Goal: Transaction & Acquisition: Purchase product/service

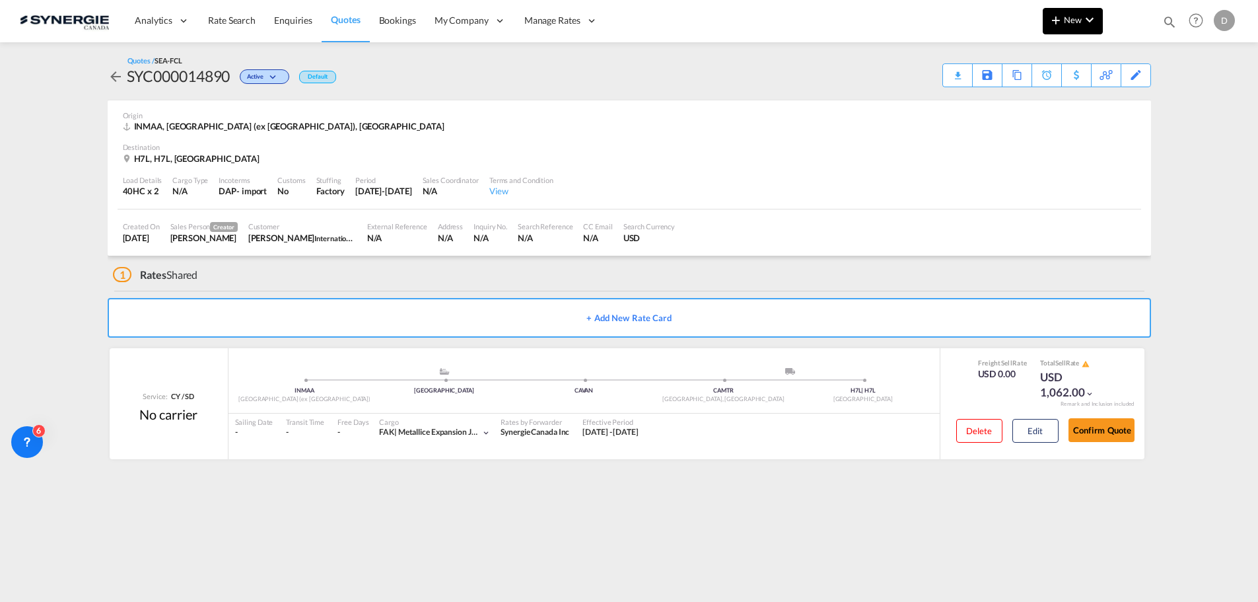
click at [1063, 25] on md-icon "icon-plus 400-fg" at bounding box center [1056, 20] width 16 height 16
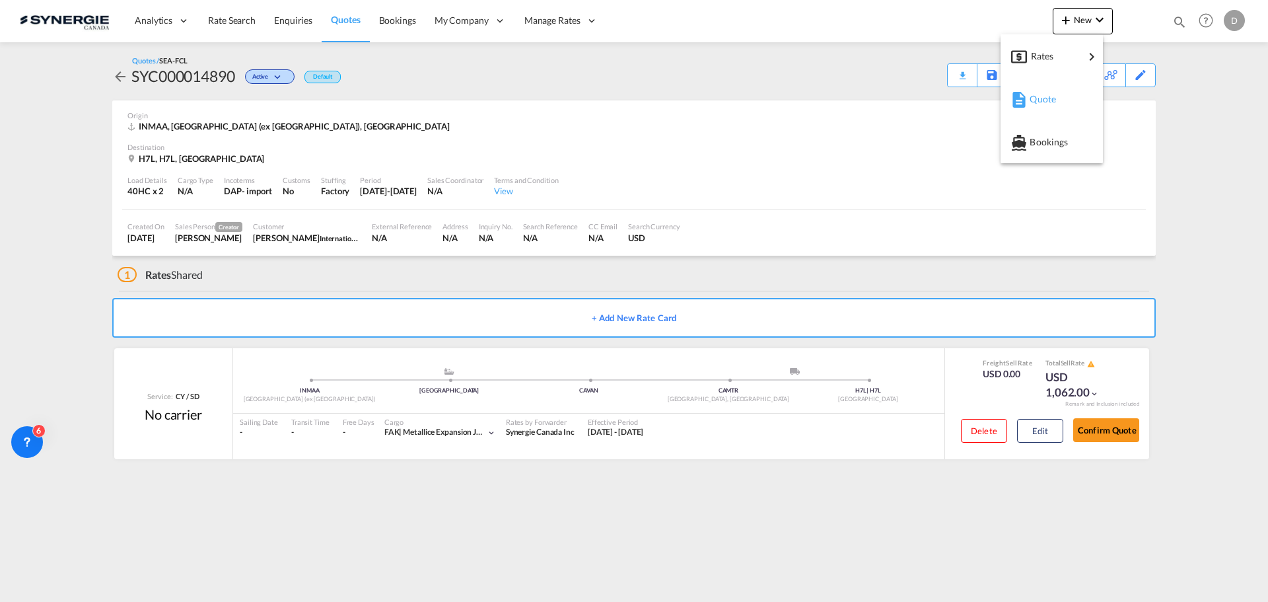
click at [1044, 97] on span "Quote" at bounding box center [1037, 99] width 15 height 26
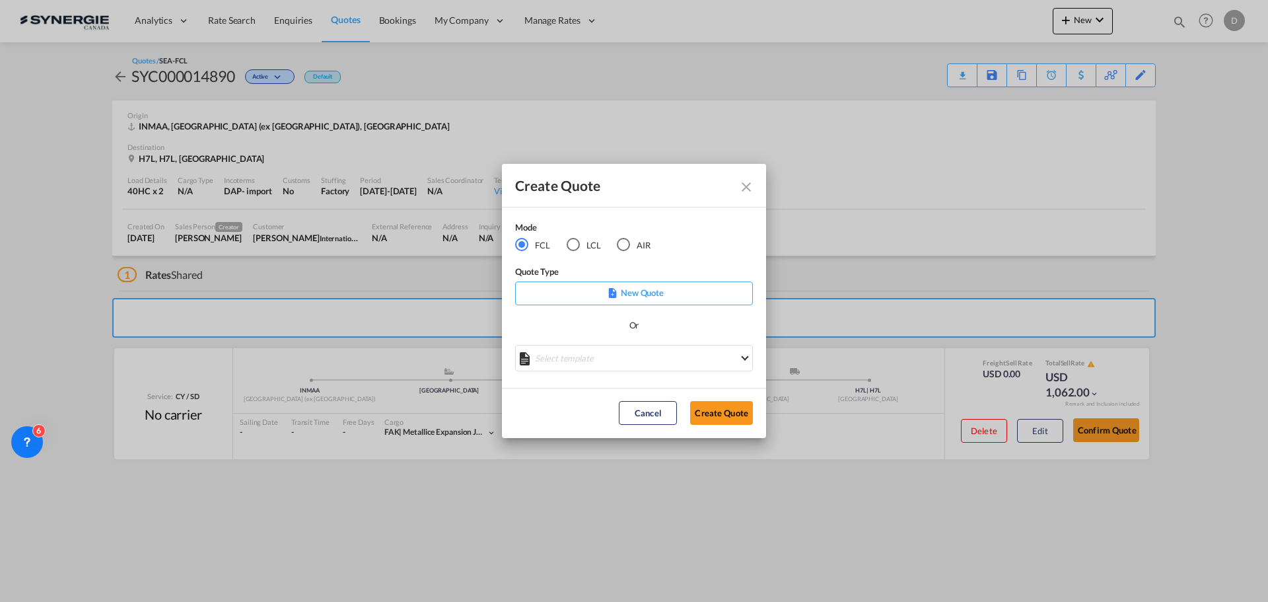
click at [624, 367] on md-select "Select template *NEW* FCL FREEHAND / DAP [PERSON_NAME] | [DATE] *NEW* Import FC…" at bounding box center [634, 358] width 238 height 26
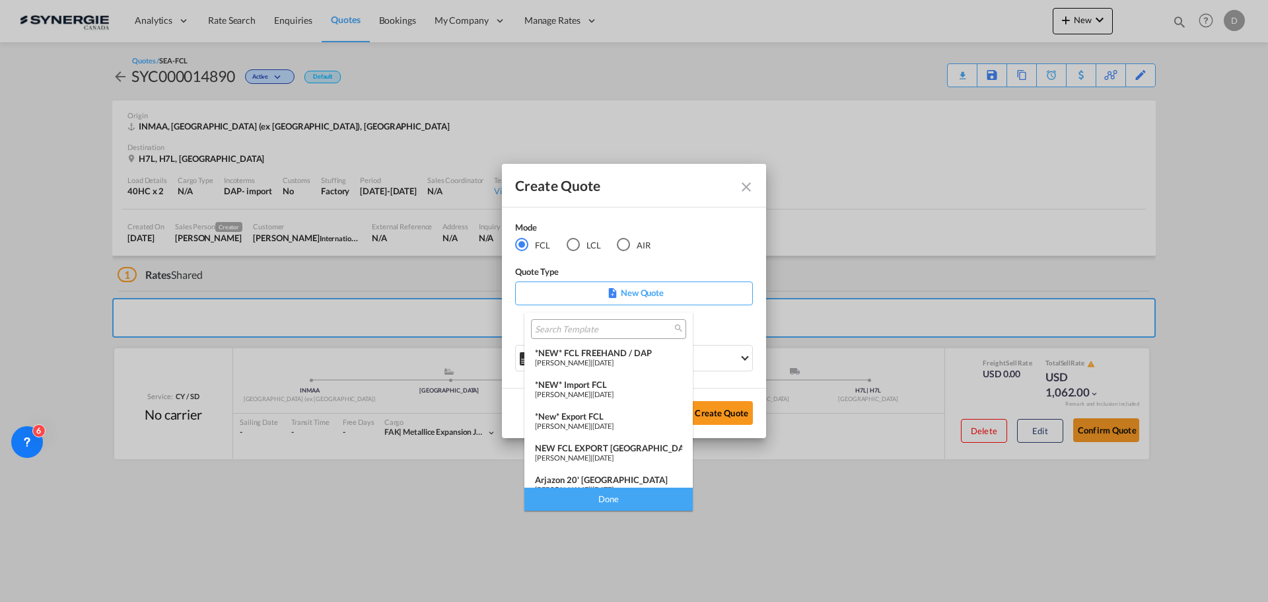
click at [609, 388] on div "*NEW* Import FCL" at bounding box center [608, 384] width 147 height 11
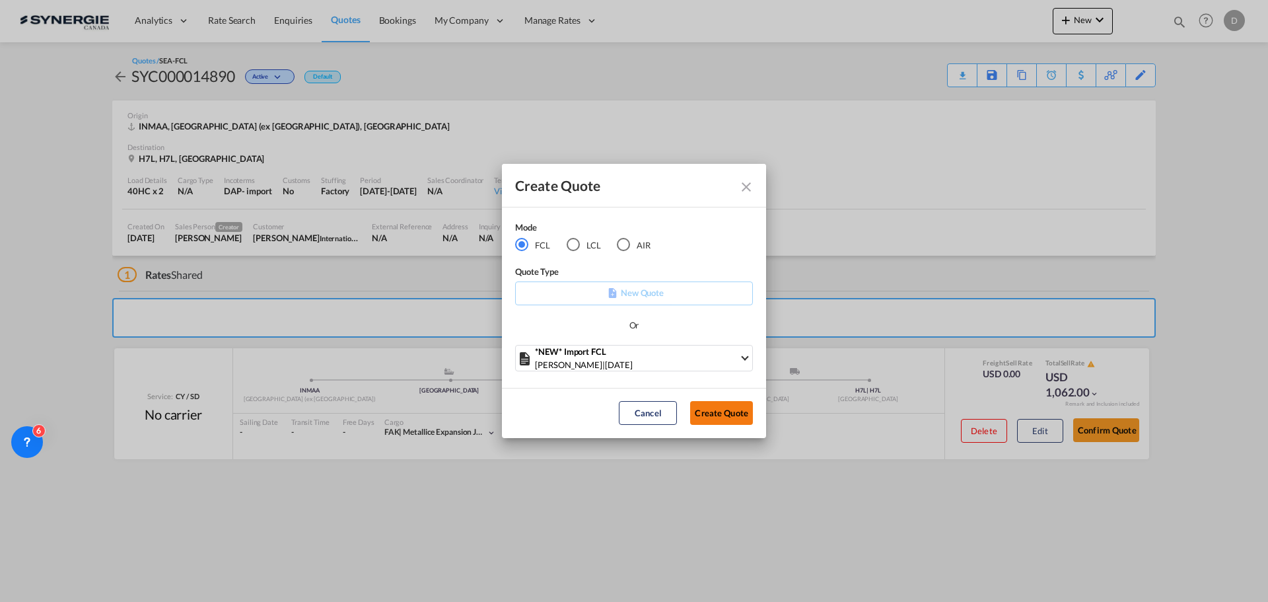
click at [702, 412] on button "Create Quote" at bounding box center [721, 413] width 63 height 24
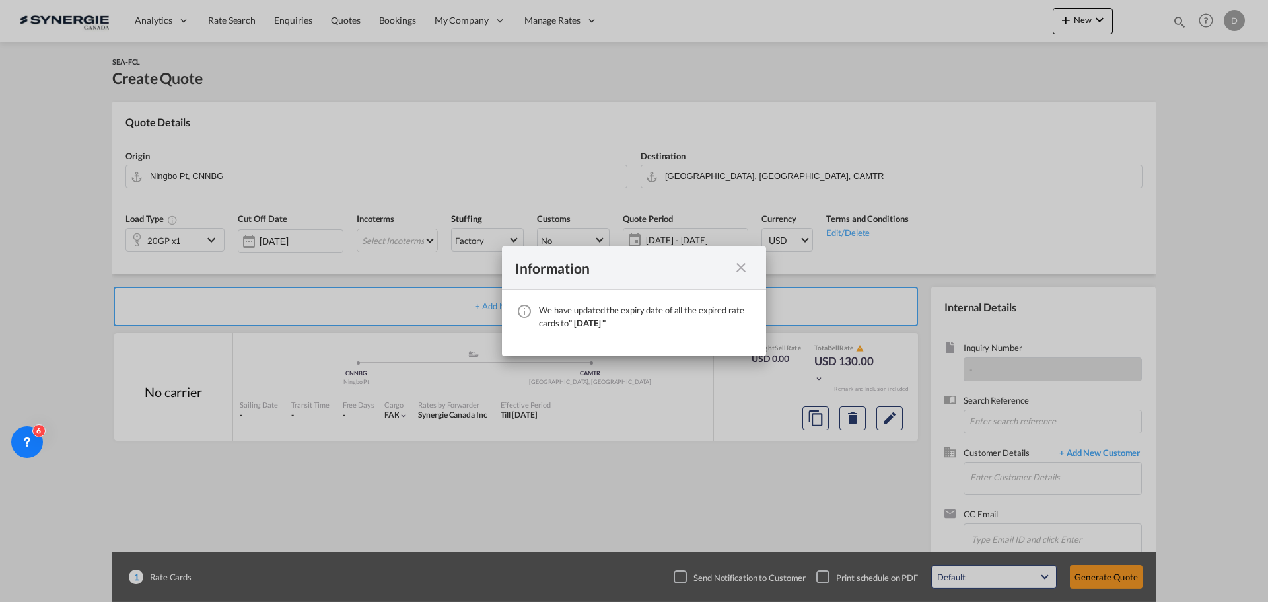
click at [738, 268] on md-icon "icon-close fg-AAA8AD cursor" at bounding box center [741, 268] width 16 height 16
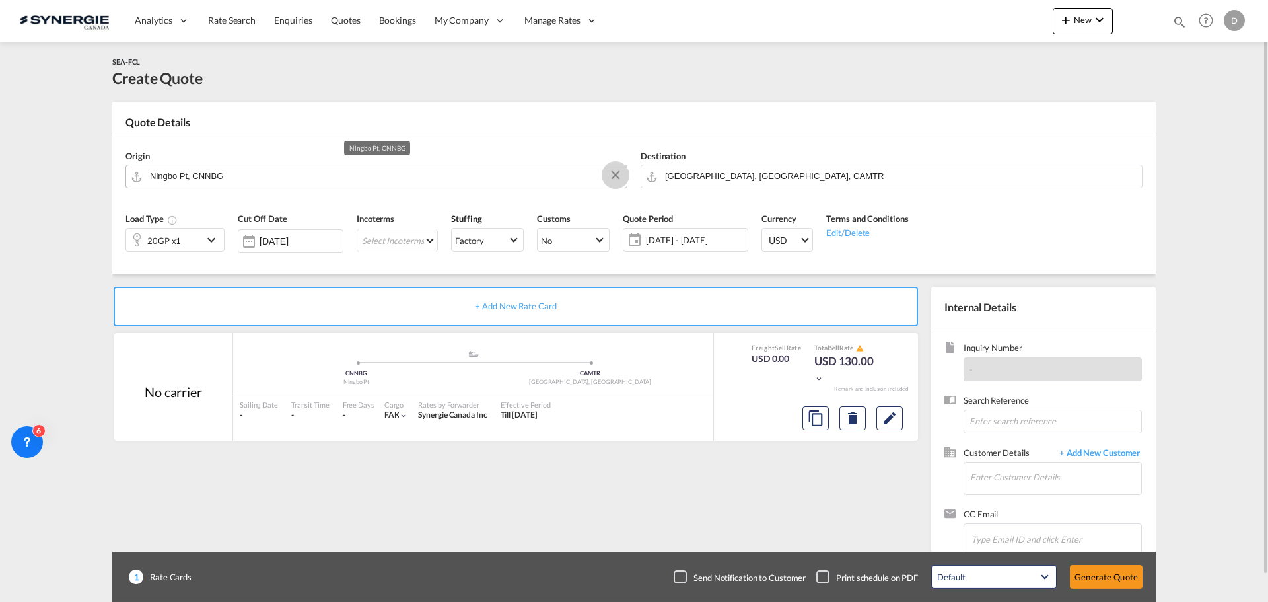
click at [612, 170] on button "Clear Input" at bounding box center [616, 175] width 20 height 20
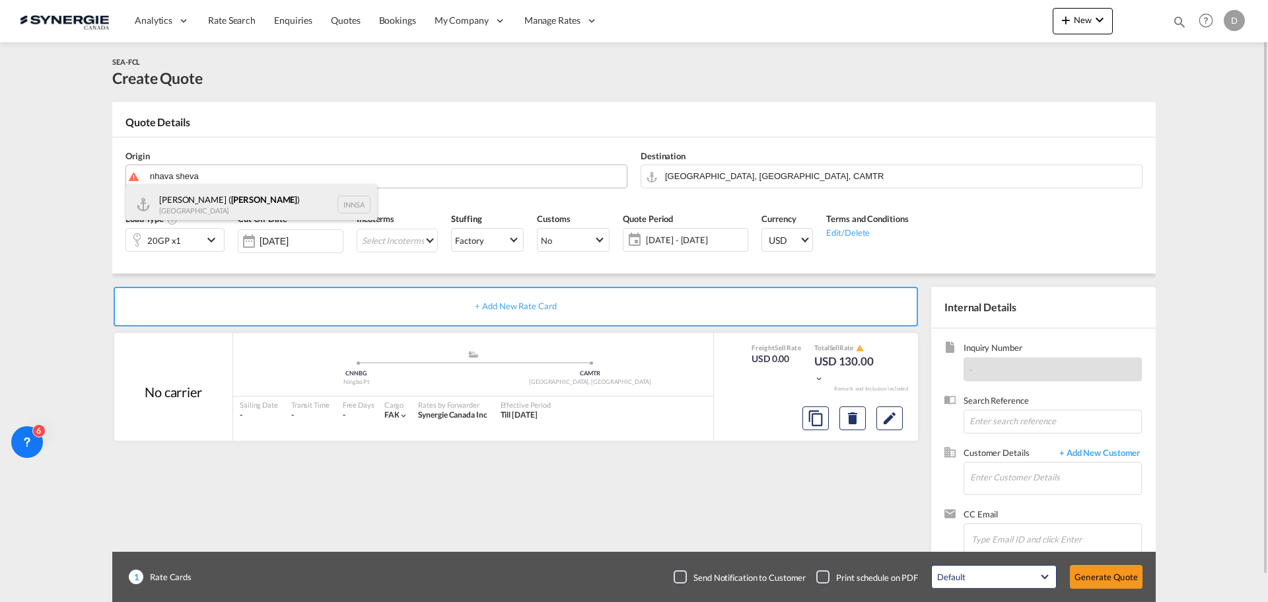
click at [201, 203] on div "[PERSON_NAME] ( [PERSON_NAME] ) [GEOGRAPHIC_DATA] INNSA" at bounding box center [251, 204] width 251 height 40
type input "[PERSON_NAME] ([PERSON_NAME]), [GEOGRAPHIC_DATA]"
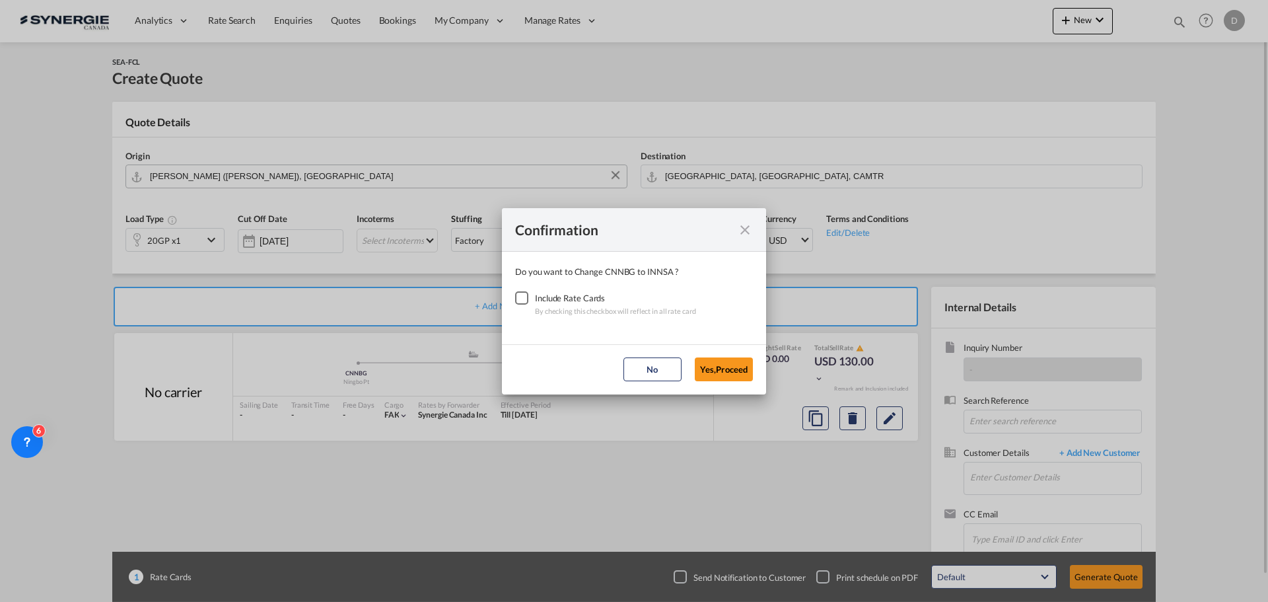
click at [524, 297] on div "Checkbox No Ink" at bounding box center [521, 297] width 13 height 13
click at [723, 369] on button "Yes,Proceed" at bounding box center [724, 369] width 58 height 24
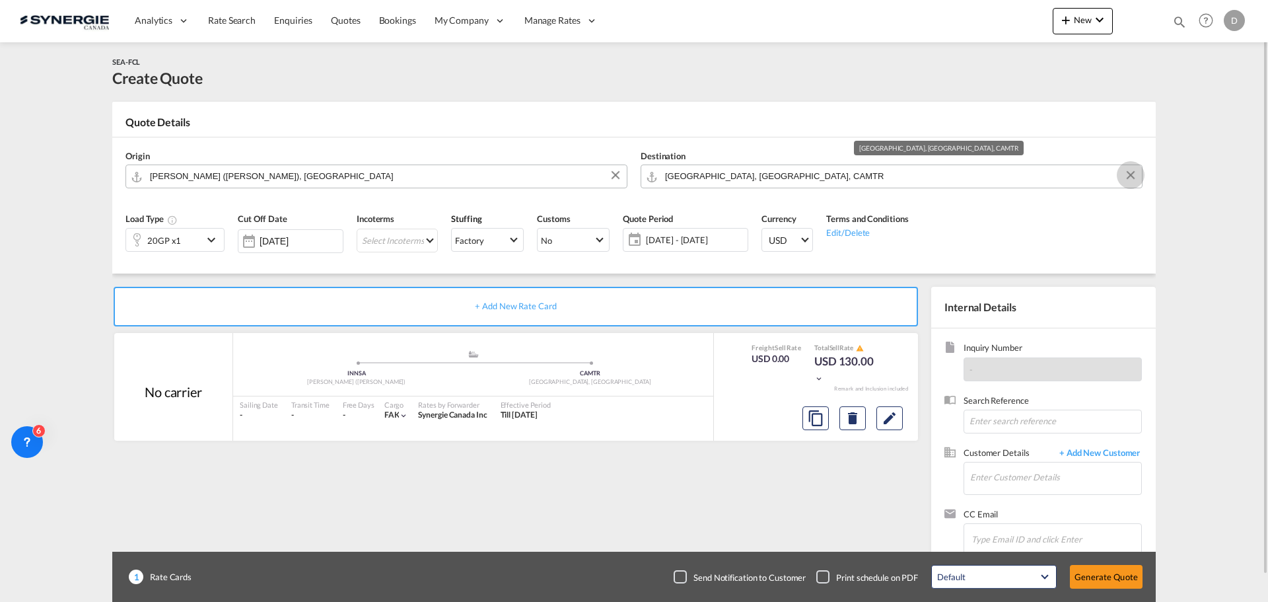
drag, startPoint x: 1129, startPoint y: 174, endPoint x: 1107, endPoint y: 178, distance: 22.0
click at [1129, 174] on button "Clear Input" at bounding box center [1131, 175] width 20 height 20
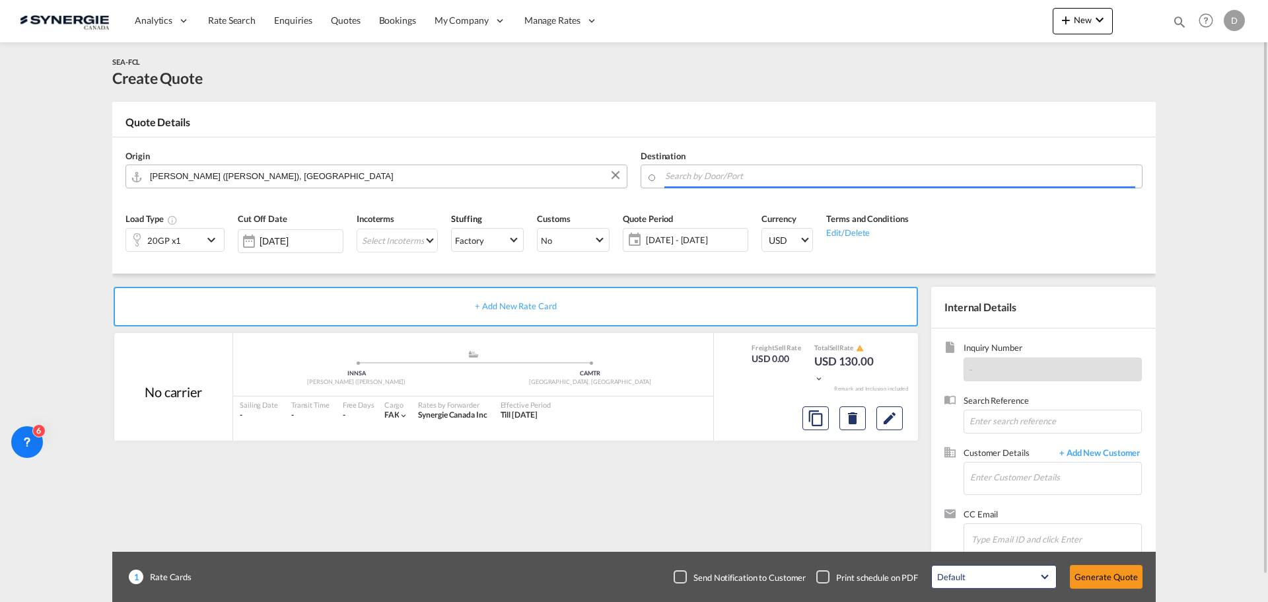
paste input "Chicoutimi"
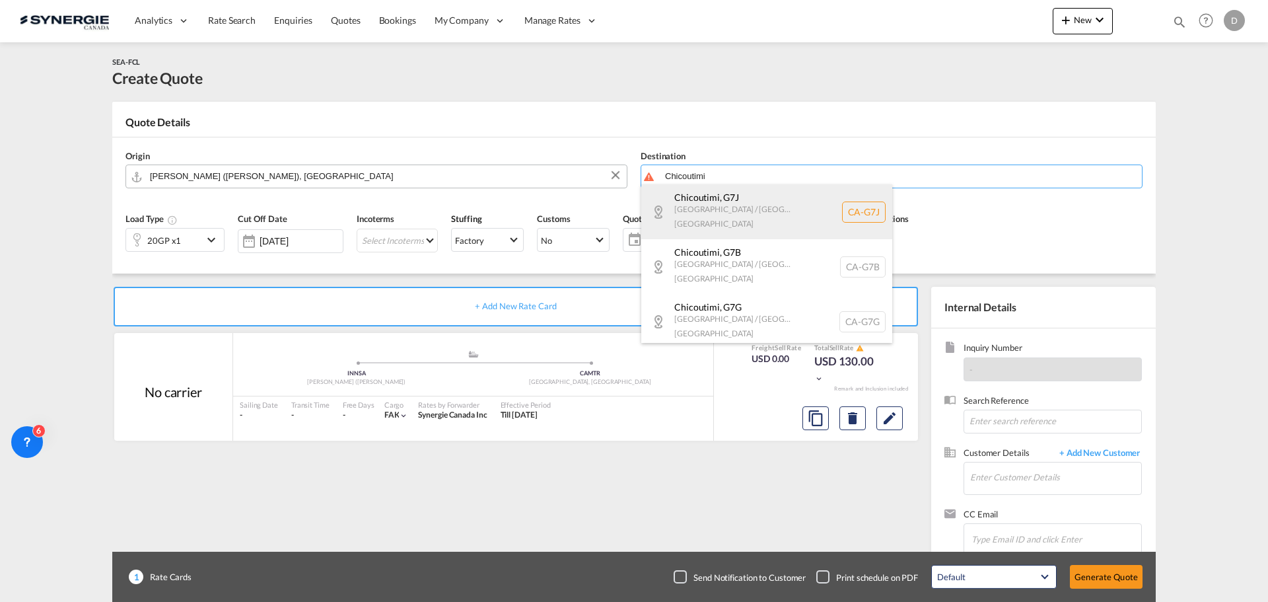
click at [769, 193] on div "Chicoutimi , G7J [GEOGRAPHIC_DATA] / [GEOGRAPHIC_DATA] [GEOGRAPHIC_DATA] [GEOGR…" at bounding box center [766, 211] width 251 height 55
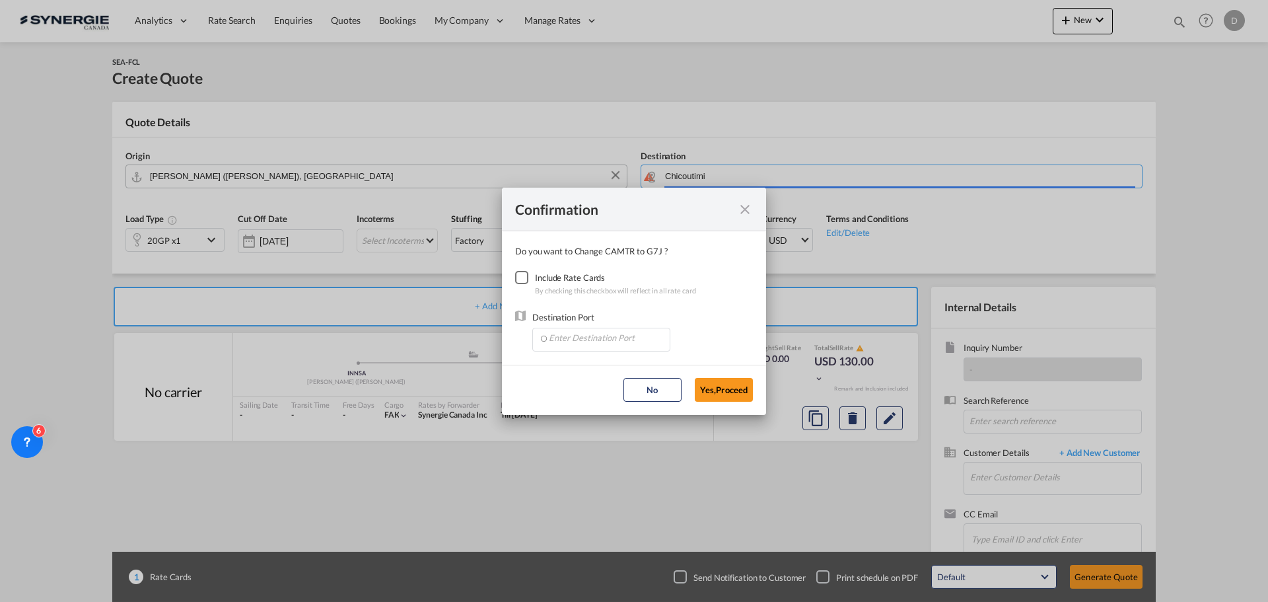
type input "CA-G7J, [GEOGRAPHIC_DATA], [GEOGRAPHIC_DATA] / [GEOGRAPHIC_DATA]"
click at [523, 281] on div "Checkbox No Ink" at bounding box center [521, 277] width 13 height 13
click at [589, 342] on input "Enter Destination Port" at bounding box center [604, 338] width 131 height 20
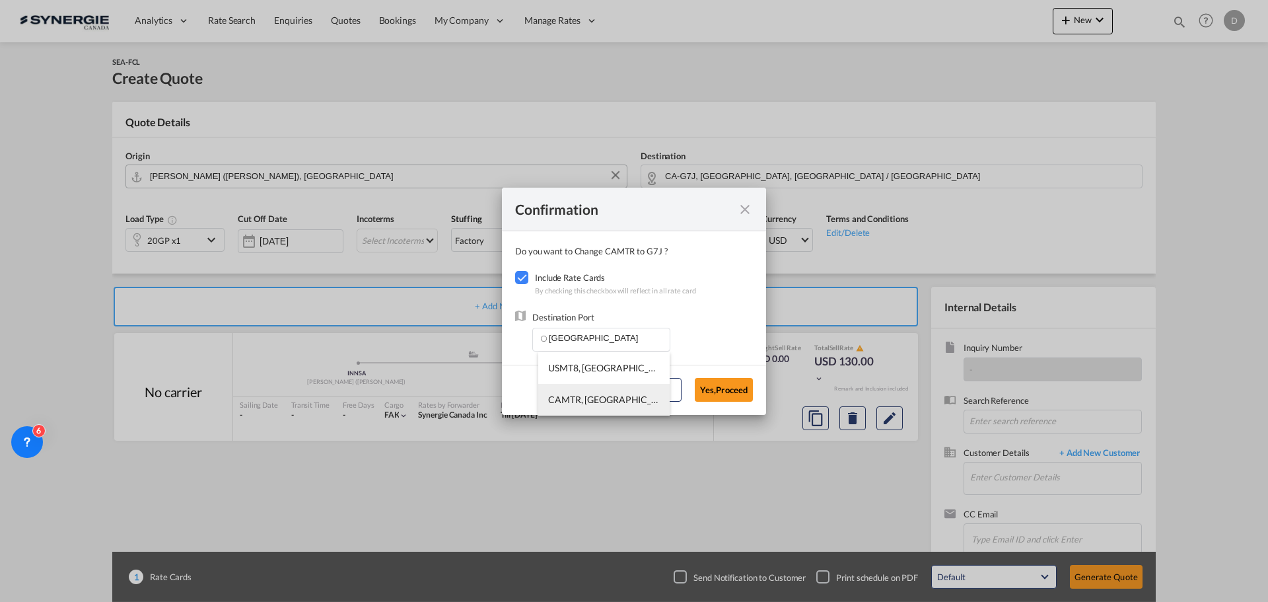
drag, startPoint x: 609, startPoint y: 399, endPoint x: 705, endPoint y: 392, distance: 96.7
click at [610, 399] on span "CAMTR, [GEOGRAPHIC_DATA], [GEOGRAPHIC_DATA], [GEOGRAPHIC_DATA], [GEOGRAPHIC_DAT…" at bounding box center [807, 399] width 519 height 11
type input "CAMTR, [GEOGRAPHIC_DATA], [GEOGRAPHIC_DATA], [GEOGRAPHIC_DATA], [GEOGRAPHIC_DAT…"
click at [707, 391] on button "Yes,Proceed" at bounding box center [724, 390] width 58 height 24
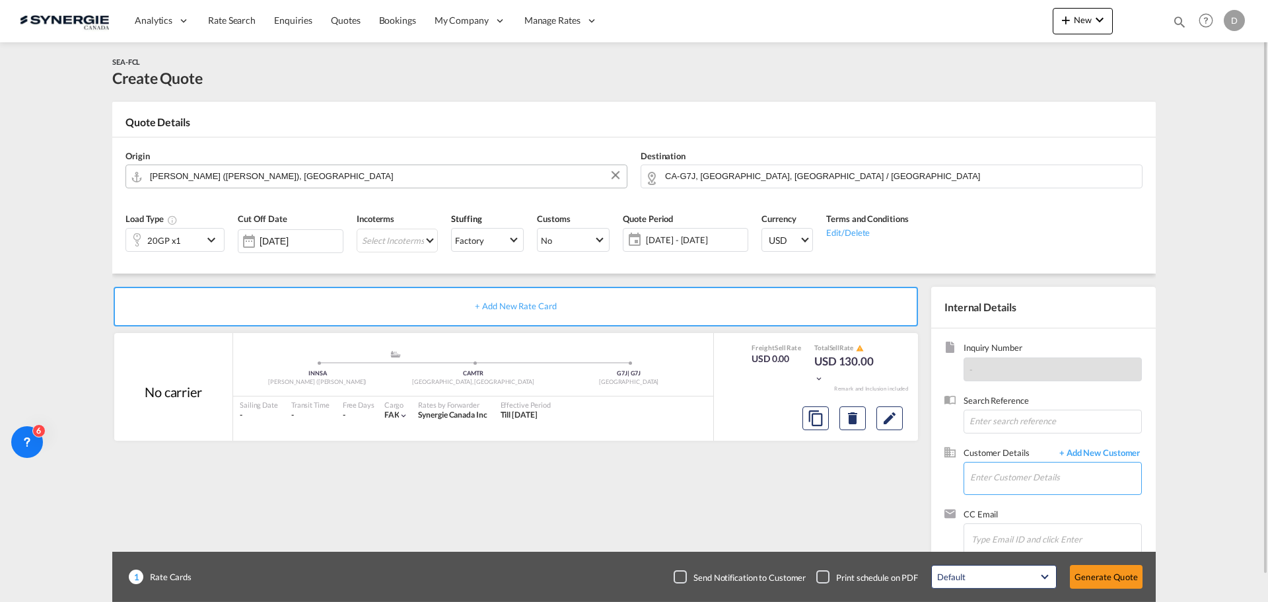
click at [1009, 472] on input "Enter Customer Details" at bounding box center [1055, 477] width 171 height 30
paste input "[STREET_ADDRESS]"
type input "[STREET_ADDRESS]"
click at [1131, 476] on button "Clear Input" at bounding box center [1132, 472] width 17 height 20
click at [1019, 482] on input "Enter Customer Details" at bounding box center [1055, 477] width 171 height 30
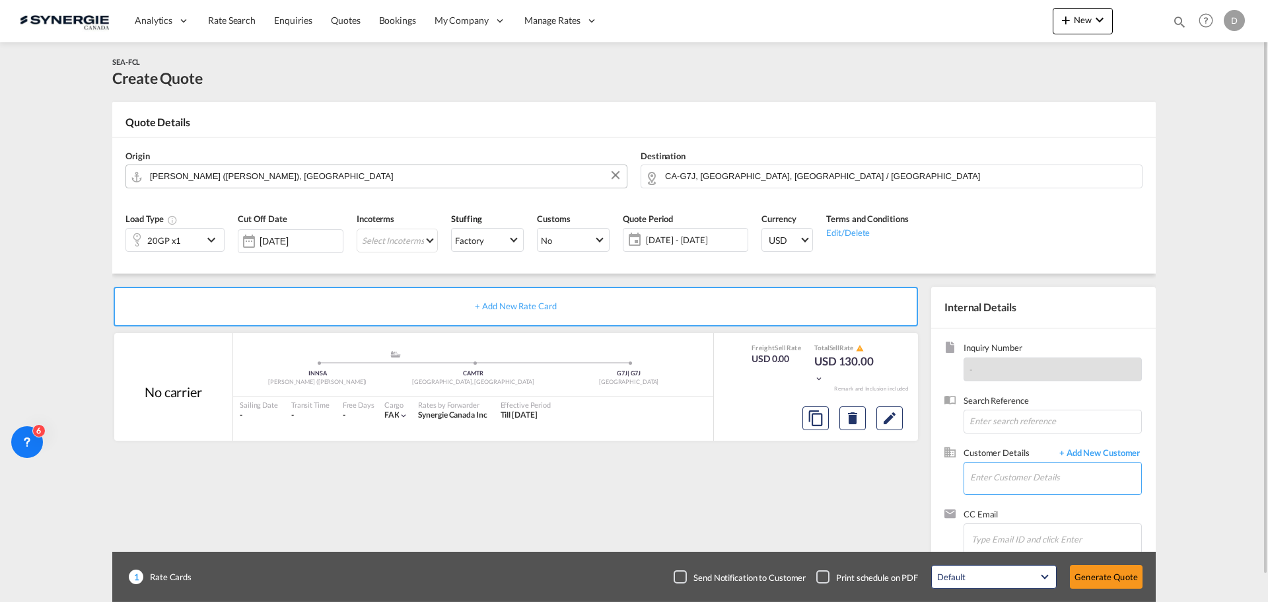
paste input "[PERSON_NAME][EMAIL_ADDRESS][PERSON_NAME][DOMAIN_NAME]"
click at [1027, 447] on div "Karine Harvey [EMAIL_ADDRESS][PERSON_NAME][DOMAIN_NAME] | STAS" at bounding box center [1095, 445] width 251 height 36
type input "[PERSON_NAME] Harvey, [EMAIL_ADDRESS][PERSON_NAME][DOMAIN_NAME]"
click at [691, 234] on span "[DATE] - [DATE]" at bounding box center [695, 240] width 98 height 12
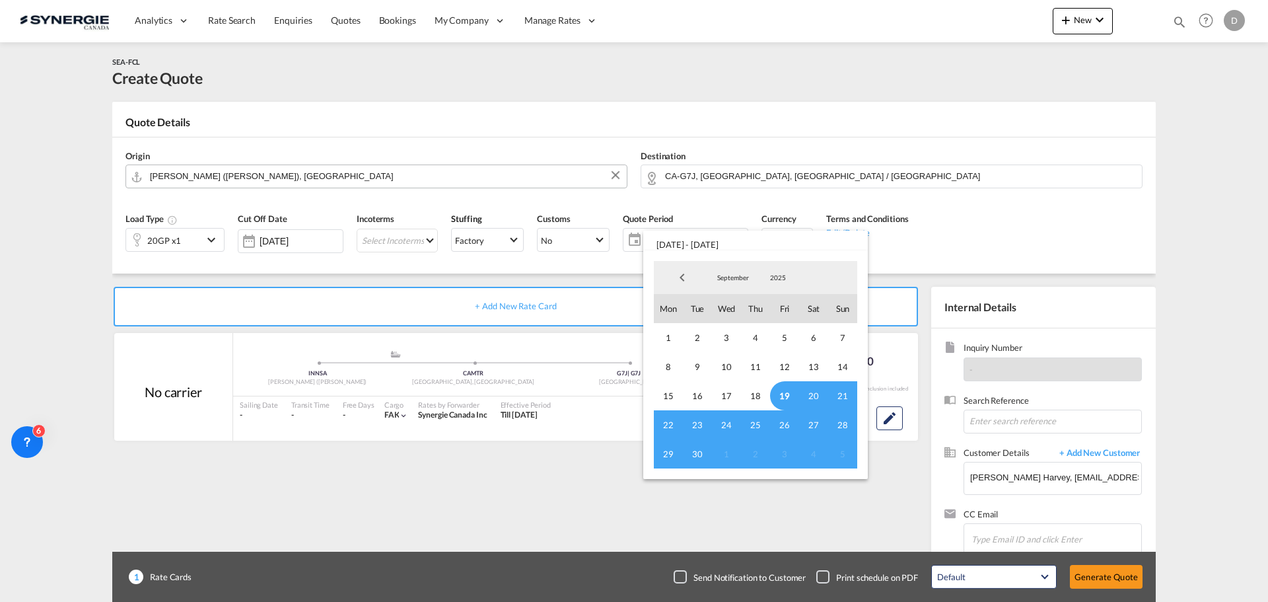
drag, startPoint x: 787, startPoint y: 392, endPoint x: 690, endPoint y: 443, distance: 109.6
click at [786, 392] on span "19" at bounding box center [784, 395] width 29 height 29
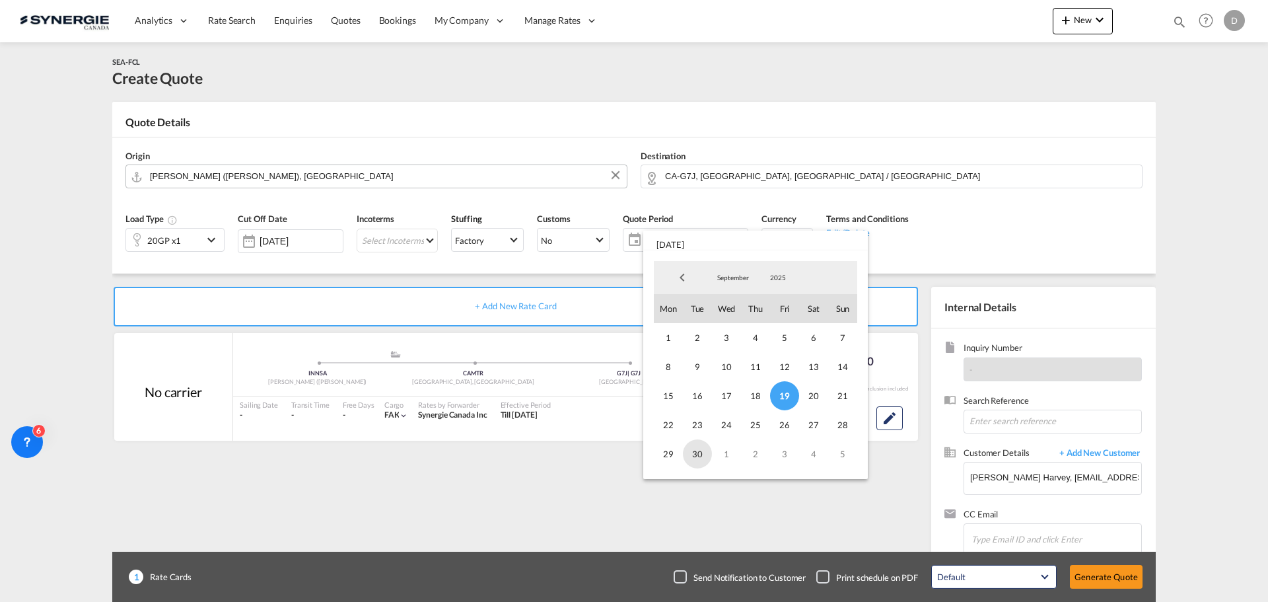
click at [700, 453] on span "30" at bounding box center [697, 453] width 29 height 29
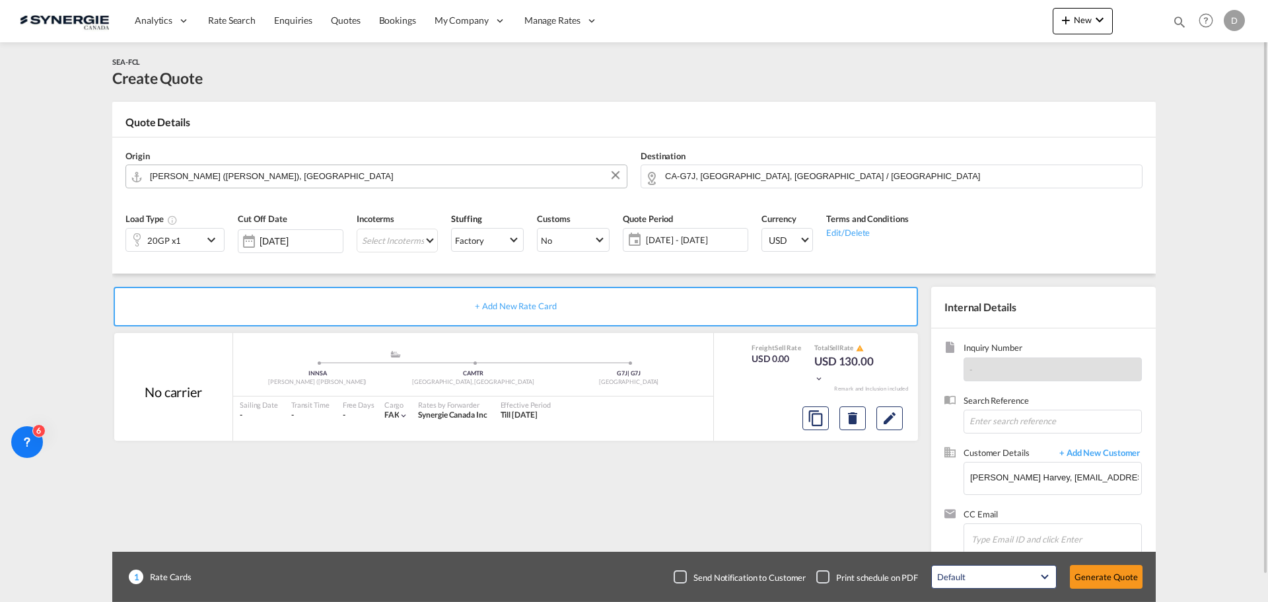
click at [205, 240] on md-icon "icon-chevron-down" at bounding box center [213, 240] width 20 height 16
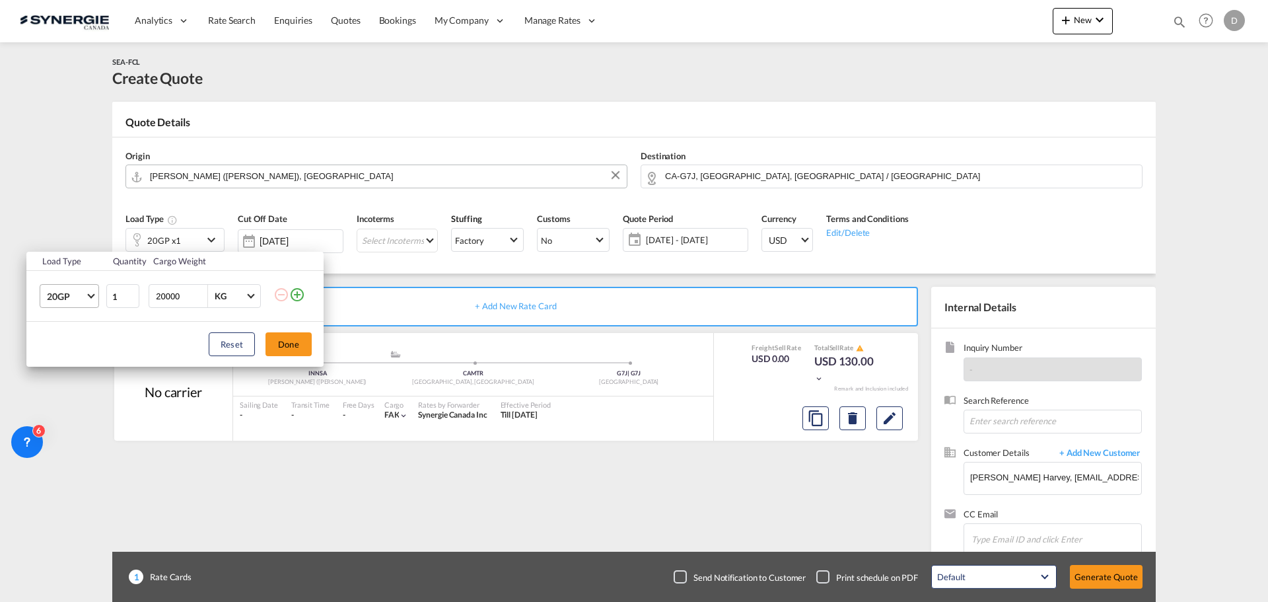
click at [92, 292] on span "Choose: \a20GP" at bounding box center [90, 294] width 7 height 7
click at [77, 361] on md-option "40HC" at bounding box center [81, 360] width 90 height 32
click at [171, 296] on input "20000" at bounding box center [181, 296] width 53 height 22
type input "21000"
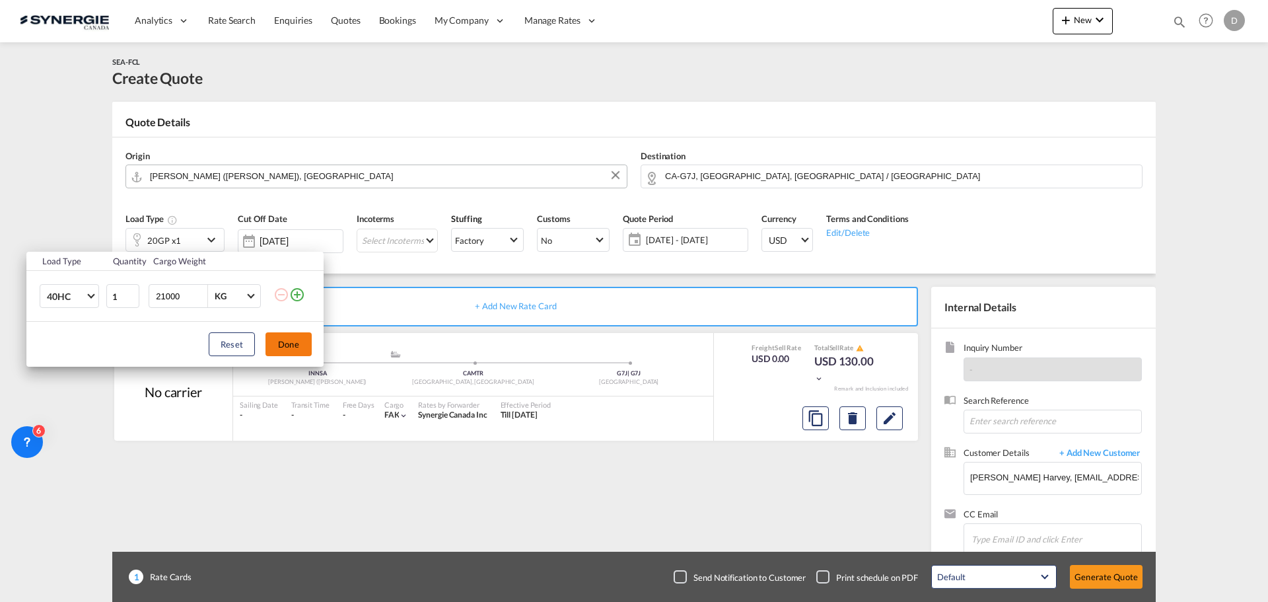
click at [291, 339] on button "Done" at bounding box center [289, 344] width 46 height 24
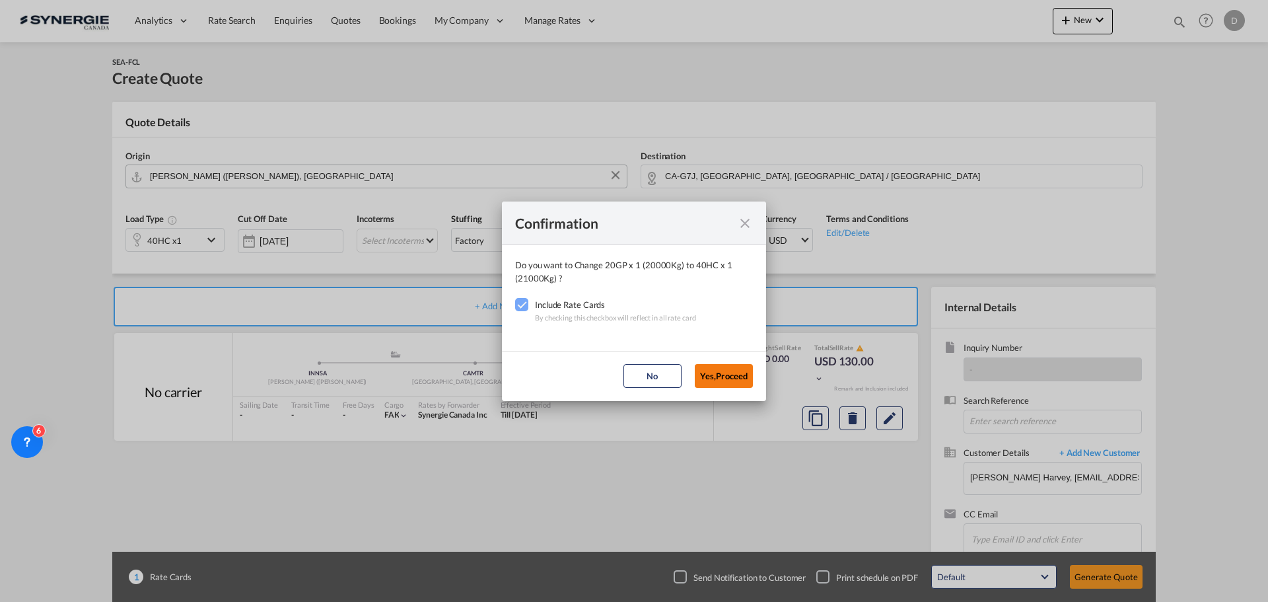
click at [733, 367] on button "Yes,Proceed" at bounding box center [724, 376] width 58 height 24
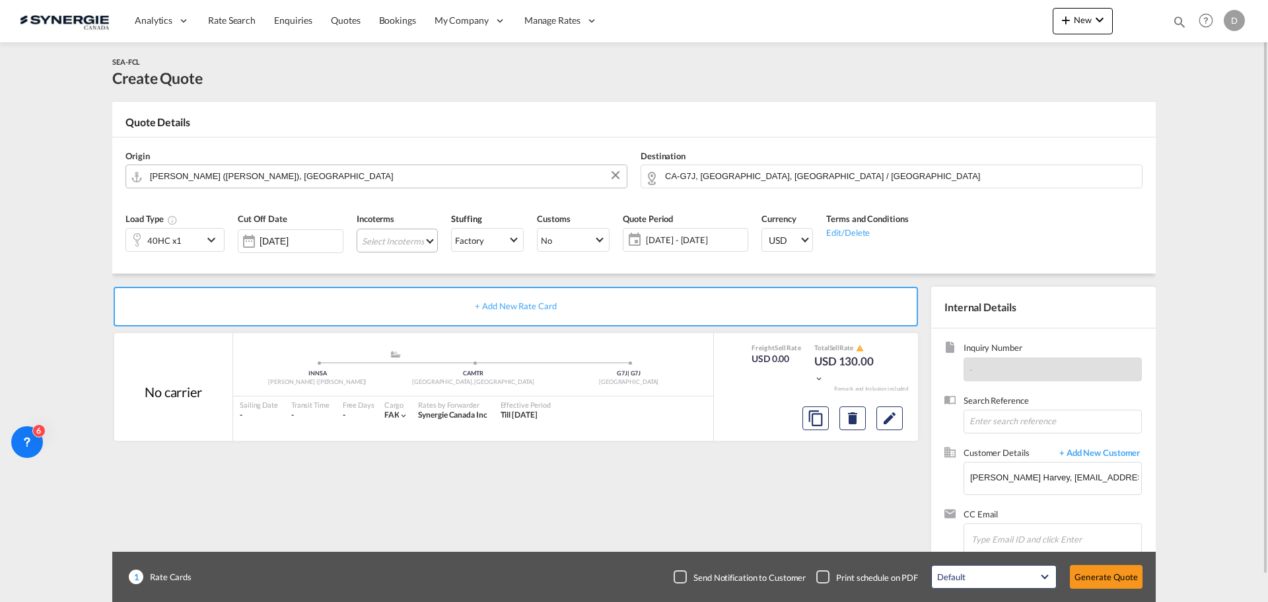
click at [425, 246] on md-select "Select Incoterms CPT - import Carrier Paid to DPU - export Delivery at Place Un…" at bounding box center [397, 241] width 81 height 24
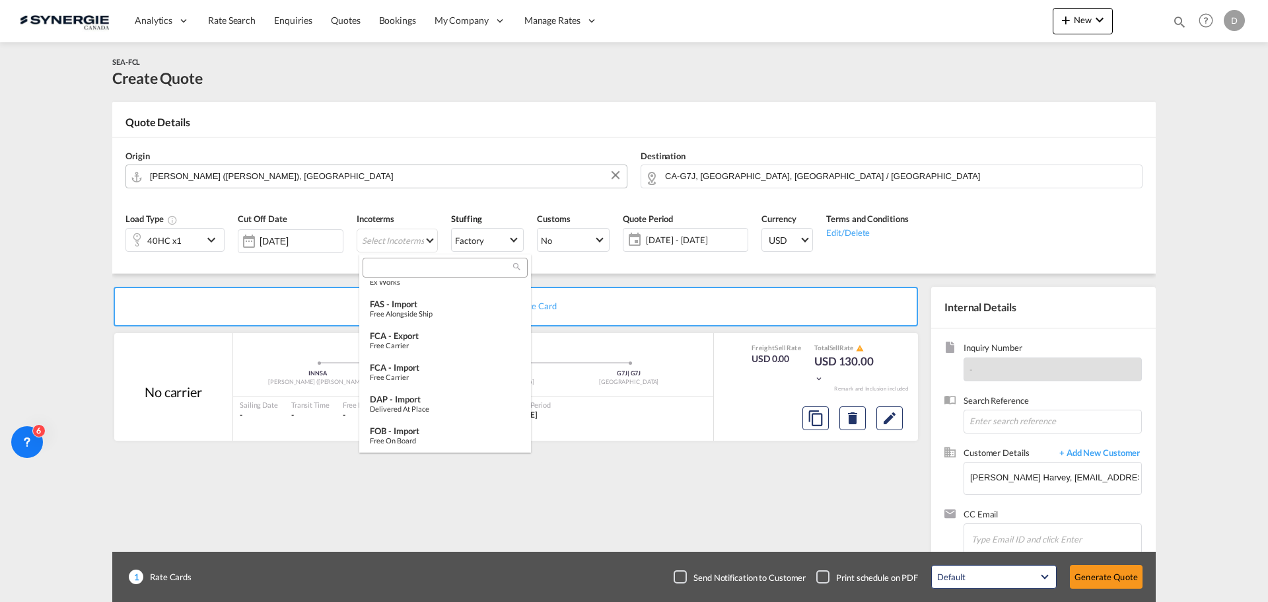
scroll to position [494, 0]
click at [420, 396] on div "FOB - import" at bounding box center [445, 399] width 151 height 11
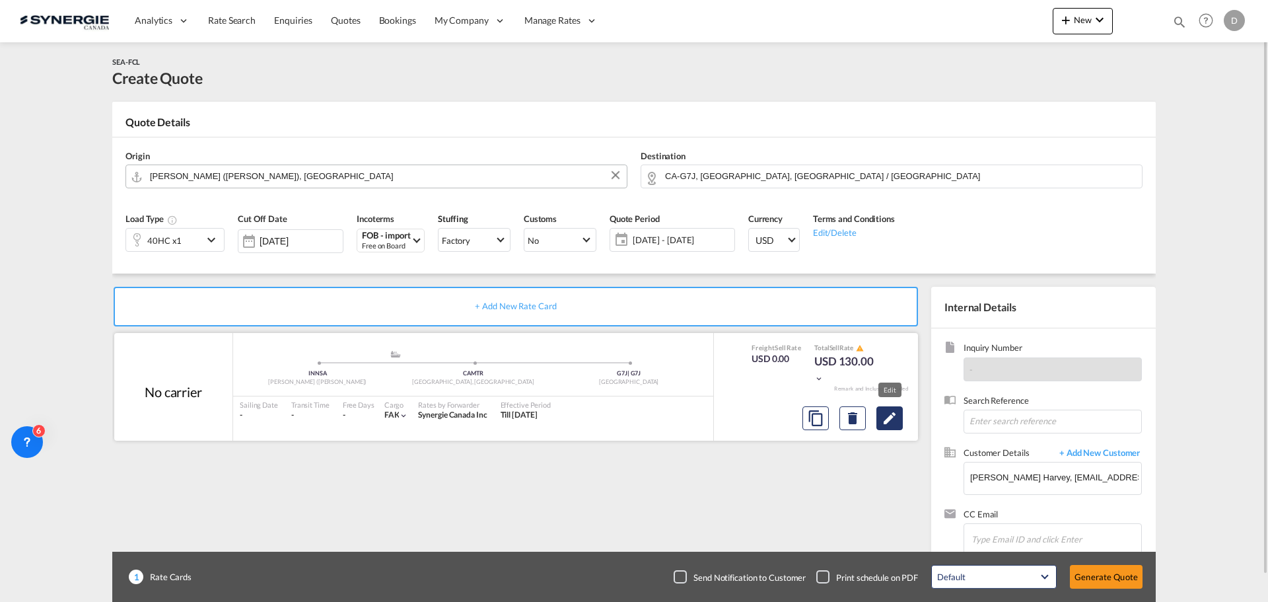
click at [892, 425] on md-icon "Edit" at bounding box center [890, 418] width 16 height 16
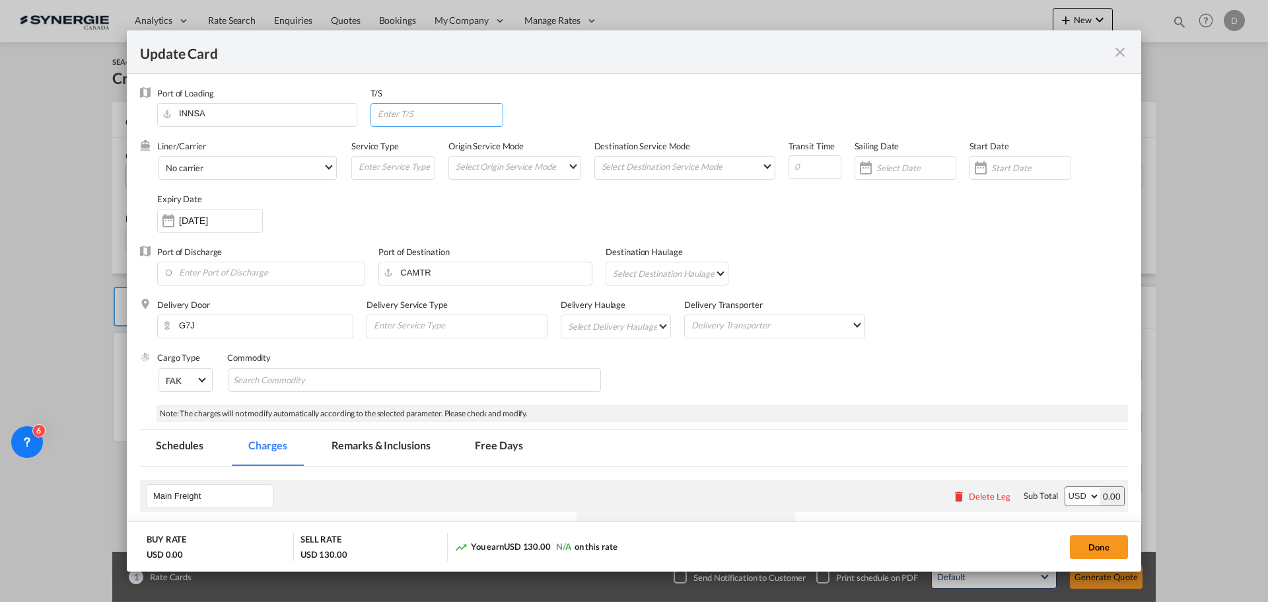
click at [469, 117] on input "Update Card Port ..." at bounding box center [440, 114] width 127 height 20
click at [391, 113] on input "[GEOGRAPHIC_DATA]" at bounding box center [440, 114] width 127 height 20
type input "[GEOGRAPHIC_DATA]"
click at [778, 172] on div "Destination Service Mode Select Destination Service Mode SD [GEOGRAPHIC_DATA]" at bounding box center [691, 166] width 194 height 53
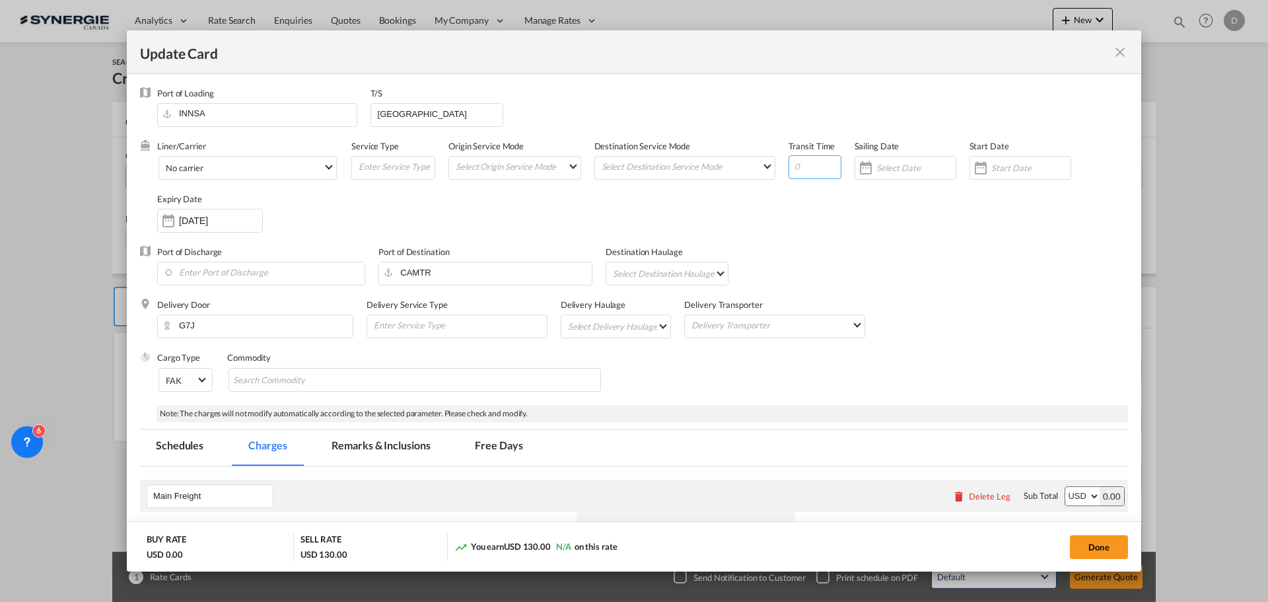
click at [808, 167] on input "Update Card Port ..." at bounding box center [815, 167] width 53 height 24
type input "49"
click at [323, 165] on md-select-value "No carrier" at bounding box center [250, 167] width 172 height 21
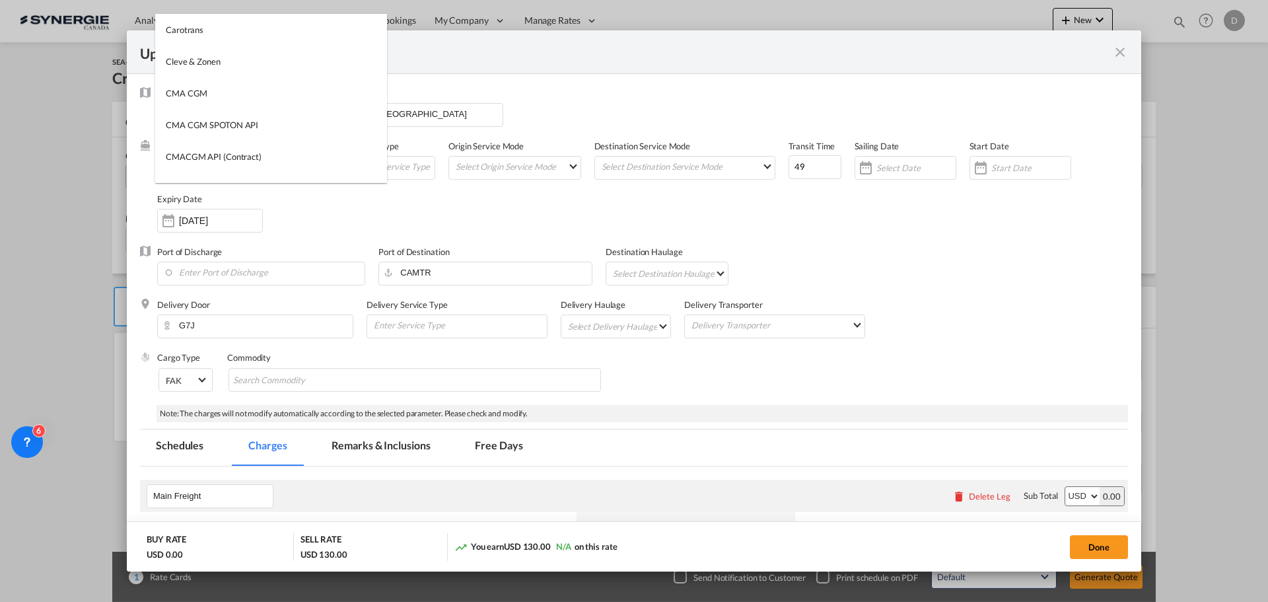
scroll to position [0, 0]
click at [259, 25] on input "search" at bounding box center [274, 30] width 225 height 32
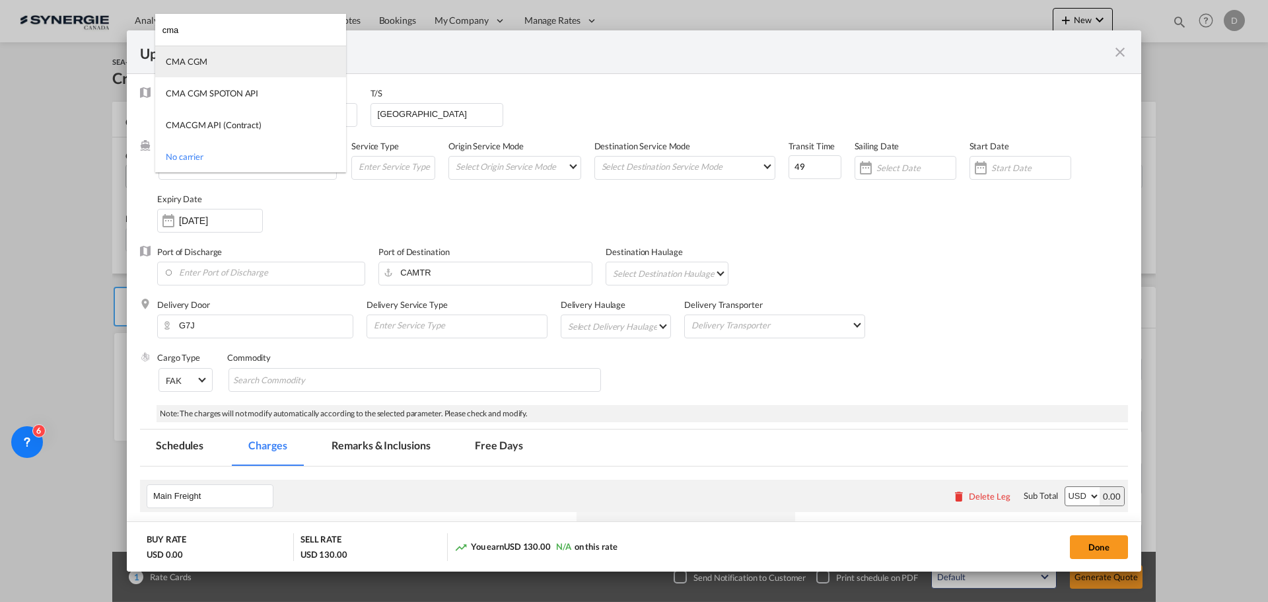
type input "cma"
click at [220, 58] on md-option "CMA CGM" at bounding box center [250, 62] width 191 height 32
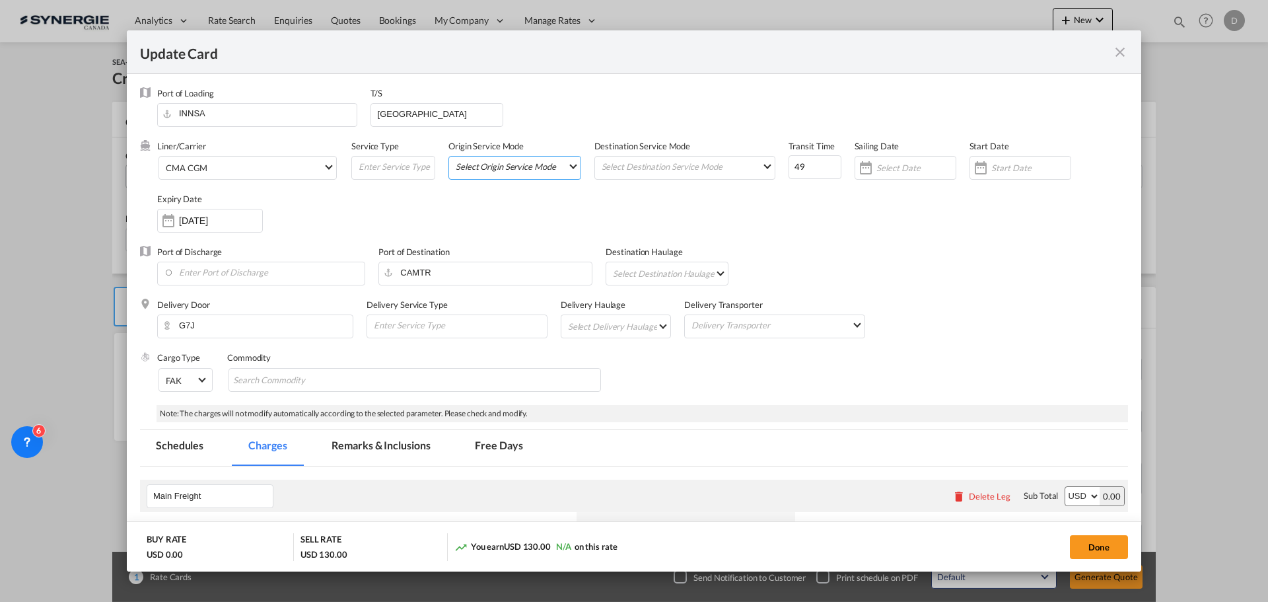
click at [560, 164] on md-select "Select Origin Service Mode SD [GEOGRAPHIC_DATA]" at bounding box center [517, 166] width 126 height 18
click at [497, 195] on md-option "CY" at bounding box center [514, 198] width 145 height 32
click at [713, 168] on md-select "Select Destination Service Mode SD [GEOGRAPHIC_DATA]" at bounding box center [687, 166] width 174 height 18
click at [660, 166] on md-option "SD" at bounding box center [683, 166] width 194 height 32
click at [386, 170] on input "Update Card Port ..." at bounding box center [395, 167] width 77 height 20
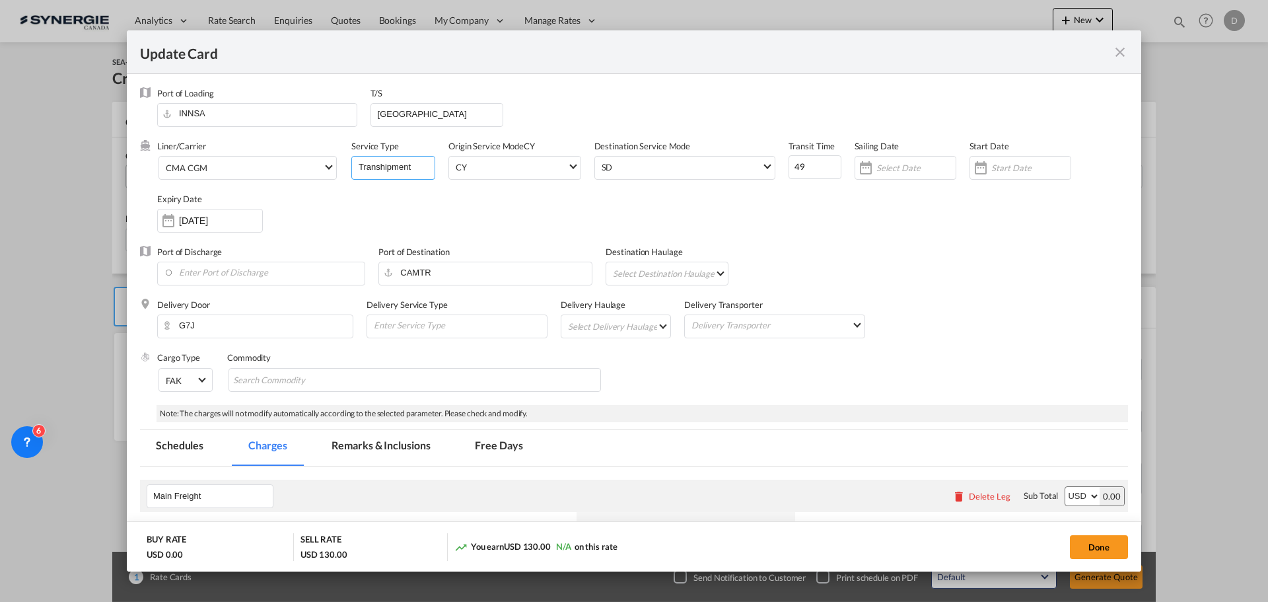
type input "Transhipment"
click at [672, 271] on md-select "Select Destination Haulage rail road barge truck unspecified not available" at bounding box center [670, 272] width 116 height 21
click at [865, 227] on md-backdrop at bounding box center [634, 301] width 1268 height 602
click at [972, 175] on div "Update Card Port ..." at bounding box center [980, 168] width 21 height 26
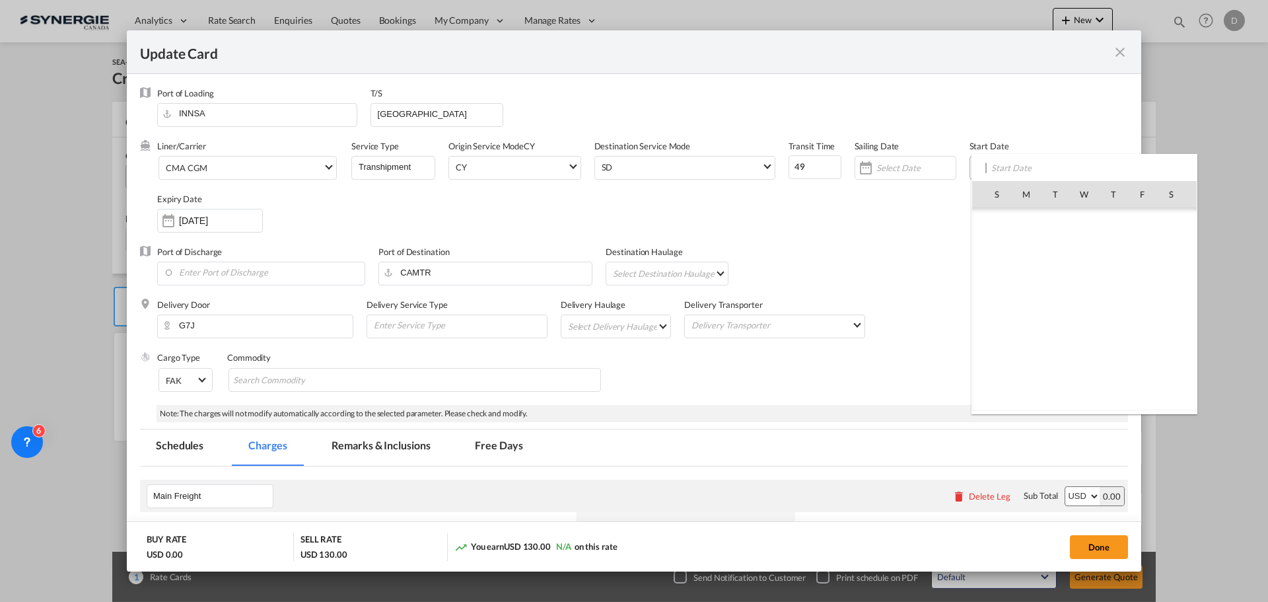
scroll to position [305974, 0]
click at [1137, 314] on span "19" at bounding box center [1143, 310] width 28 height 28
type input "[DATE]"
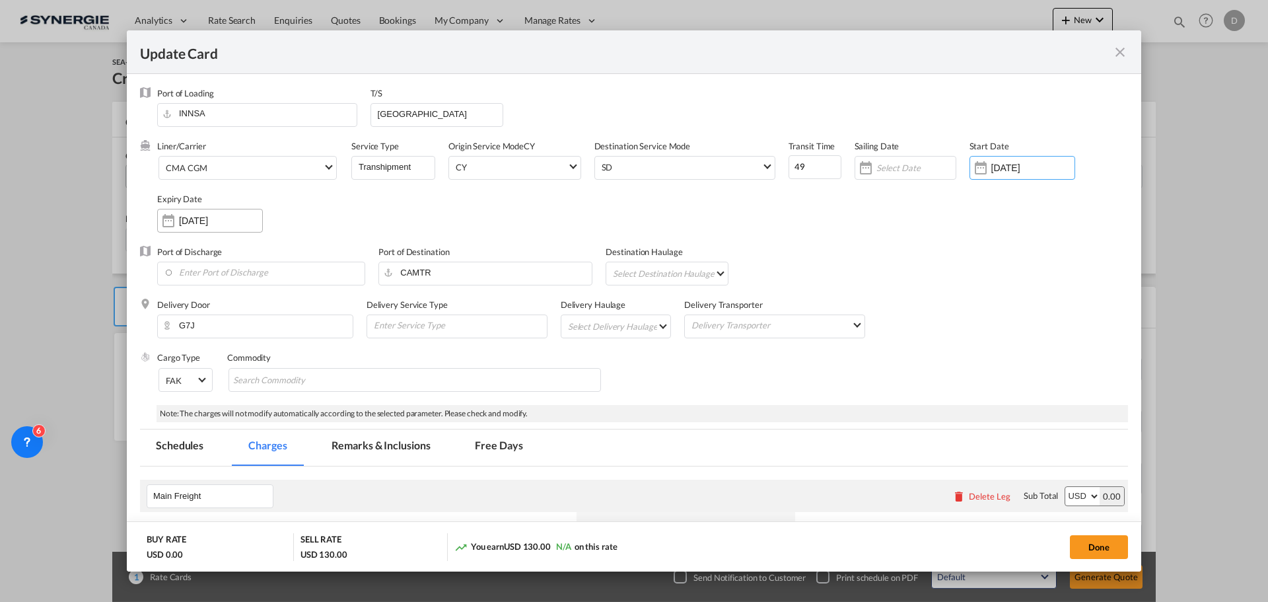
click at [211, 227] on div "[DATE]" at bounding box center [210, 221] width 106 height 24
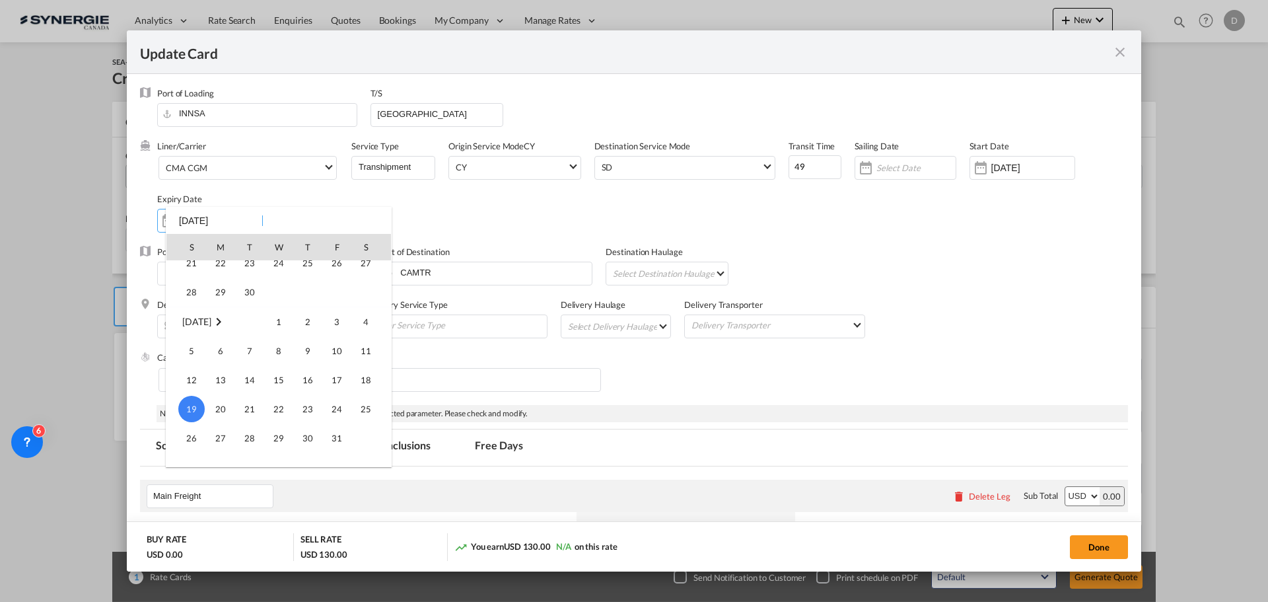
scroll to position [109, 0]
click at [240, 319] on span "30" at bounding box center [249, 312] width 26 height 26
type input "[DATE]"
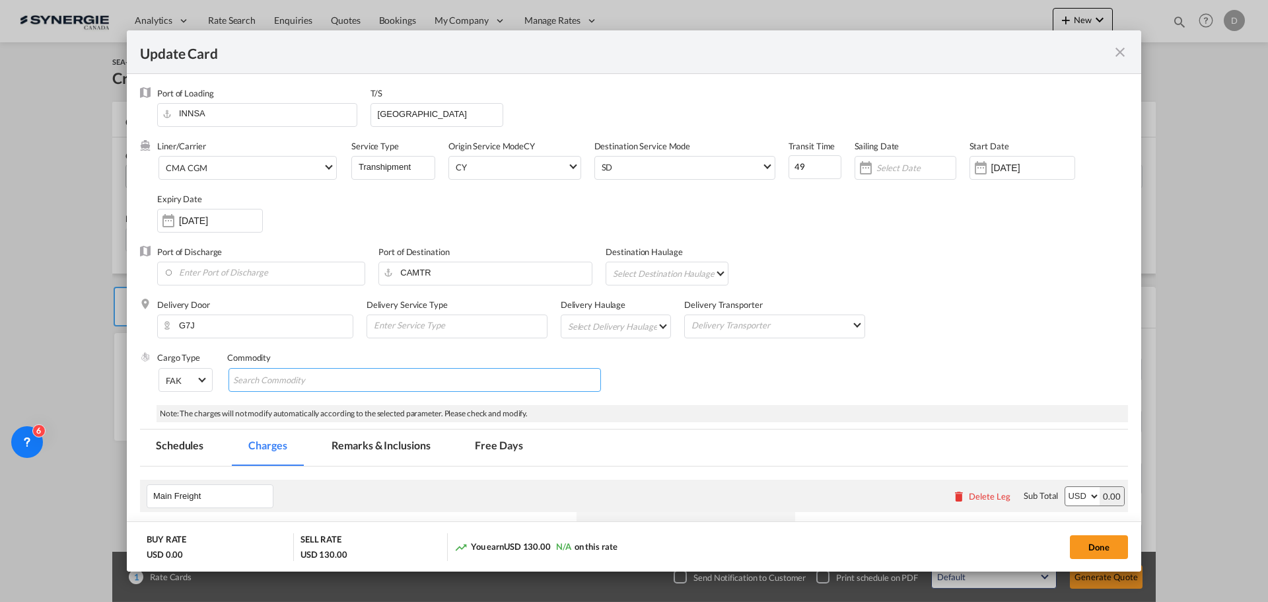
click at [321, 375] on input "Chips input." at bounding box center [293, 380] width 121 height 21
type input "General Cargo"
drag, startPoint x: 703, startPoint y: 378, endPoint x: 705, endPoint y: 309, distance: 68.7
click at [699, 375] on div "Cargo Type FAK FAK GCR GDSM General Cargo Hazardous Cargo Ambient Foodstuff Chi…" at bounding box center [642, 377] width 971 height 53
click at [297, 273] on input "Enter Port of Discharge" at bounding box center [264, 272] width 201 height 20
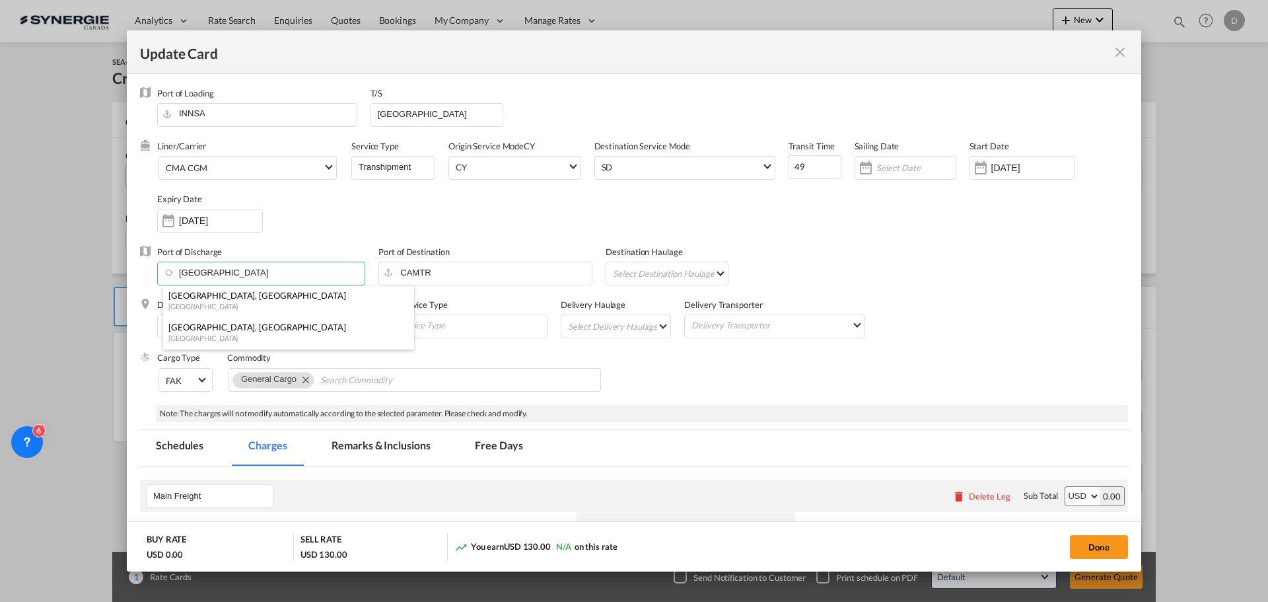
click at [250, 333] on div "[GEOGRAPHIC_DATA]" at bounding box center [284, 338] width 233 height 10
type input "[GEOGRAPHIC_DATA], [GEOGRAPHIC_DATA], CAMTR"
click at [658, 326] on md-select "Select Delivery Haulage rail road barge truck unspecified not available" at bounding box center [619, 325] width 104 height 21
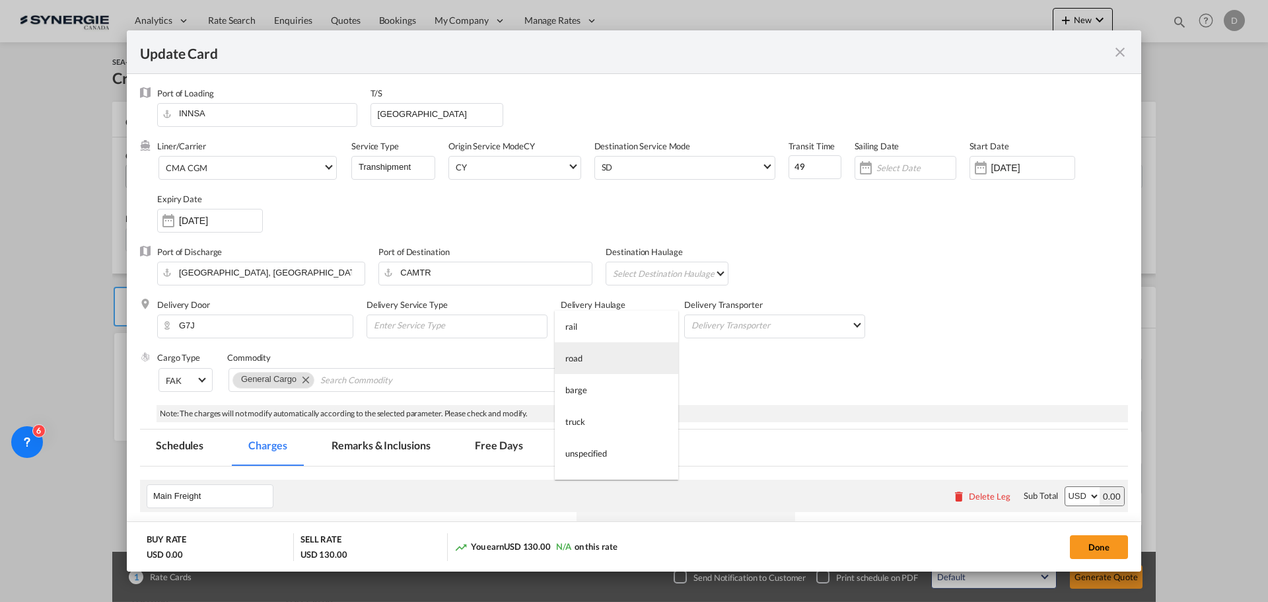
click at [616, 354] on md-option "road" at bounding box center [617, 358] width 124 height 32
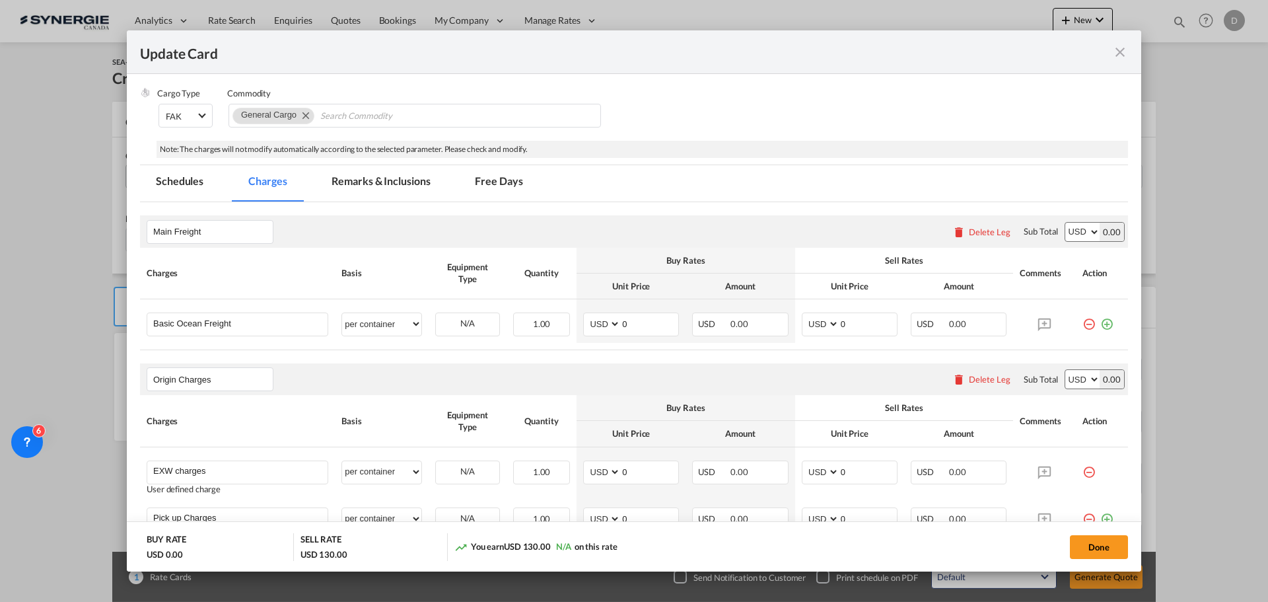
scroll to position [330, 0]
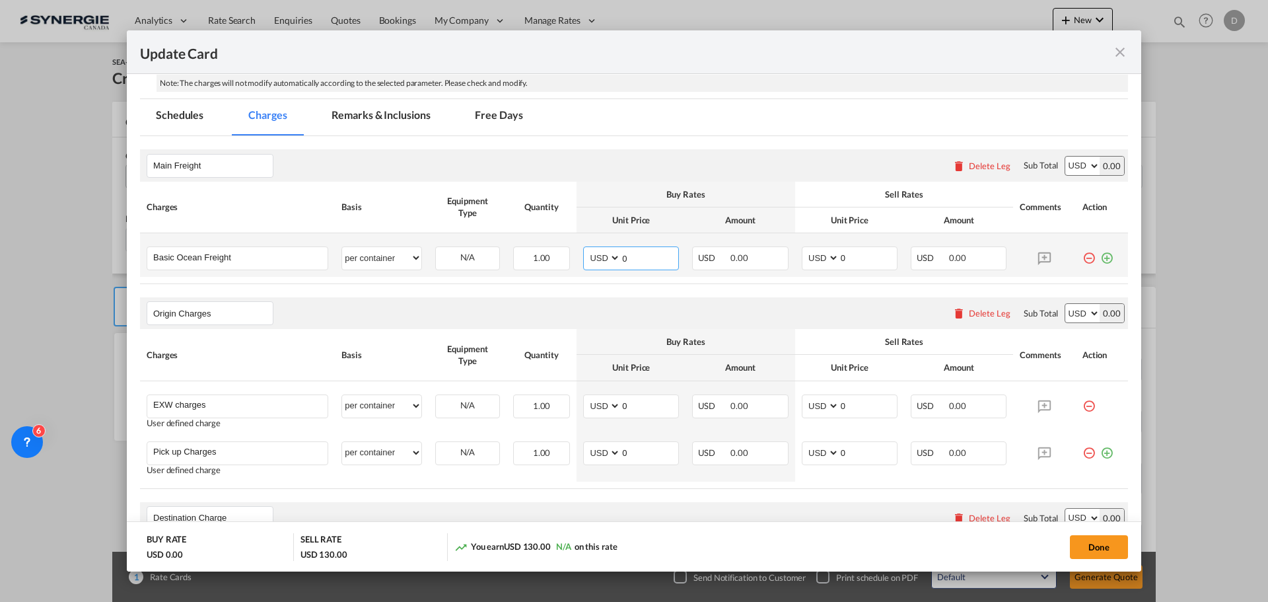
drag, startPoint x: 616, startPoint y: 259, endPoint x: 654, endPoint y: 261, distance: 37.7
click at [654, 261] on input "0" at bounding box center [649, 257] width 57 height 20
type input "3854"
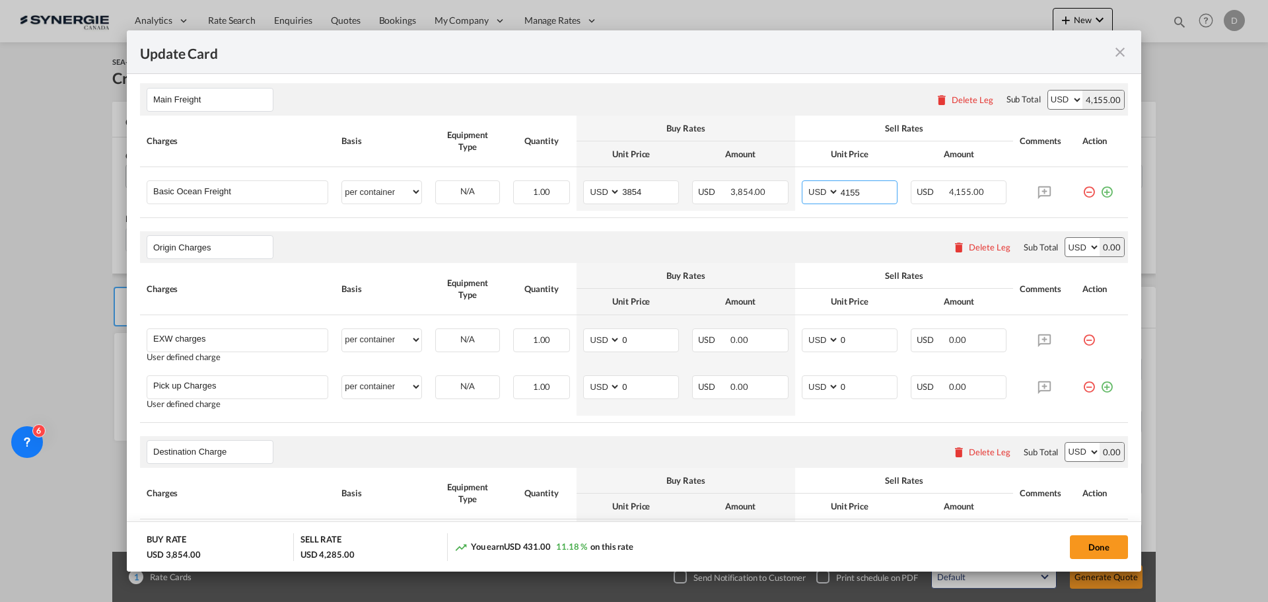
type input "4155"
drag, startPoint x: 976, startPoint y: 250, endPoint x: 750, endPoint y: 252, distance: 225.3
click at [975, 250] on div "Delete Leg" at bounding box center [990, 247] width 42 height 11
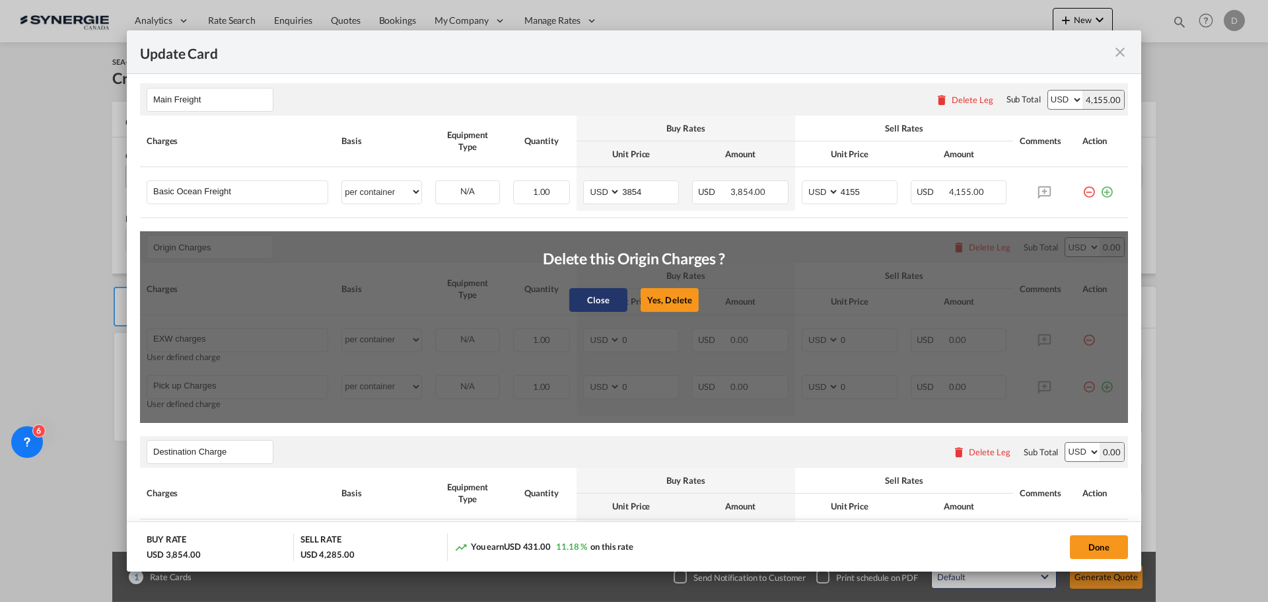
click at [597, 300] on button "Close" at bounding box center [598, 300] width 58 height 24
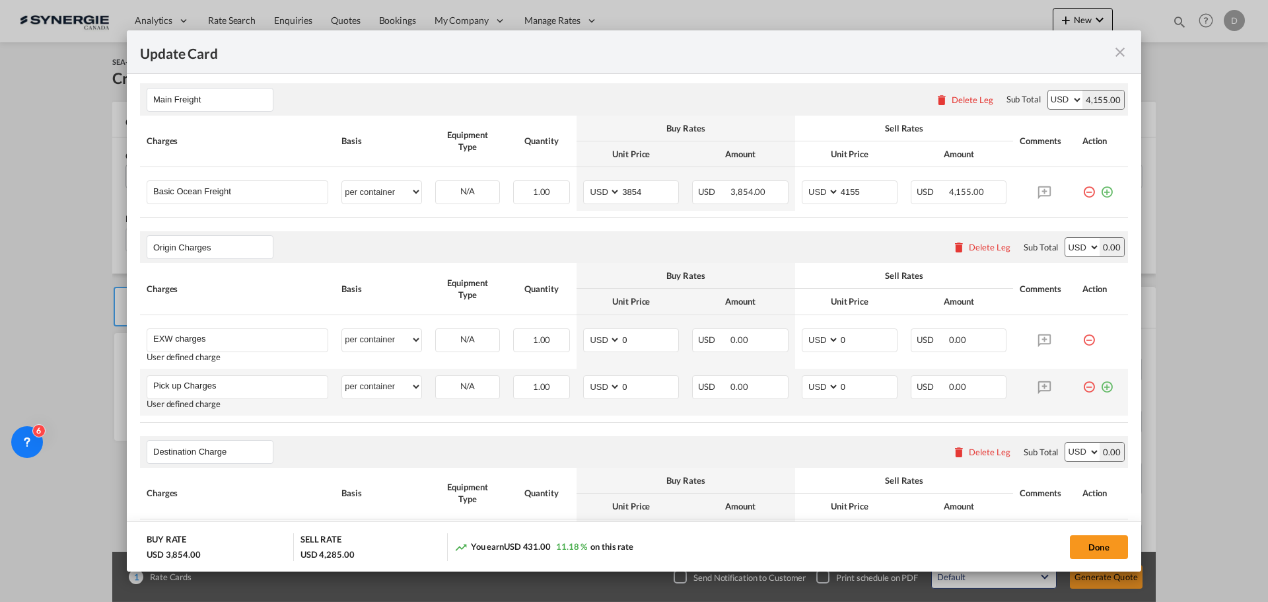
click at [1083, 384] on md-icon "icon-minus-circle-outline red-400-fg" at bounding box center [1089, 381] width 13 height 13
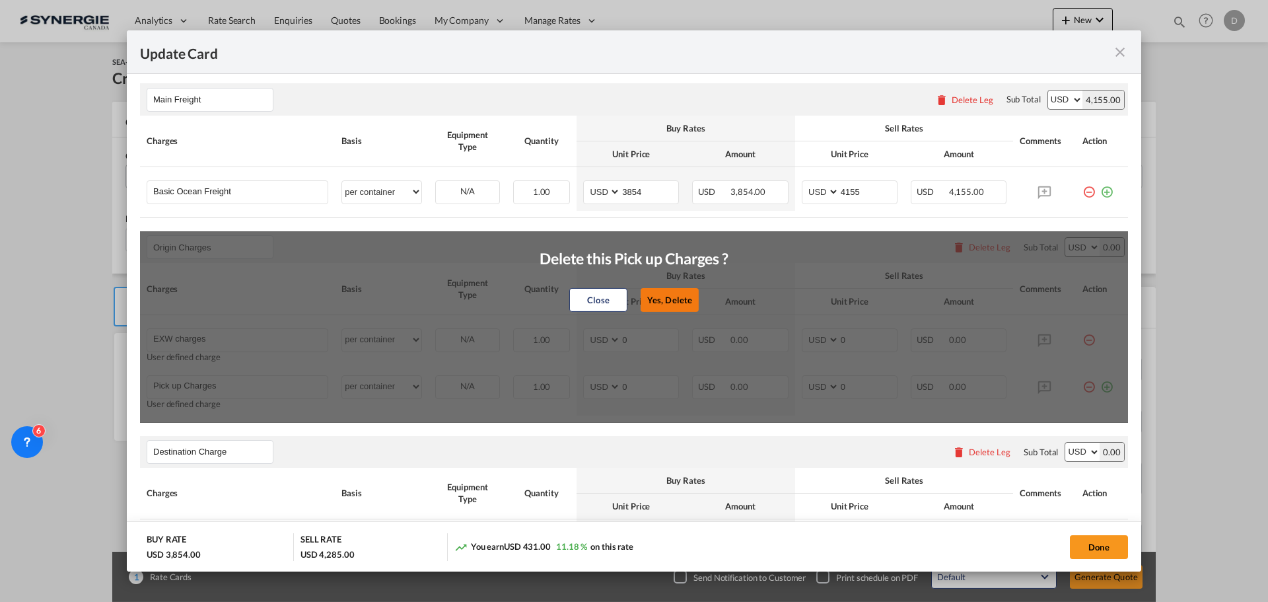
click at [661, 301] on button "Yes, Delete" at bounding box center [670, 300] width 58 height 24
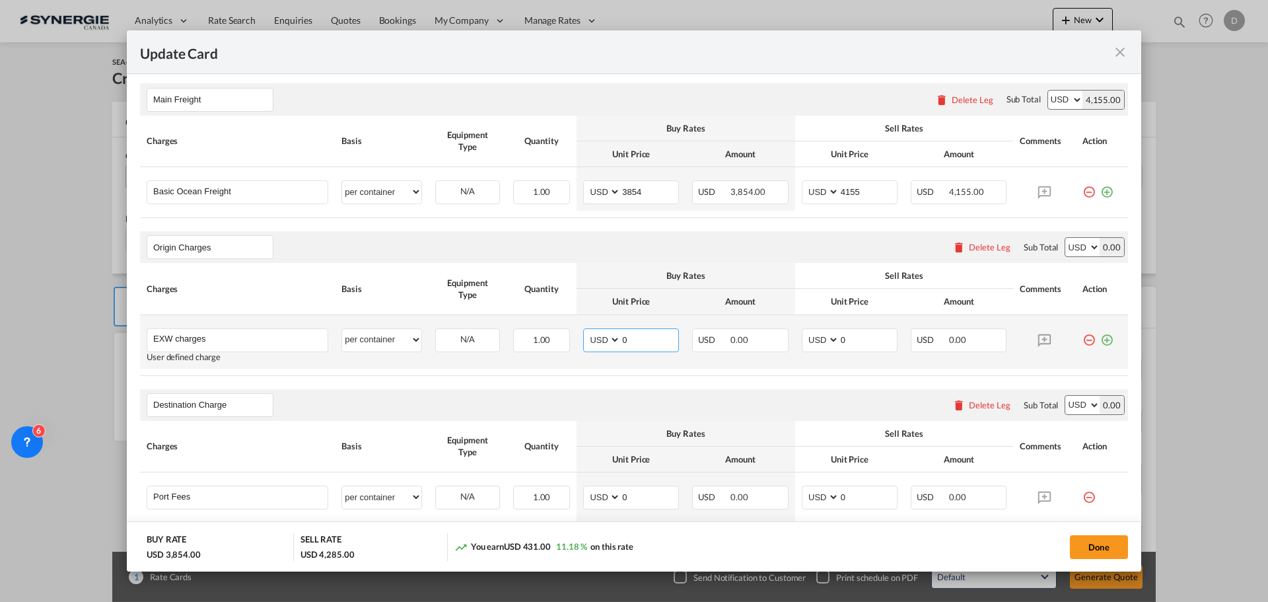
drag, startPoint x: 618, startPoint y: 341, endPoint x: 646, endPoint y: 341, distance: 27.7
click at [646, 341] on input "0" at bounding box center [649, 339] width 57 height 20
type input "150"
drag, startPoint x: 835, startPoint y: 341, endPoint x: 852, endPoint y: 341, distance: 17.2
click at [852, 341] on input "0" at bounding box center [868, 339] width 57 height 20
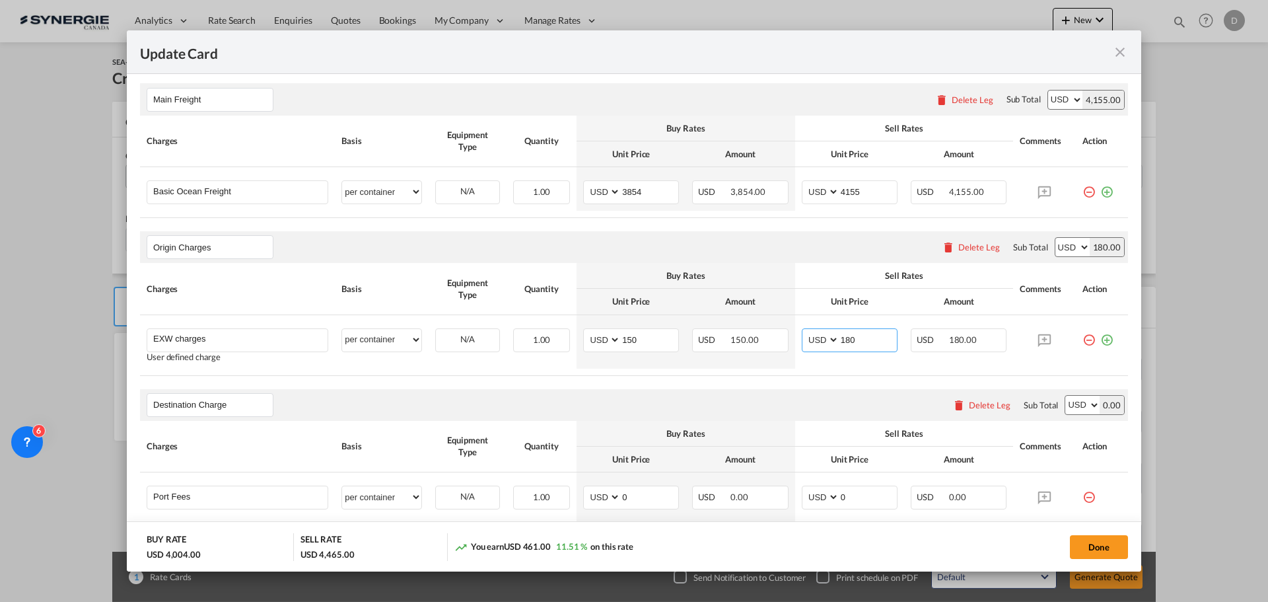
type input "180"
click at [784, 377] on rate-modification "Main Freight Please enter leg name Leg Name Already Exists Delete Leg Sub Total…" at bounding box center [634, 590] width 988 height 1040
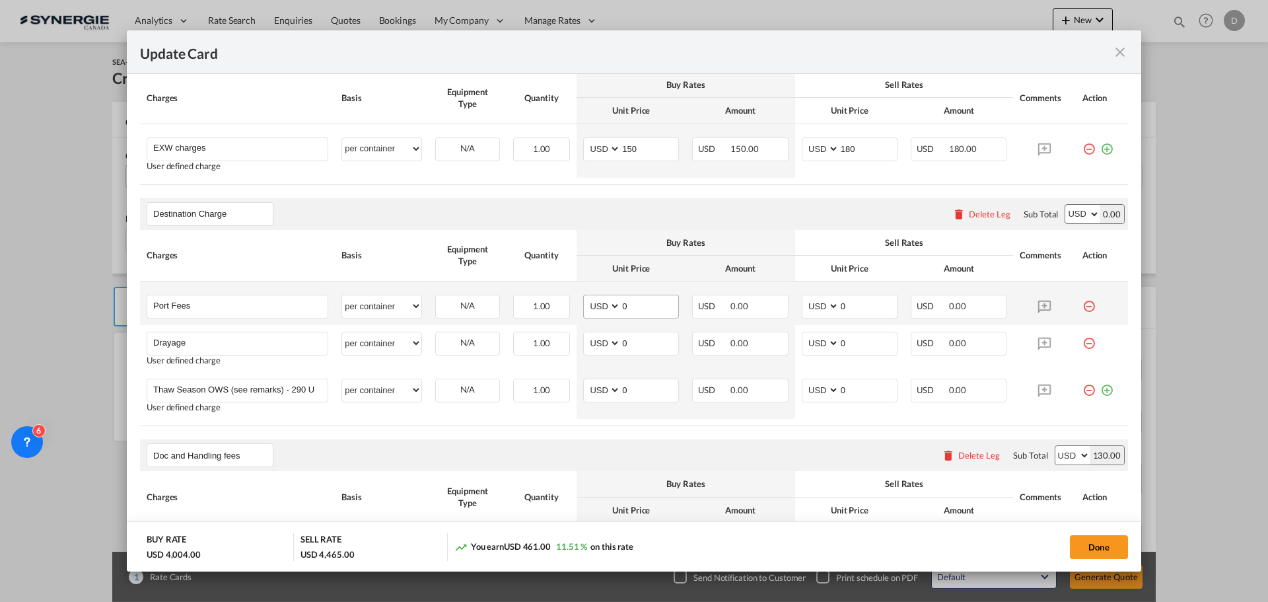
scroll to position [594, 0]
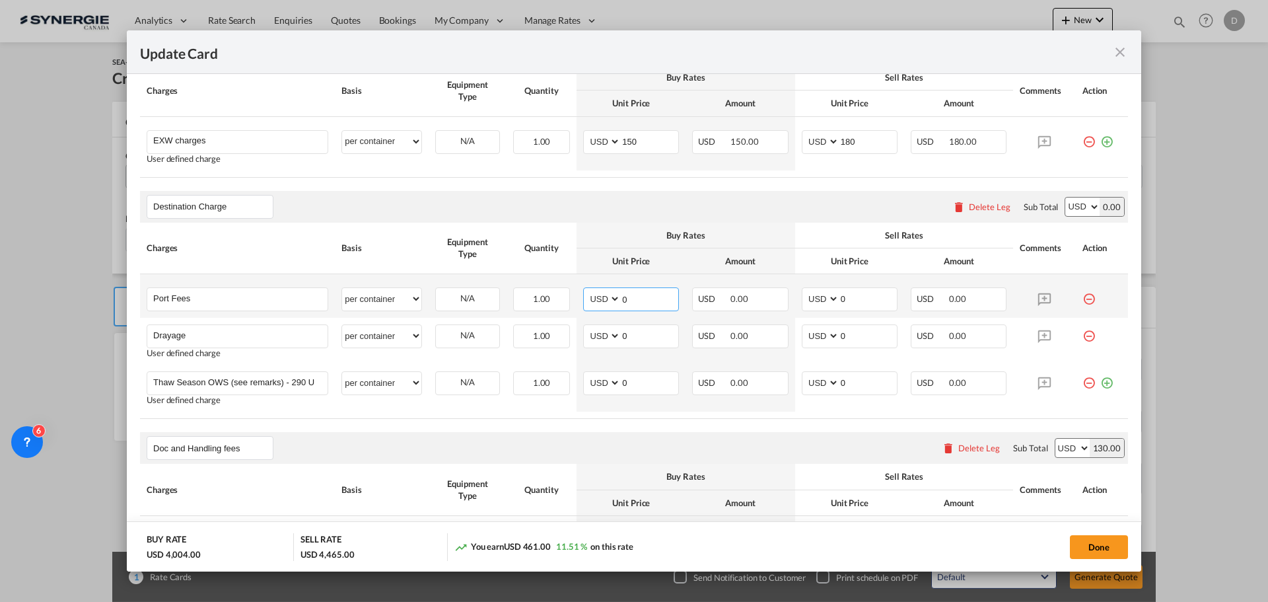
drag, startPoint x: 618, startPoint y: 303, endPoint x: 641, endPoint y: 301, distance: 23.8
click at [641, 301] on input "0" at bounding box center [649, 298] width 57 height 20
type input "50"
type input "65"
drag, startPoint x: 617, startPoint y: 336, endPoint x: 628, endPoint y: 338, distance: 11.3
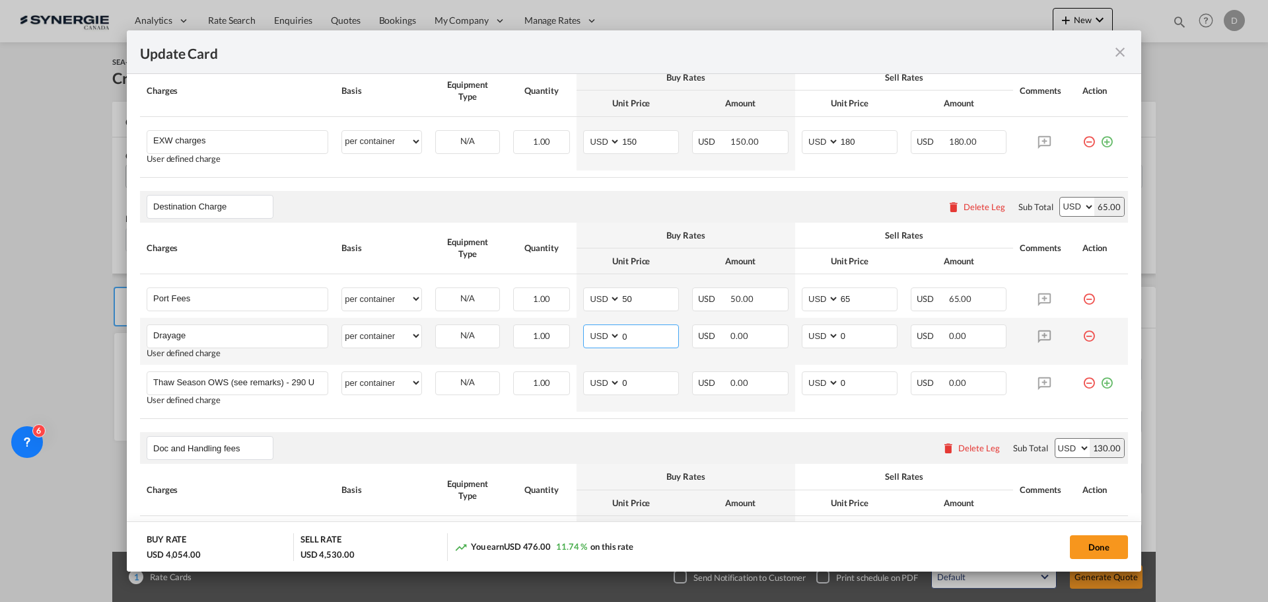
click at [628, 338] on input "0" at bounding box center [649, 335] width 57 height 20
type input "2559"
type input "2750"
click at [684, 425] on rate-modification "Main Freight Please enter leg name Leg Name Already Exists Delete Leg Sub Total…" at bounding box center [634, 392] width 988 height 1040
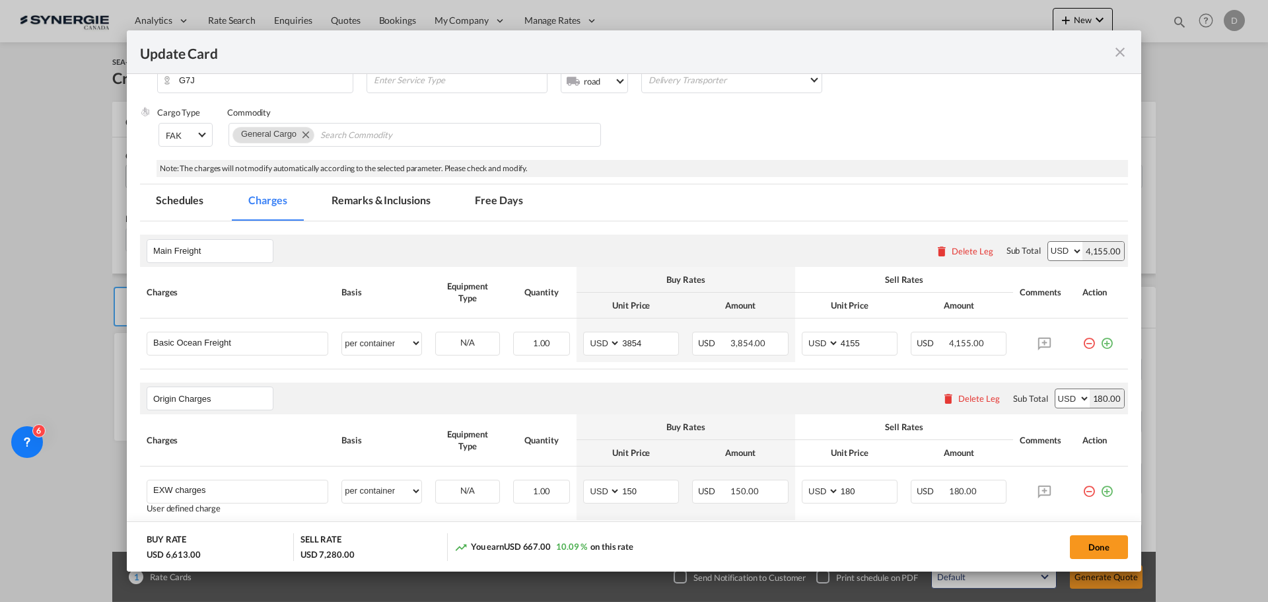
scroll to position [132, 0]
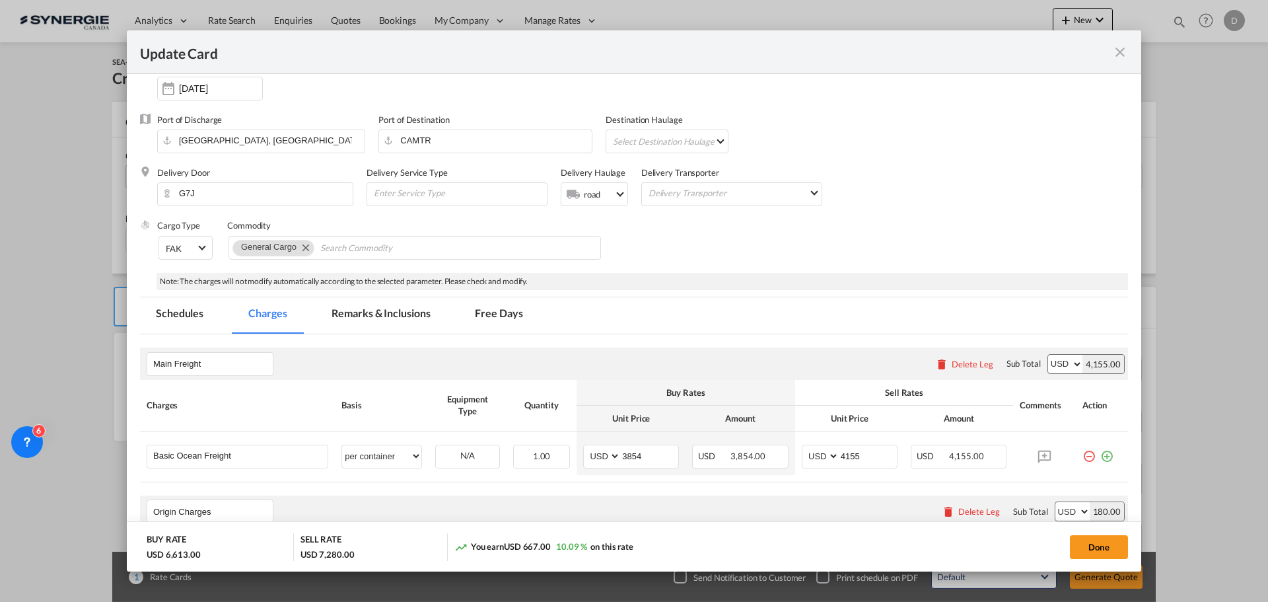
click at [385, 308] on md-tab-item "Remarks & Inclusions" at bounding box center [381, 315] width 130 height 36
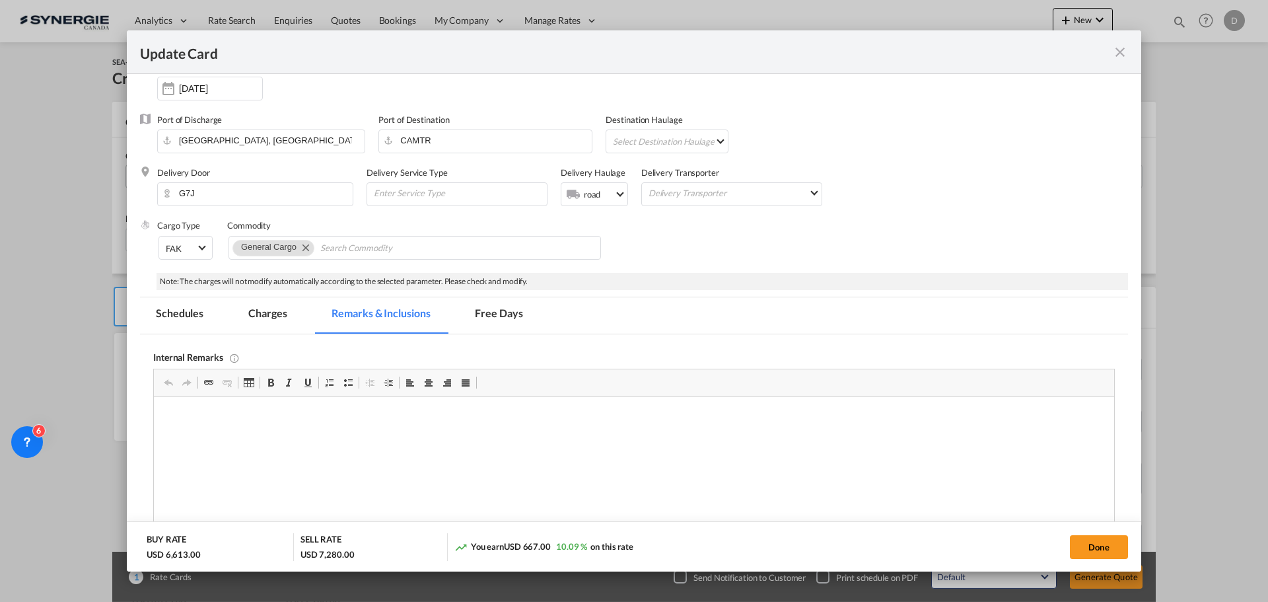
scroll to position [0, 0]
click at [580, 433] on p "Pride containers / [URL][DOMAIN_NAME]" at bounding box center [634, 440] width 934 height 14
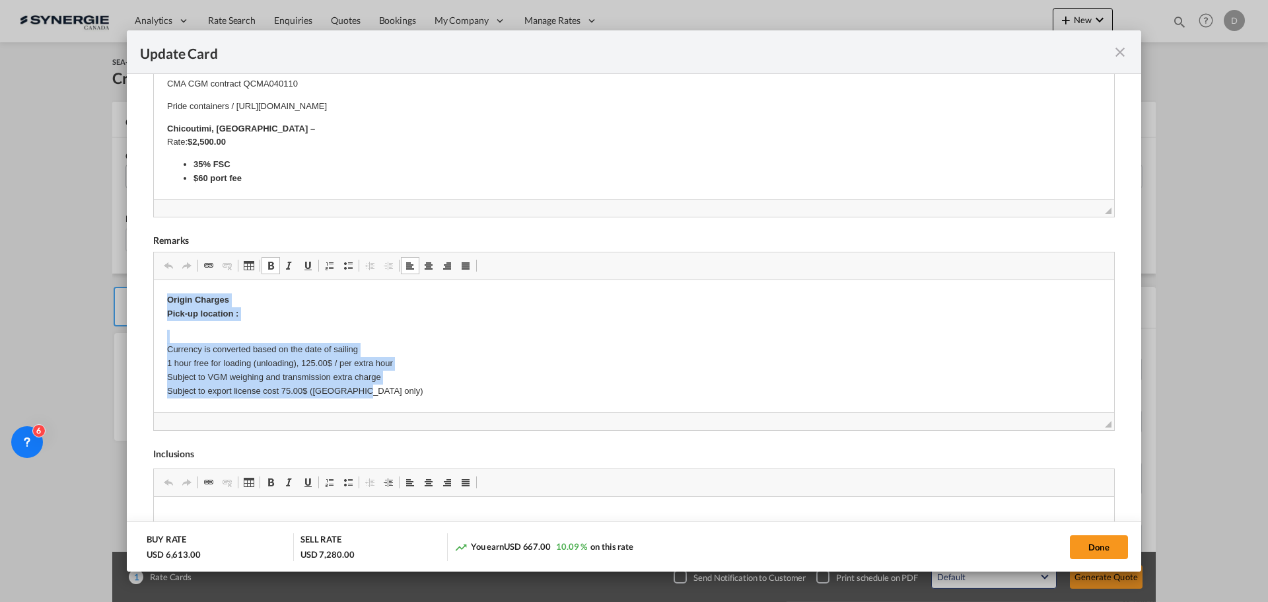
drag, startPoint x: 166, startPoint y: 297, endPoint x: 378, endPoint y: 390, distance: 231.3
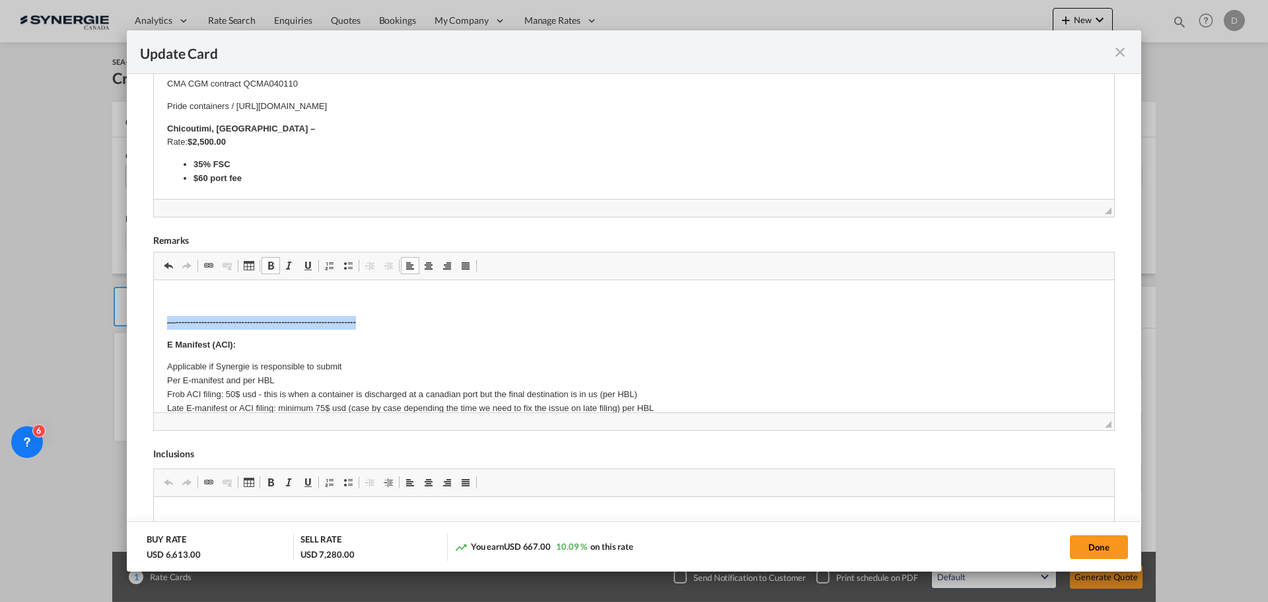
drag, startPoint x: 162, startPoint y: 322, endPoint x: 430, endPoint y: 324, distance: 267.5
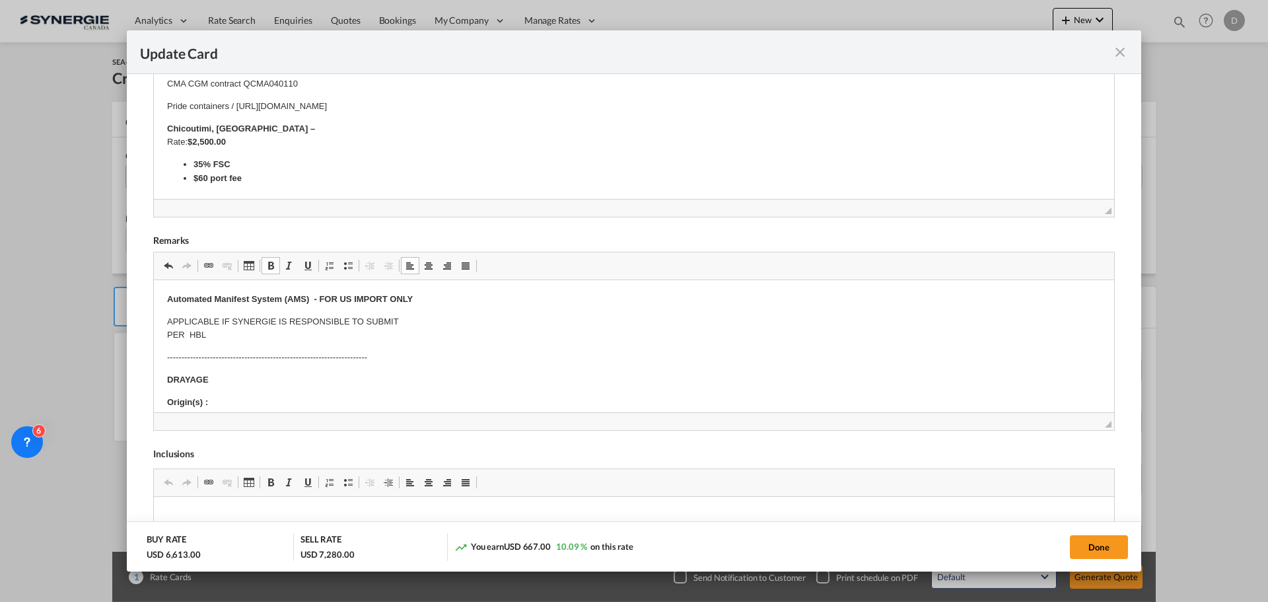
scroll to position [132, 0]
click at [227, 381] on p "Origin(s) : Destination(s) :" at bounding box center [634, 387] width 934 height 28
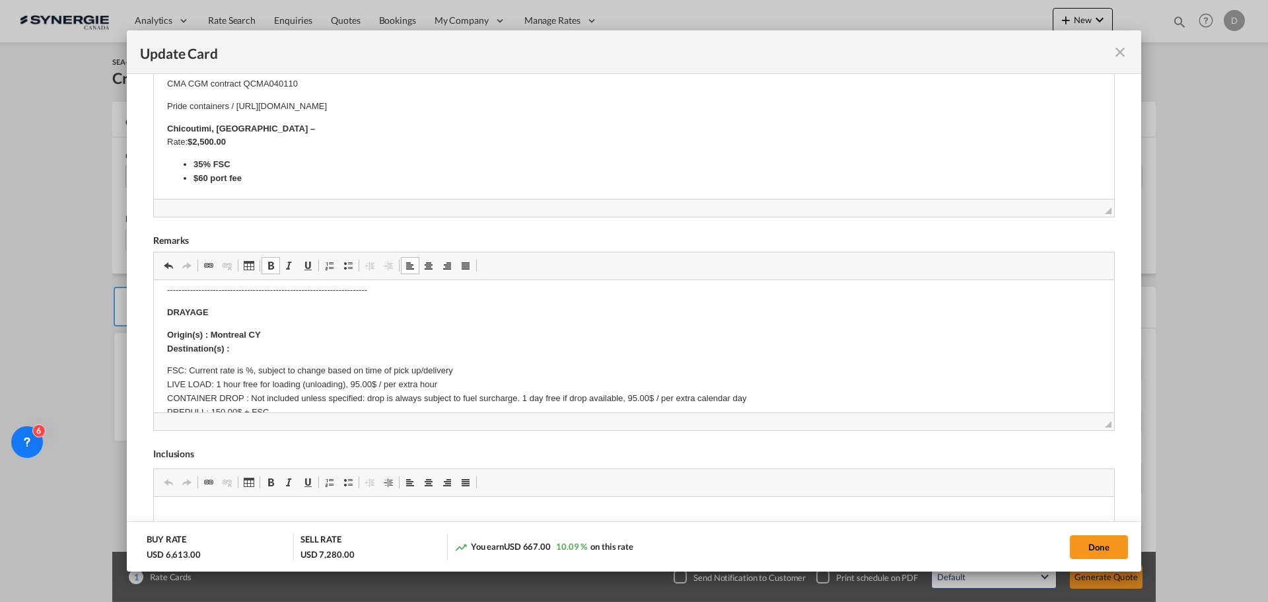
scroll to position [198, 0]
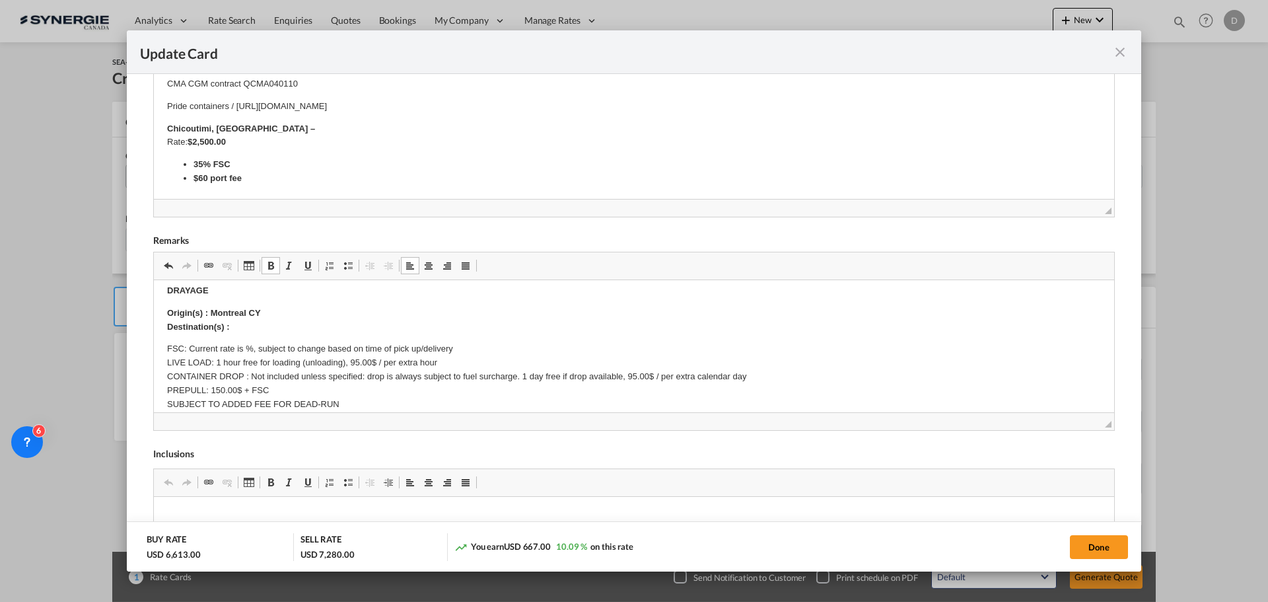
click at [248, 331] on body "E Manifest (ACI): Applicable if Synergie is responsible to submit Per E-manifes…" at bounding box center [634, 496] width 934 height 802
click at [249, 327] on p "Origin(s) : Montreal CY Destination(s) :" at bounding box center [634, 320] width 934 height 28
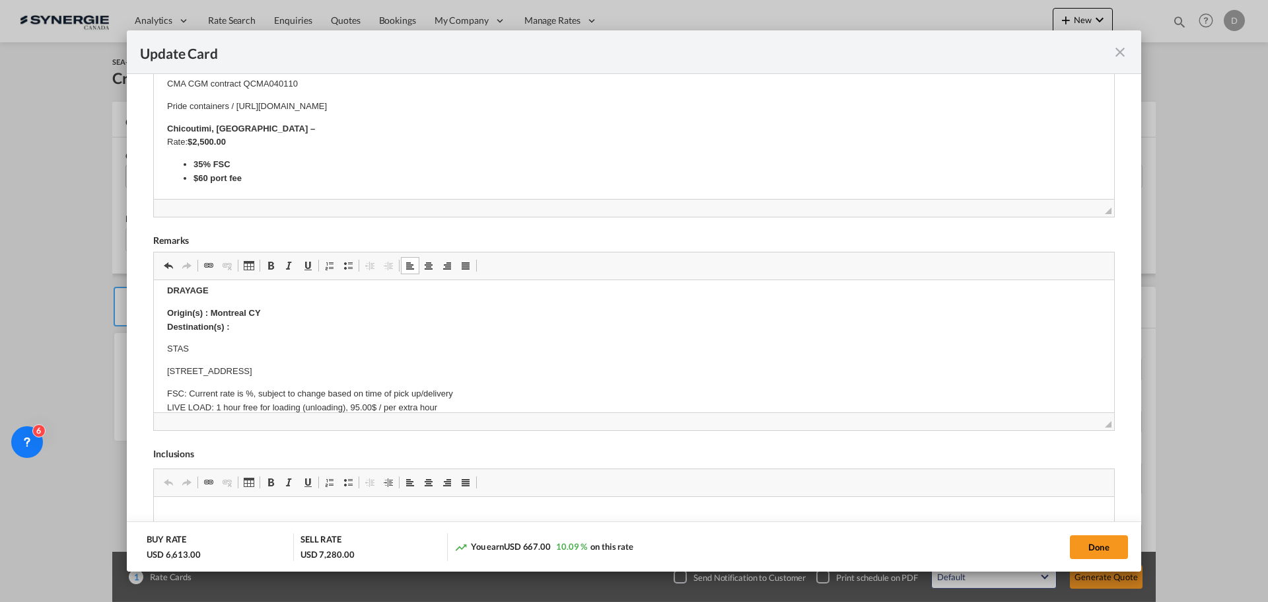
drag, startPoint x: 159, startPoint y: 348, endPoint x: 316, endPoint y: 364, distance: 158.0
click at [316, 364] on html "E Manifest (ACI): Applicable if Synergie is responsible to submit Per E-manifes…" at bounding box center [634, 518] width 960 height 873
click at [271, 264] on span "Update Card Port ..." at bounding box center [271, 265] width 11 height 11
click at [479, 334] on body "E Manifest (ACI): Applicable if Synergie is responsible to submit Per E-manifes…" at bounding box center [634, 518] width 934 height 847
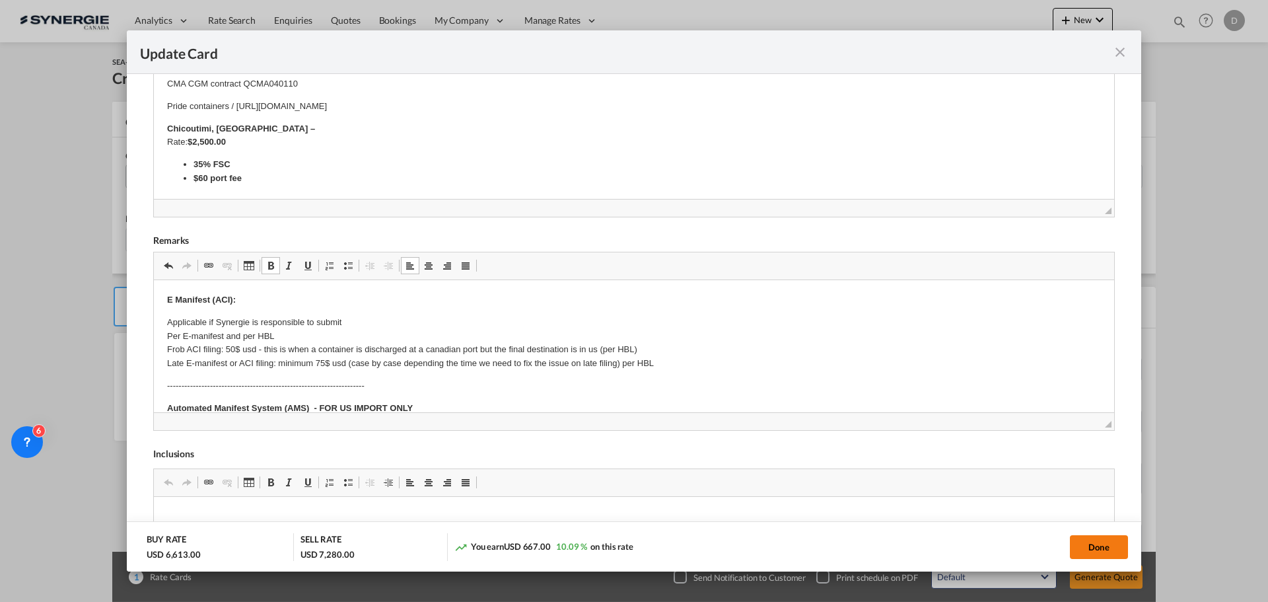
click at [1093, 546] on button "Done" at bounding box center [1099, 547] width 58 height 24
type input "[DATE]"
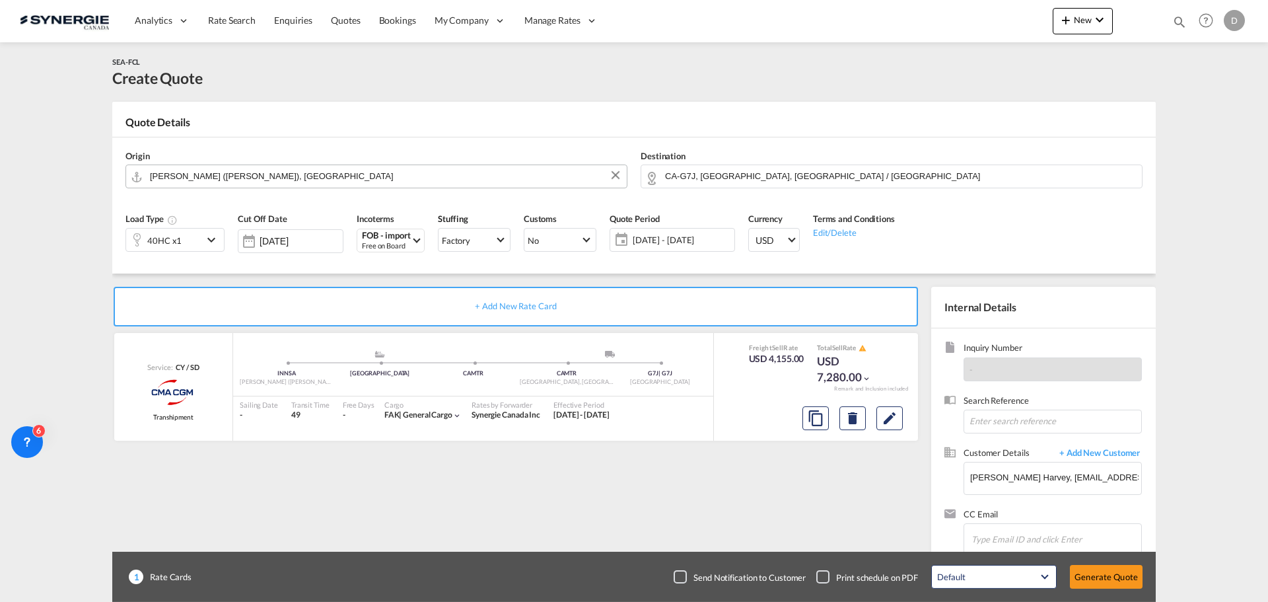
scroll to position [202, 0]
click at [1119, 578] on button "Generate Quote" at bounding box center [1106, 577] width 73 height 24
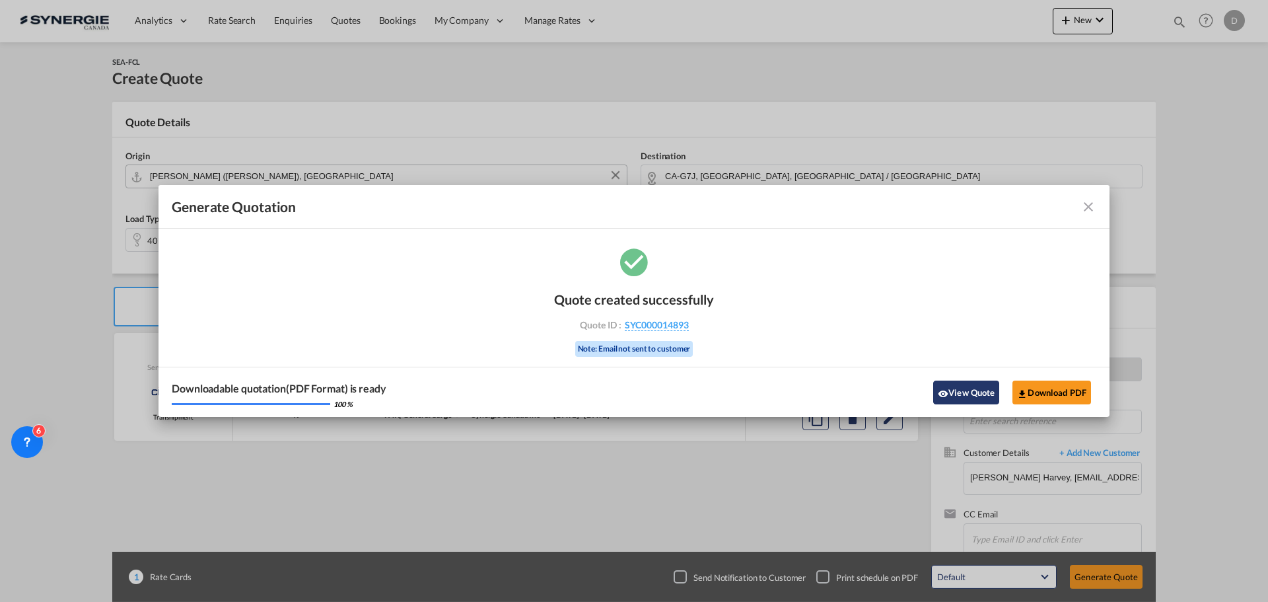
click at [958, 392] on button "View Quote" at bounding box center [966, 392] width 66 height 24
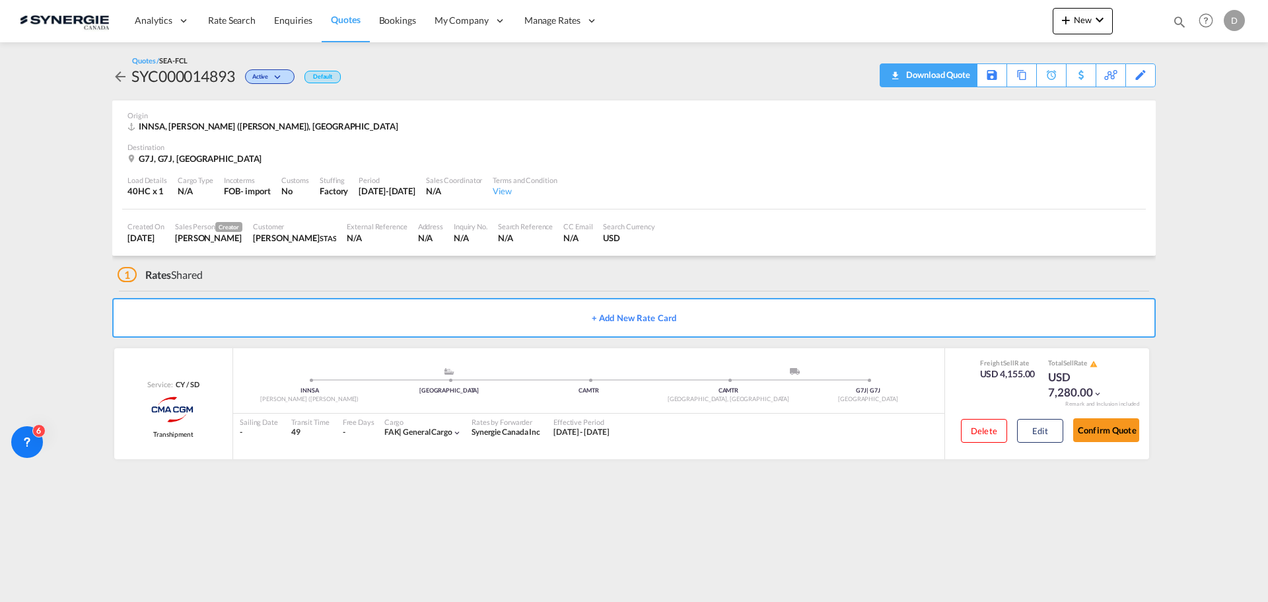
click at [952, 75] on div "Download Quote" at bounding box center [936, 74] width 67 height 21
click at [680, 141] on div "Origin [GEOGRAPHIC_DATA], [PERSON_NAME] ([GEOGRAPHIC_DATA]), [GEOGRAPHIC_DATA]" at bounding box center [633, 121] width 1013 height 42
click at [1077, 23] on span "New" at bounding box center [1083, 20] width 50 height 11
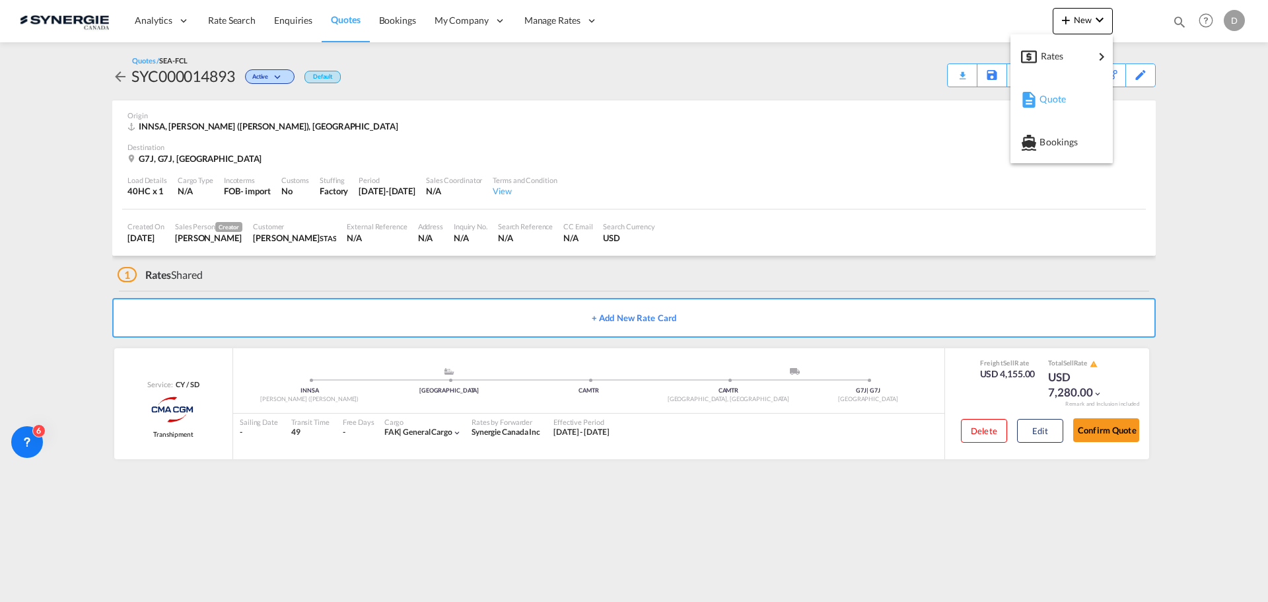
click at [1054, 97] on span "Quote" at bounding box center [1047, 99] width 15 height 26
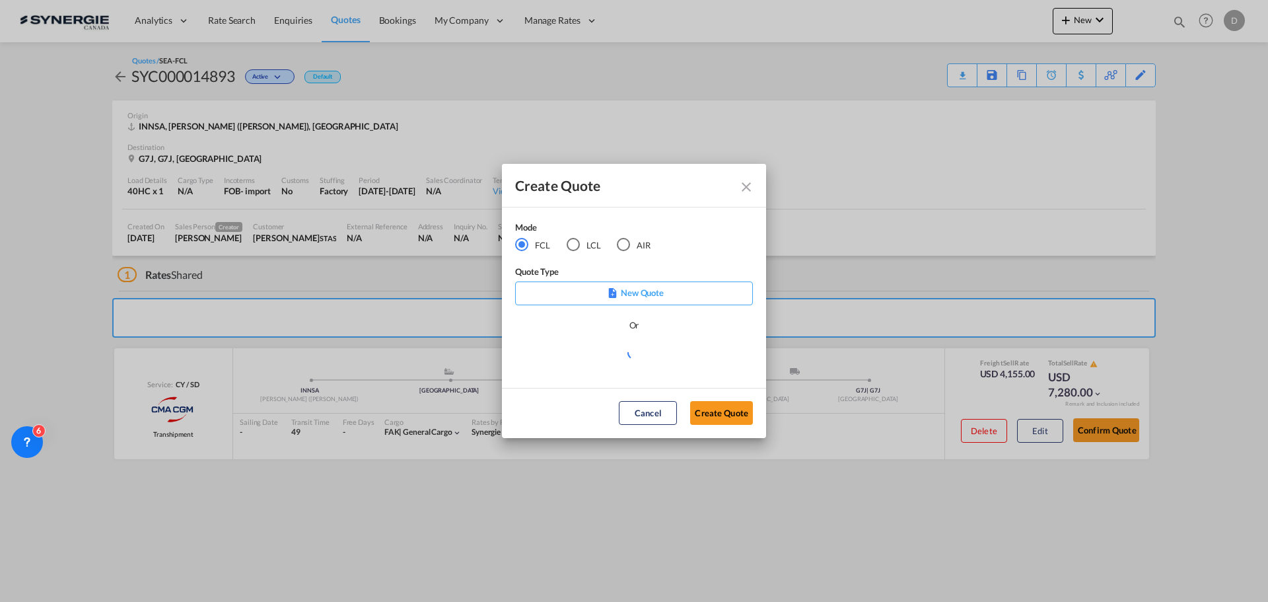
click at [573, 248] on div "LCL" at bounding box center [573, 244] width 13 height 13
click at [642, 365] on md-select "Select template *NEW* FCL FREEHAND / DAP [PERSON_NAME] | [DATE] *NEW* Import FC…" at bounding box center [634, 358] width 238 height 26
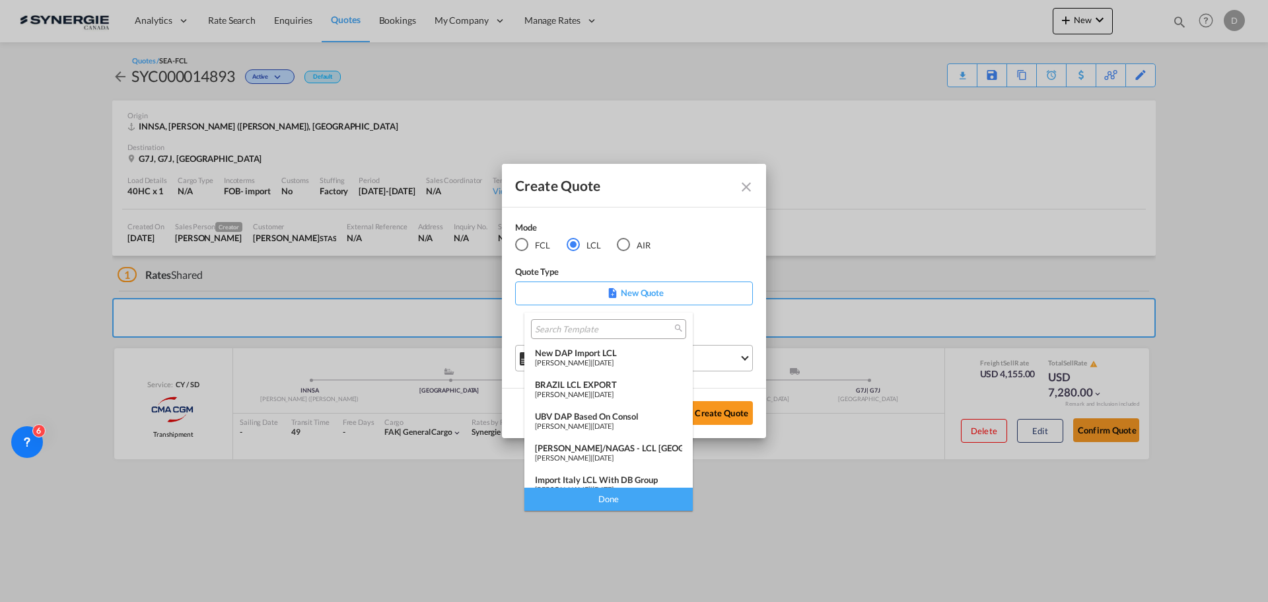
scroll to position [66, 0]
click at [614, 454] on span "[DATE]" at bounding box center [603, 454] width 21 height 9
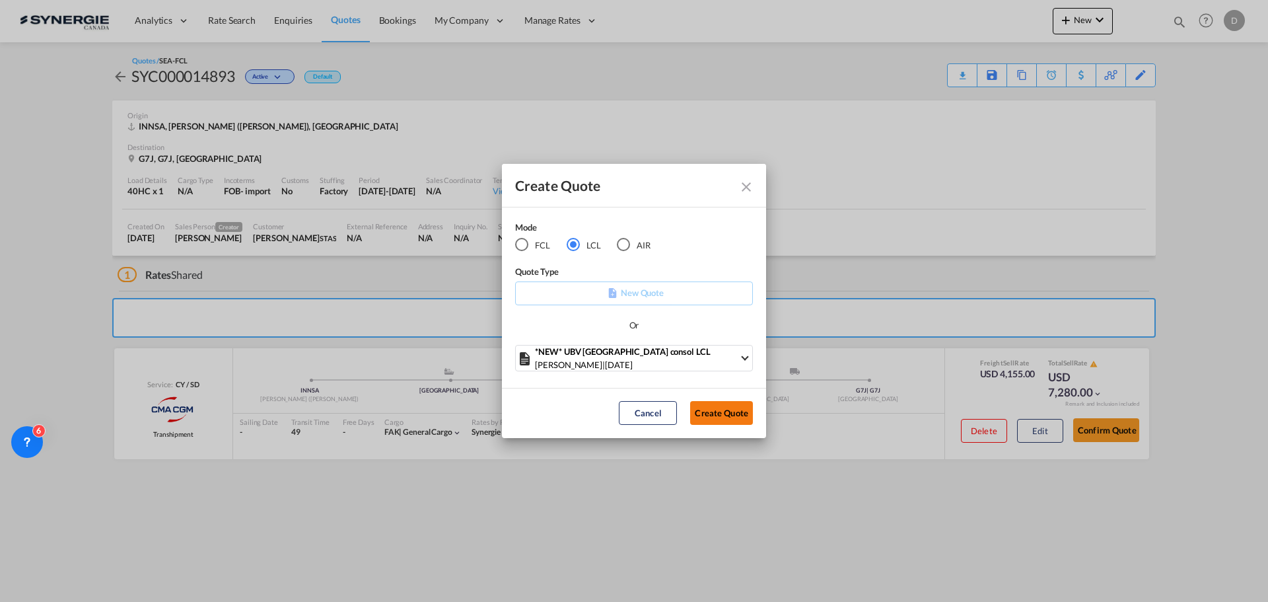
click at [740, 413] on button "Create Quote" at bounding box center [721, 413] width 63 height 24
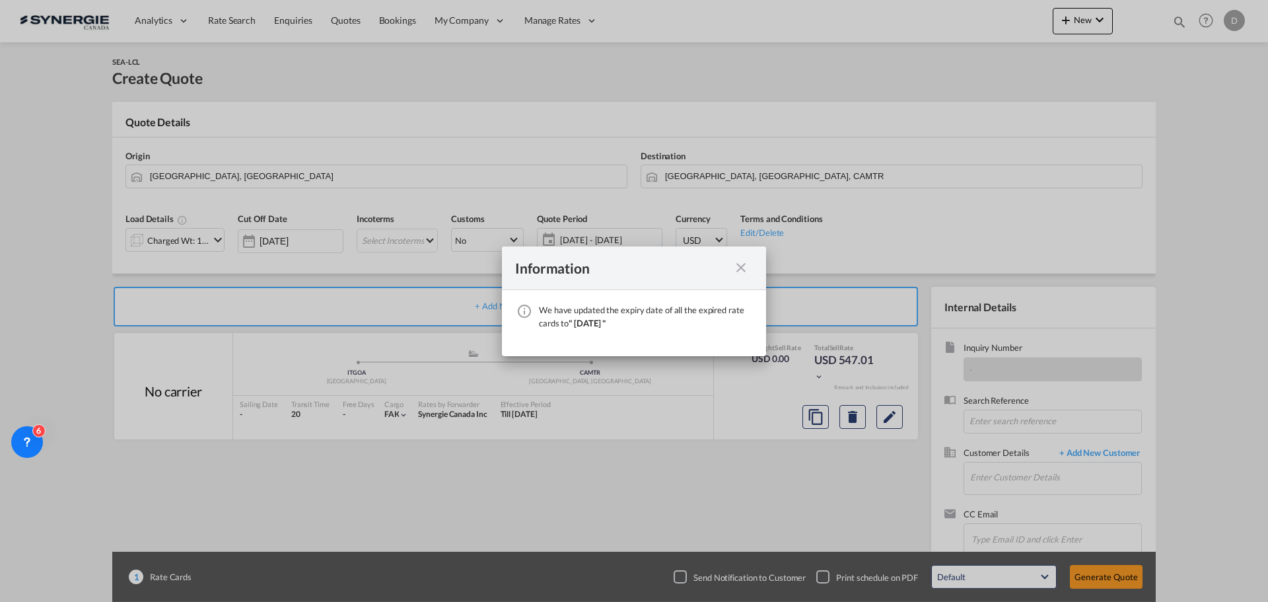
click at [743, 263] on md-icon "icon-close fg-AAA8AD cursor" at bounding box center [741, 268] width 16 height 16
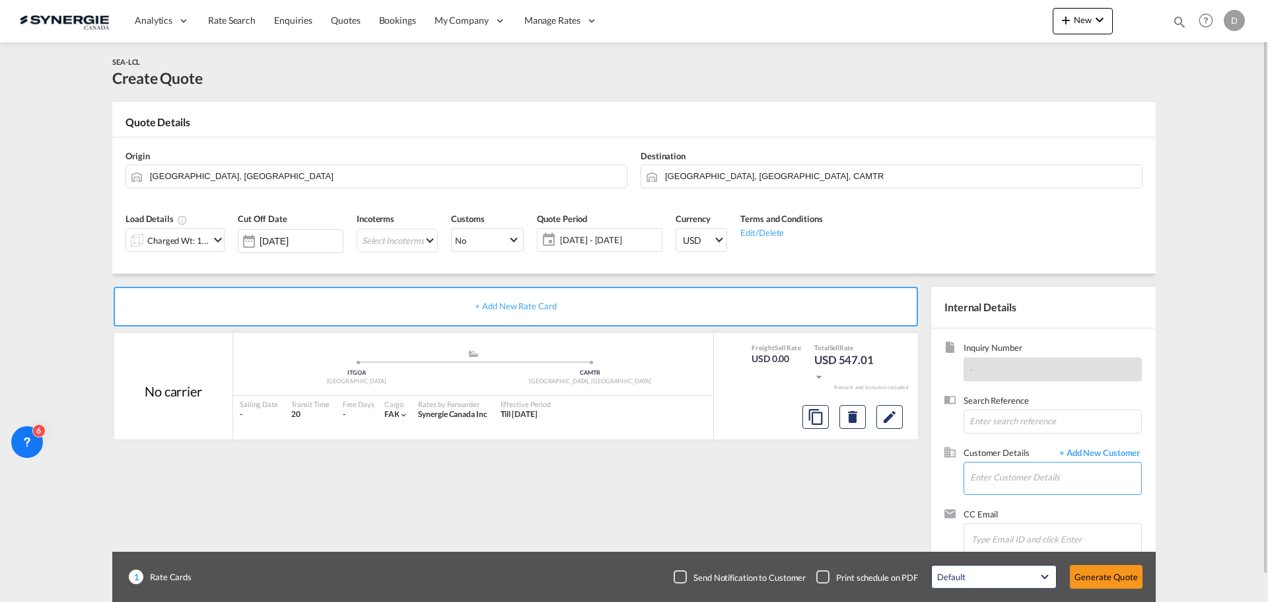
click at [1030, 471] on input "Enter Customer Details" at bounding box center [1055, 477] width 171 height 30
paste input "[EMAIL_ADDRESS][DOMAIN_NAME]"
click at [1017, 447] on div "[PERSON_NAME] [EMAIL_ADDRESS][DOMAIN_NAME] | UKAL" at bounding box center [1056, 445] width 172 height 36
type input "UKAL, [PERSON_NAME], [EMAIL_ADDRESS][DOMAIN_NAME]"
click at [616, 175] on button "Clear Input" at bounding box center [616, 175] width 20 height 20
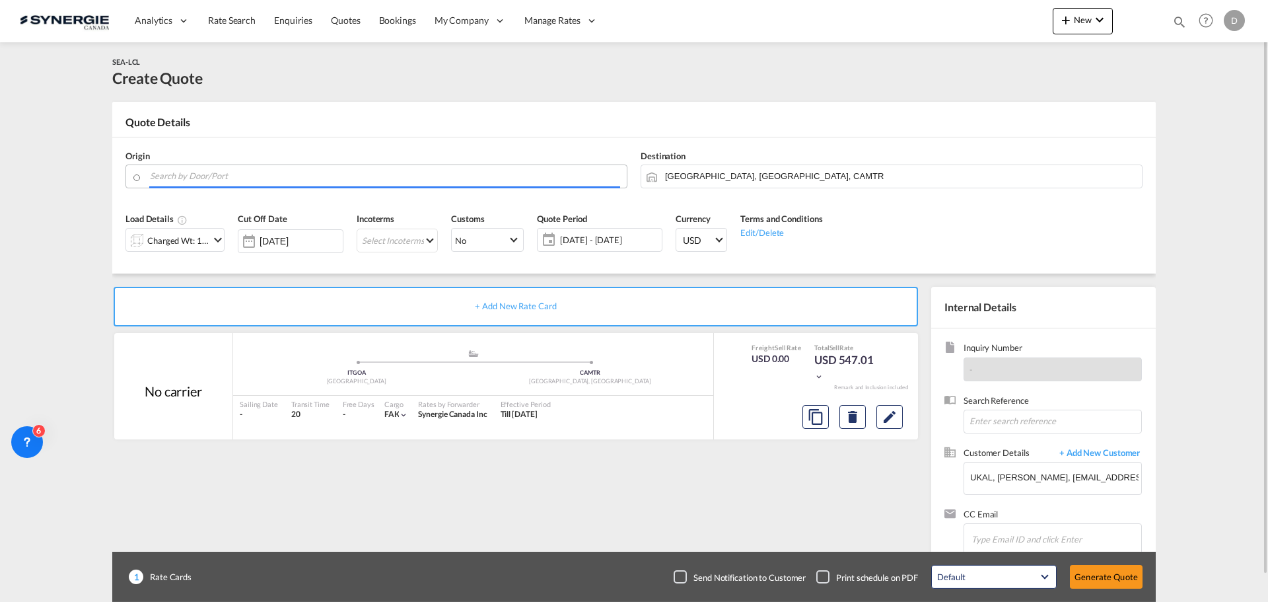
paste input "[PERSON_NAME]"
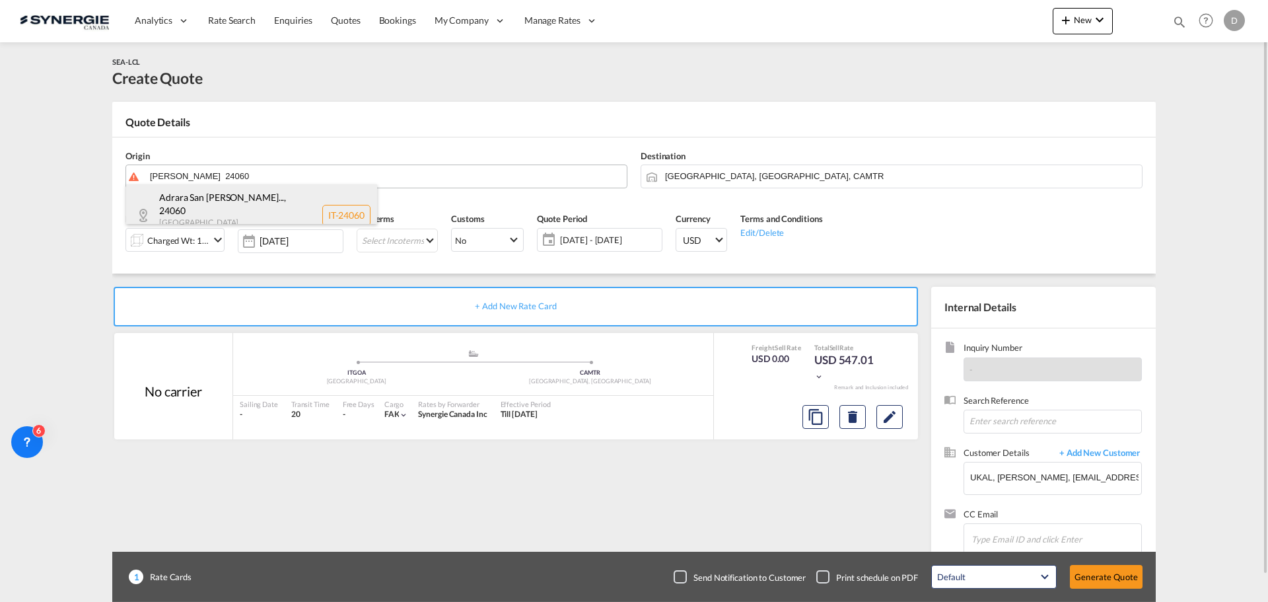
click at [241, 196] on div "Adrara San [PERSON_NAME]... , 24060 [GEOGRAPHIC_DATA] , [GEOGRAPHIC_DATA] IT-24…" at bounding box center [251, 214] width 251 height 61
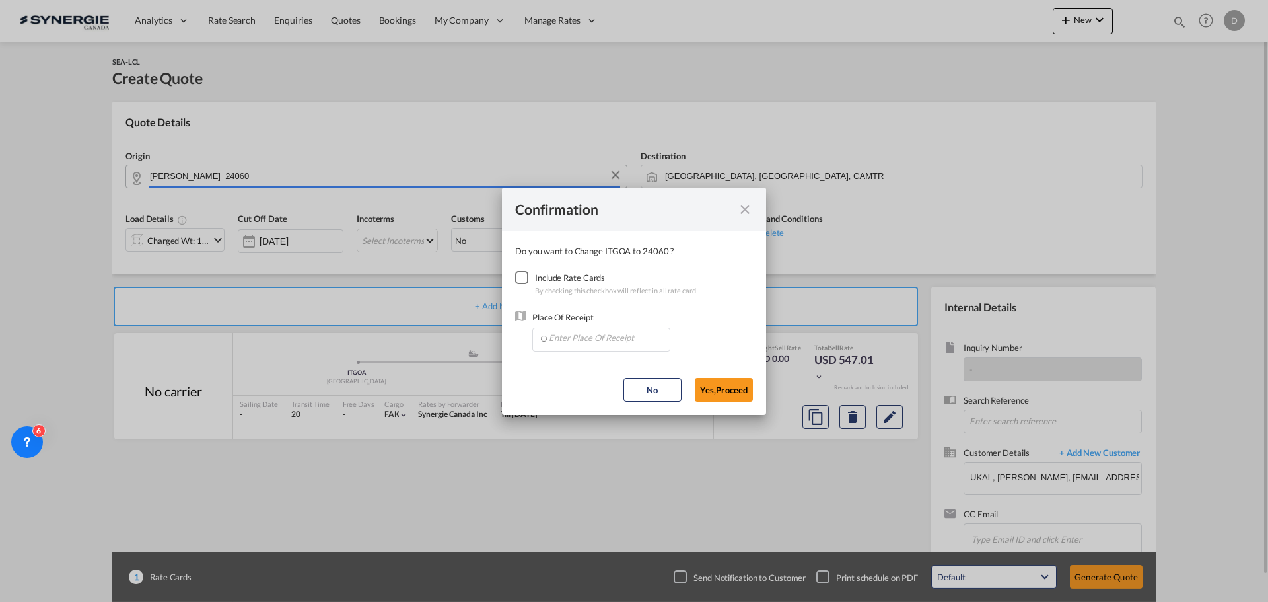
type input "IT-24060, [GEOGRAPHIC_DATA][PERSON_NAME], [GEOGRAPHIC_DATA], [GEOGRAPHIC_DATA],…"
click at [523, 282] on div "Checkbox No Ink" at bounding box center [521, 277] width 13 height 13
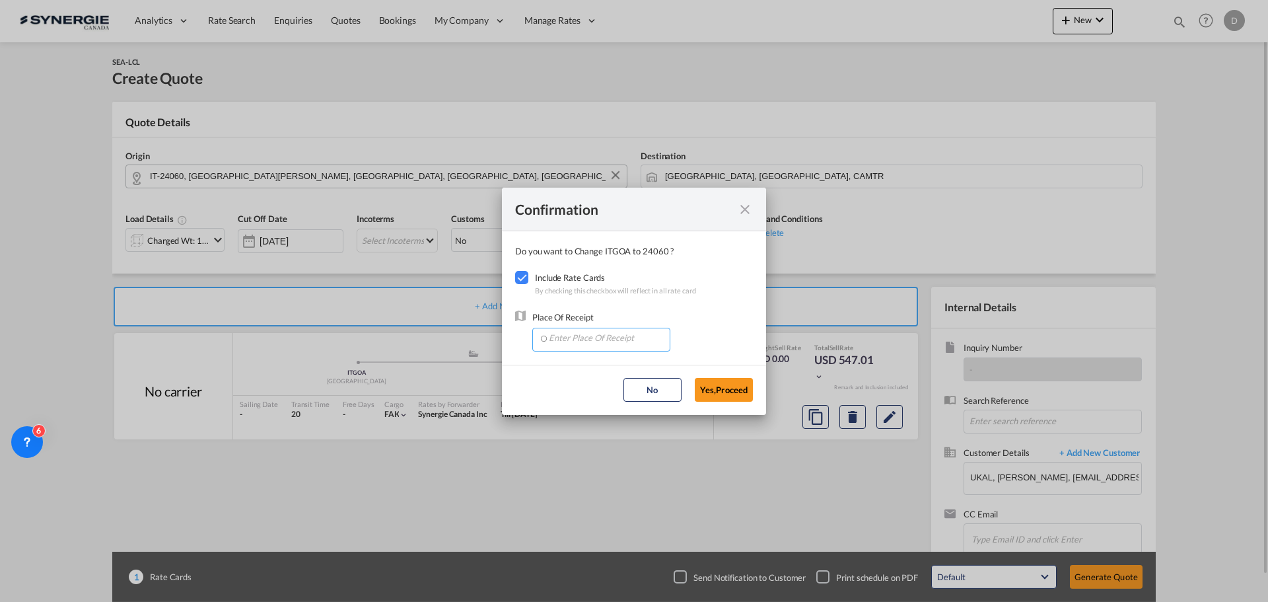
click at [608, 334] on input "Enter Place Of Receipt" at bounding box center [604, 338] width 131 height 20
click at [607, 368] on span "[GEOGRAPHIC_DATA], [GEOGRAPHIC_DATA], [GEOGRAPHIC_DATA], [GEOGRAPHIC_DATA], [GE…" at bounding box center [789, 367] width 482 height 11
type input "[GEOGRAPHIC_DATA], [GEOGRAPHIC_DATA], [GEOGRAPHIC_DATA], [GEOGRAPHIC_DATA], [GE…"
click at [726, 393] on button "Yes,Proceed" at bounding box center [724, 390] width 58 height 24
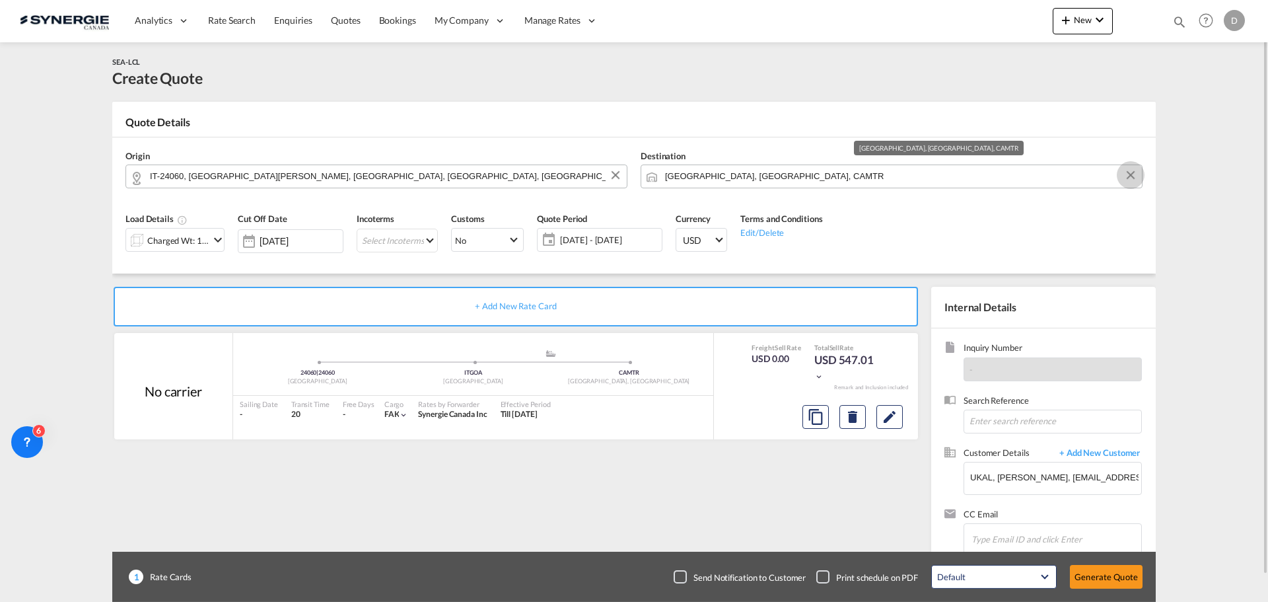
click at [1132, 172] on button "Clear Input" at bounding box center [1131, 175] width 20 height 20
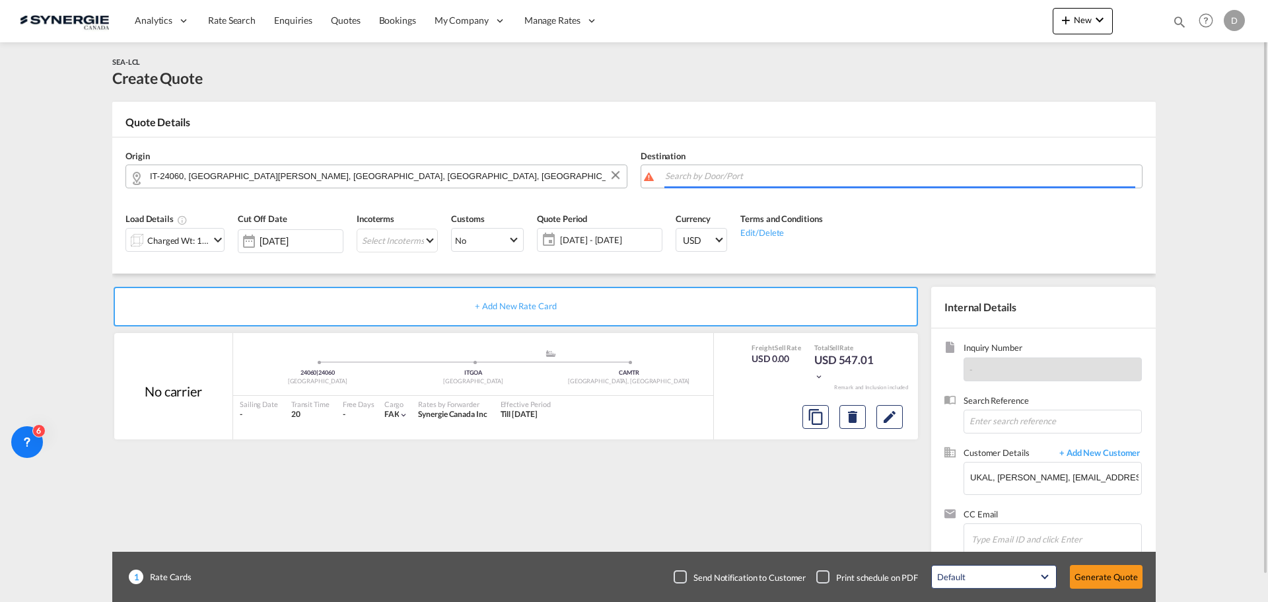
paste input "Saint-Hyacinthe"
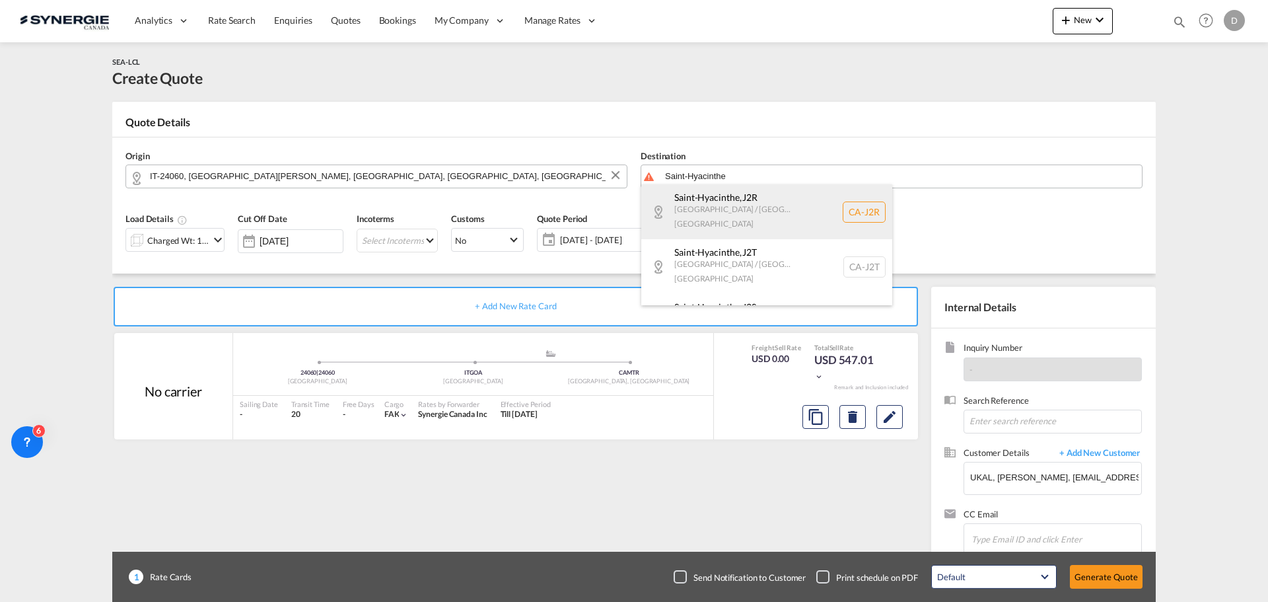
click at [734, 198] on div "[GEOGRAPHIC_DATA] , J2R [GEOGRAPHIC_DATA] / [GEOGRAPHIC_DATA] [GEOGRAPHIC_DATA]…" at bounding box center [766, 211] width 251 height 55
type input "CA-J2R, [GEOGRAPHIC_DATA], [GEOGRAPHIC_DATA] / [GEOGRAPHIC_DATA]"
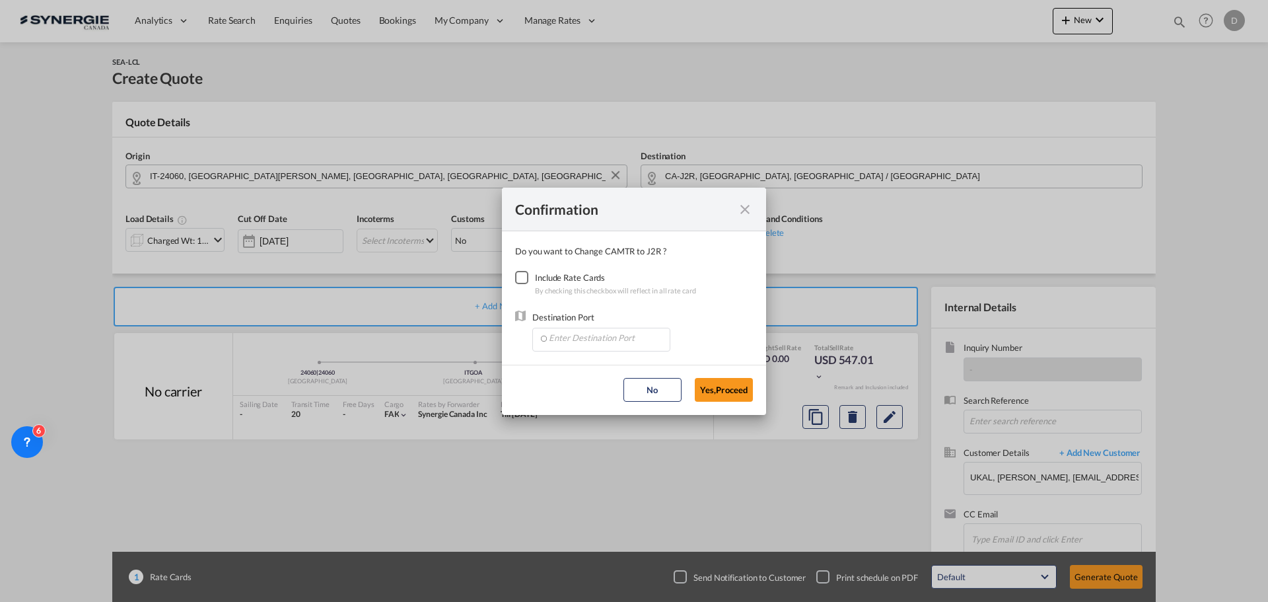
click at [519, 278] on div "Checkbox No Ink" at bounding box center [521, 277] width 13 height 13
click at [615, 338] on input "Enter Destination Port" at bounding box center [604, 338] width 131 height 20
click at [615, 367] on span "CAMTR, [GEOGRAPHIC_DATA], [GEOGRAPHIC_DATA], [GEOGRAPHIC_DATA], [GEOGRAPHIC_DAT…" at bounding box center [807, 367] width 519 height 11
type input "CAMTR, [GEOGRAPHIC_DATA], [GEOGRAPHIC_DATA], [GEOGRAPHIC_DATA], [GEOGRAPHIC_DAT…"
click at [727, 392] on button "Yes,Proceed" at bounding box center [724, 390] width 58 height 24
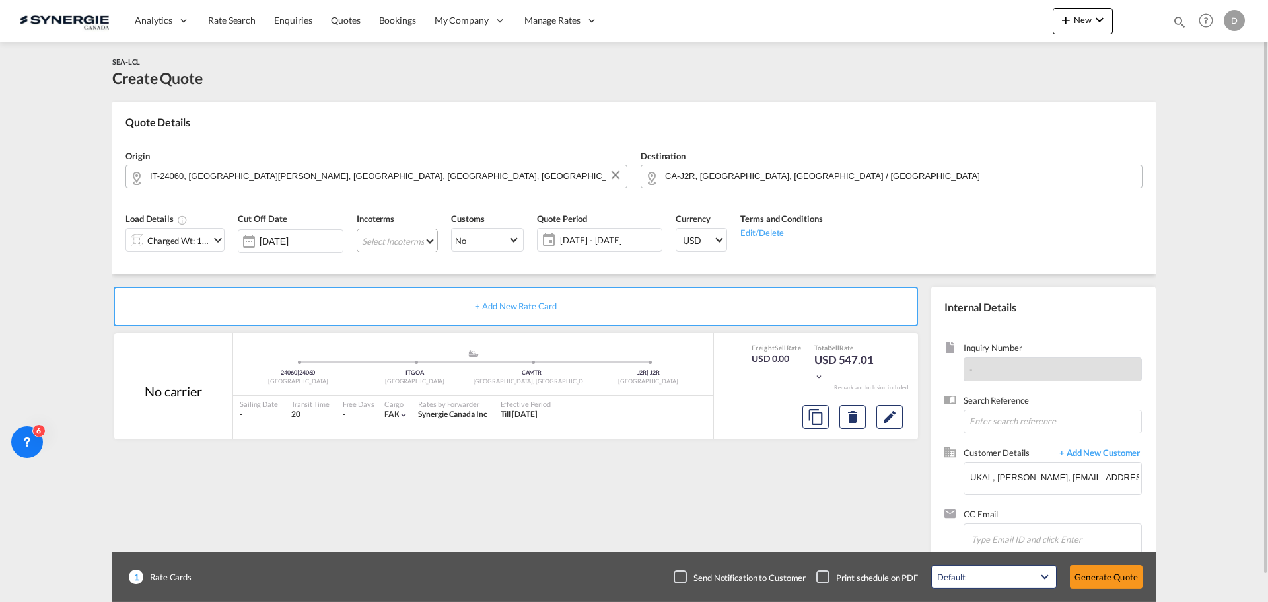
click at [418, 236] on md-select "Select Incoterms CPT - import Carrier Paid to DPU - export Delivery at Place Un…" at bounding box center [397, 241] width 81 height 24
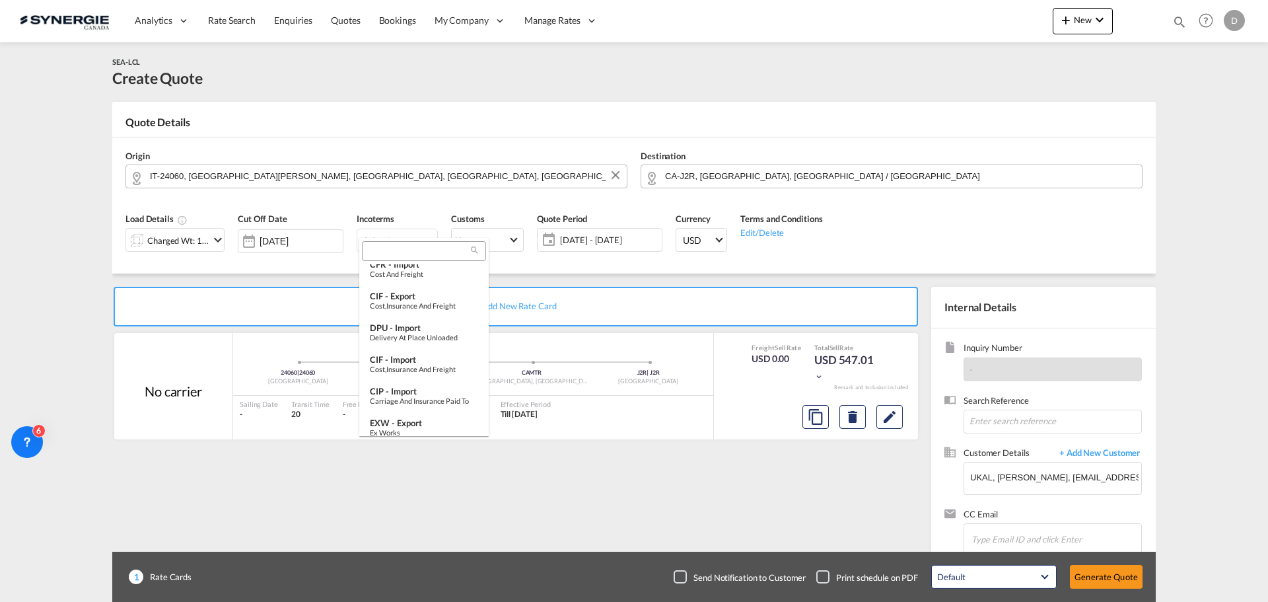
scroll to position [330, 0]
click at [437, 383] on div "EXW - import" at bounding box center [424, 388] width 108 height 11
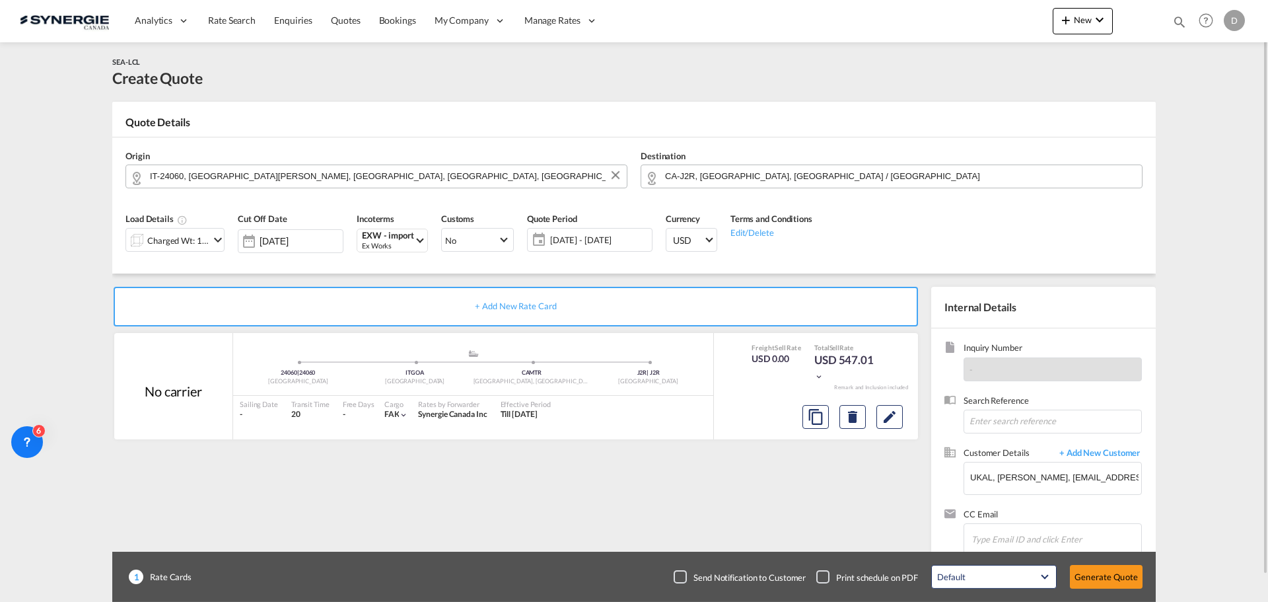
click at [213, 237] on md-icon "icon-chevron-down" at bounding box center [218, 240] width 16 height 16
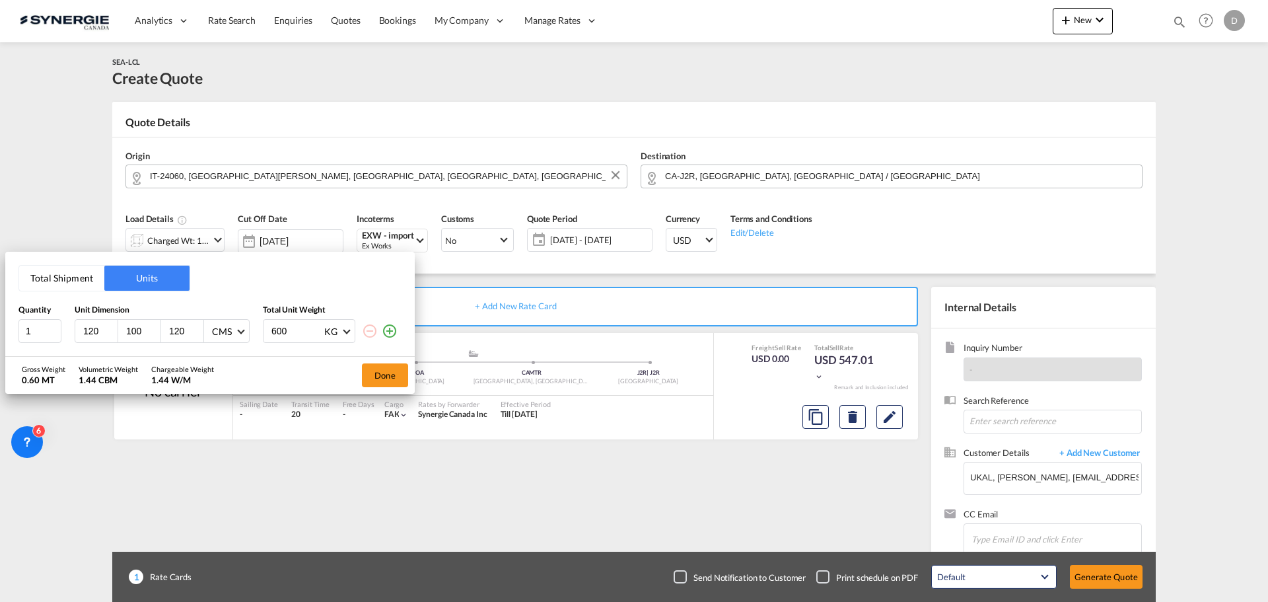
click at [100, 325] on input "120" at bounding box center [100, 331] width 36 height 12
click at [91, 332] on input "120" at bounding box center [100, 331] width 36 height 12
type input "80"
type input "60"
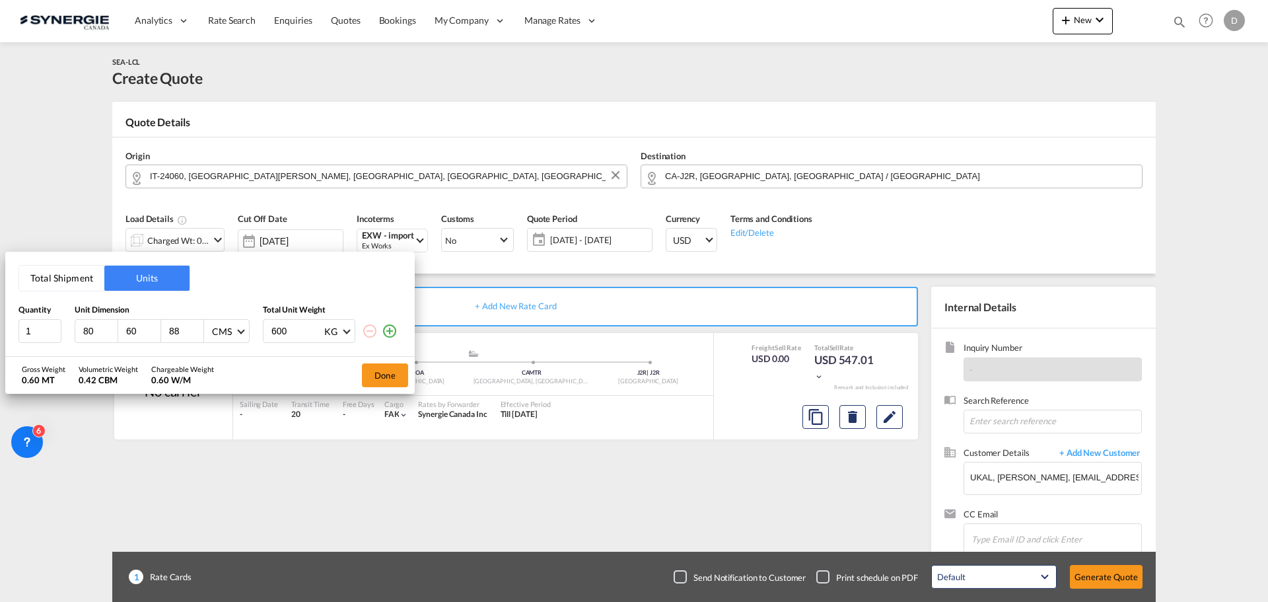
type input "88"
click at [280, 330] on input "600" at bounding box center [296, 331] width 53 height 22
type input "200"
click at [380, 372] on button "Done" at bounding box center [385, 375] width 46 height 24
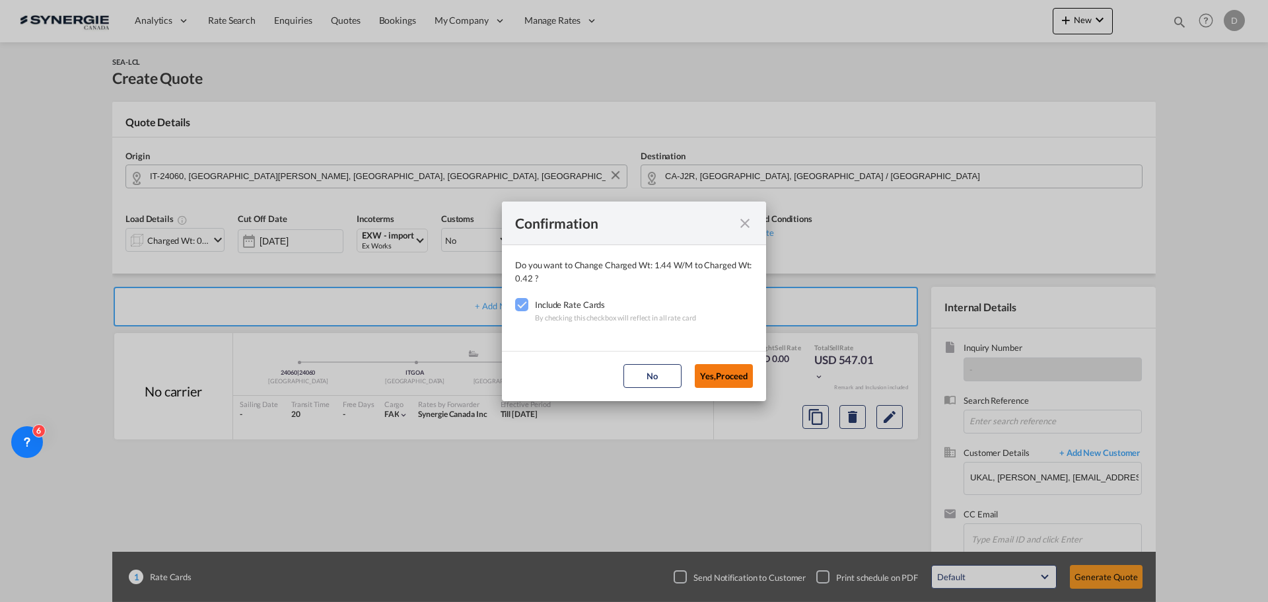
click at [720, 371] on button "Yes,Proceed" at bounding box center [724, 376] width 58 height 24
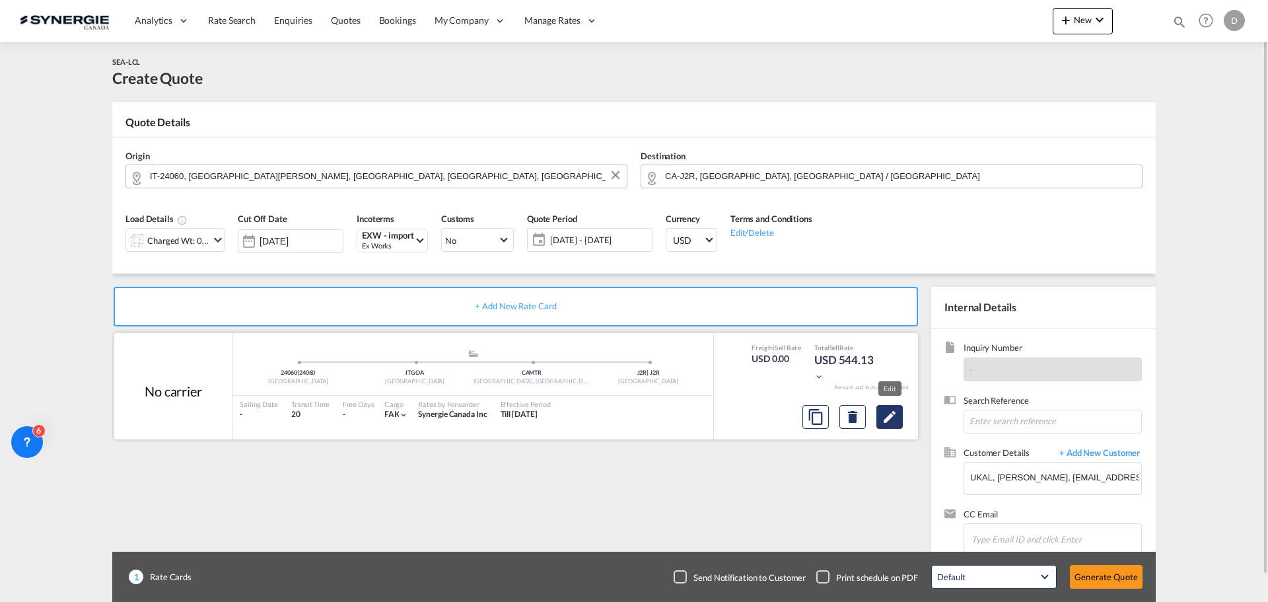
click at [897, 417] on md-icon "Edit" at bounding box center [890, 417] width 16 height 16
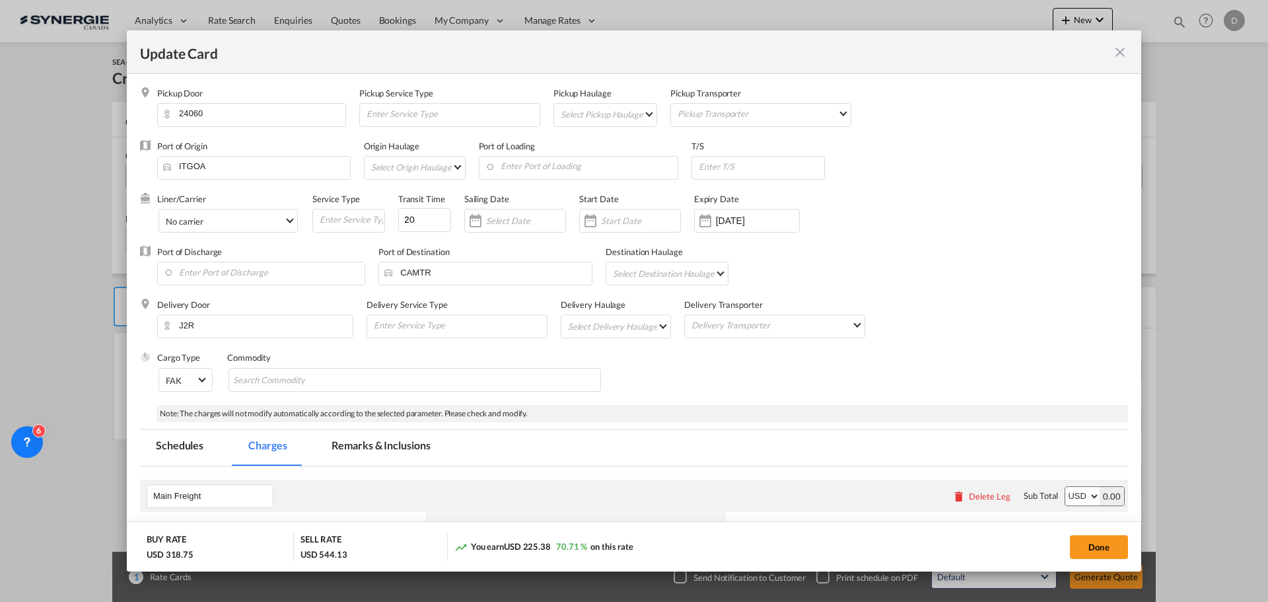
click at [1120, 53] on md-icon "icon-close fg-AAA8AD m-0 pointer" at bounding box center [1120, 52] width 16 height 16
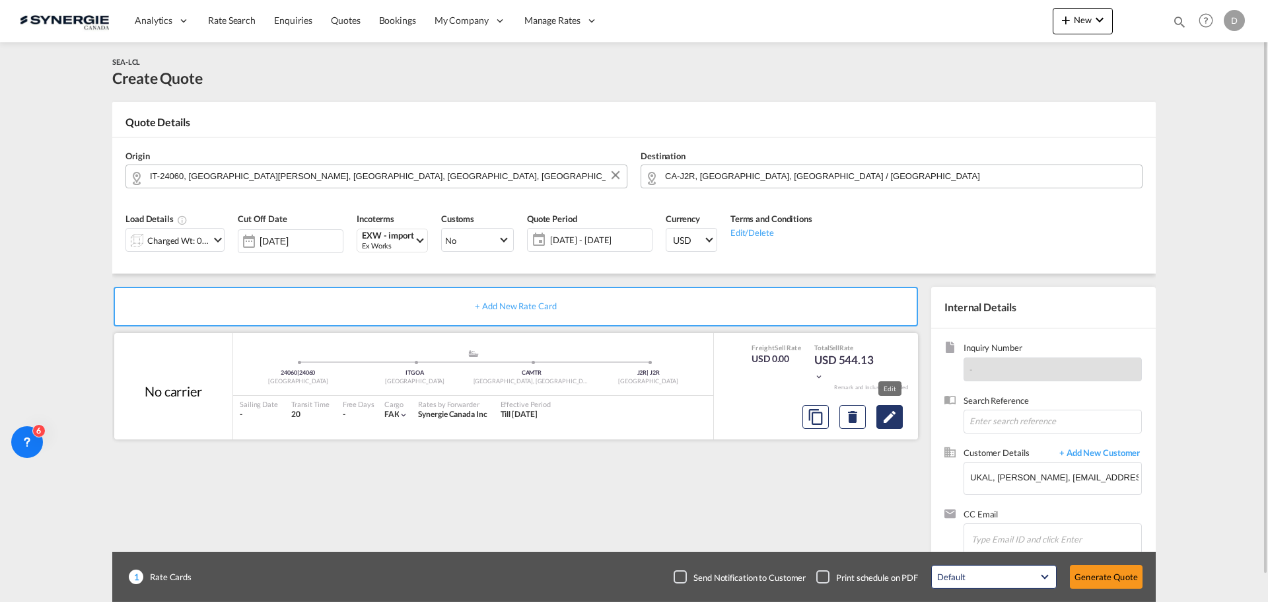
click at [895, 419] on md-icon "Edit" at bounding box center [890, 417] width 16 height 16
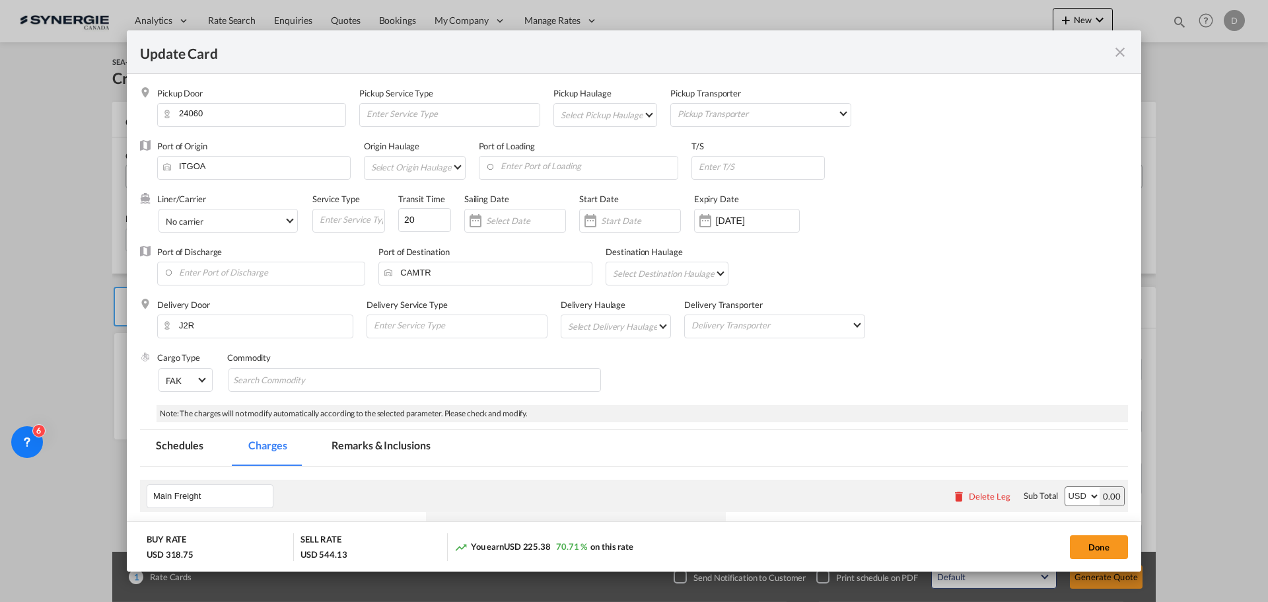
click at [635, 111] on md-select "Select Pickup Haulage rail road barge truck unspecified not available" at bounding box center [607, 114] width 97 height 21
click at [583, 145] on md-option "road" at bounding box center [606, 146] width 117 height 32
click at [581, 166] on input "Enter Port of Loading" at bounding box center [581, 167] width 193 height 20
click at [545, 199] on div "[GEOGRAPHIC_DATA]" at bounding box center [605, 201] width 233 height 10
type input "[GEOGRAPHIC_DATA], [GEOGRAPHIC_DATA]"
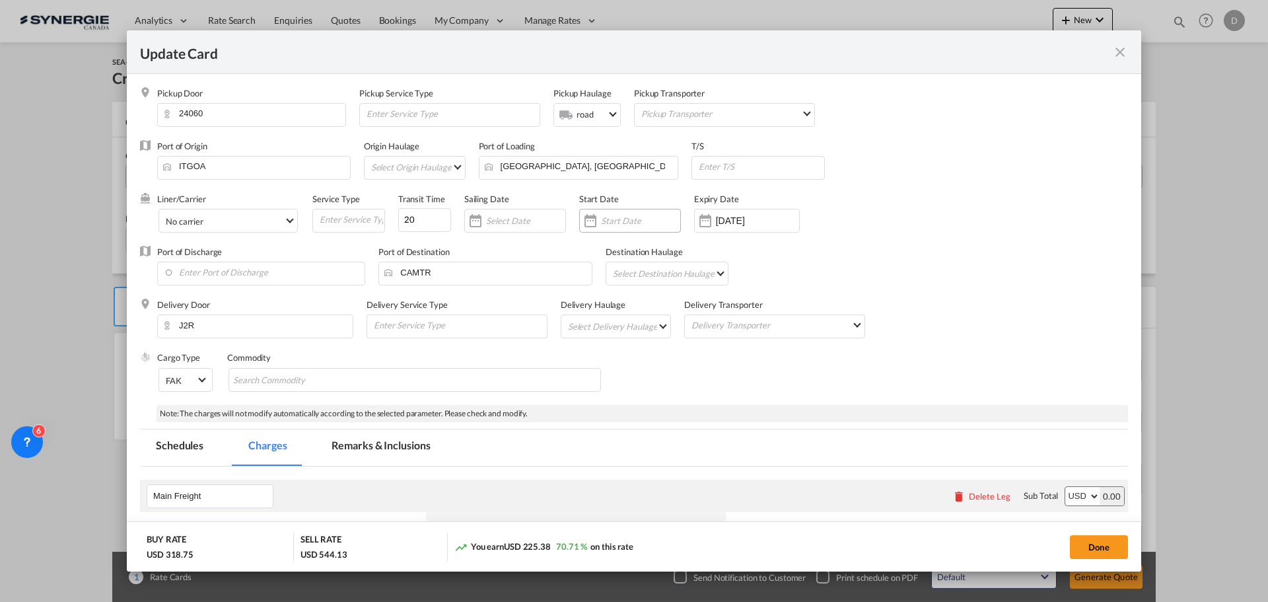
click at [593, 222] on div "Update Card Pickup ..." at bounding box center [590, 220] width 21 height 26
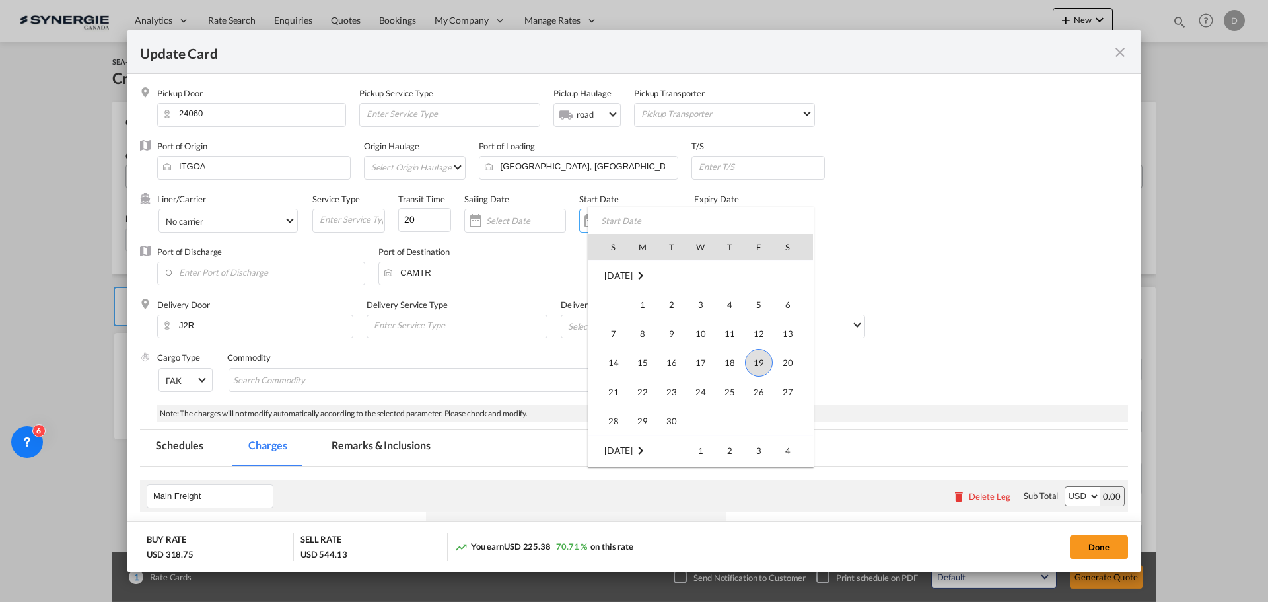
click at [753, 362] on span "19" at bounding box center [759, 363] width 28 height 28
type input "[DATE]"
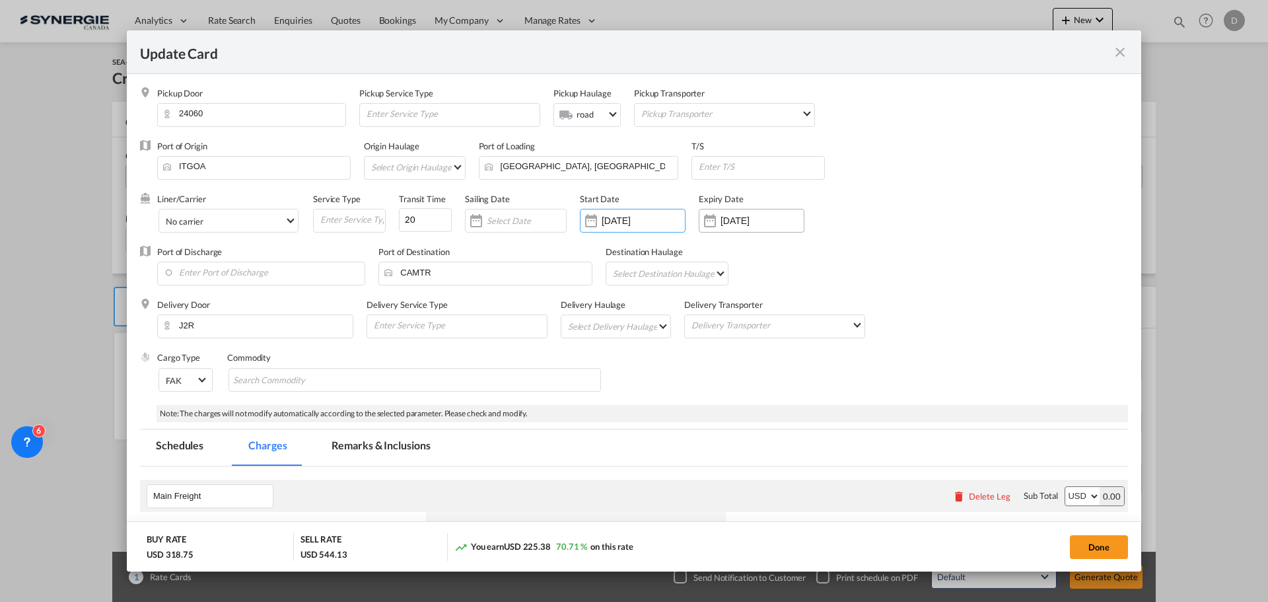
click at [712, 227] on div "Update Card Pickup ..." at bounding box center [710, 220] width 21 height 26
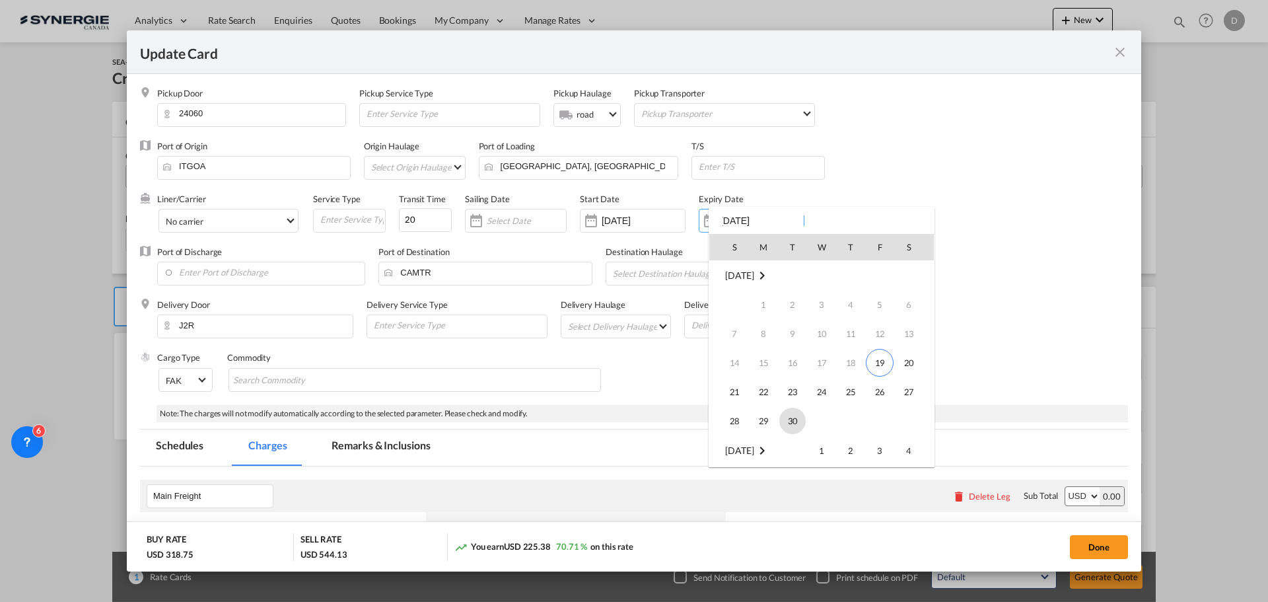
click at [792, 419] on span "30" at bounding box center [792, 421] width 26 height 26
type input "[DATE]"
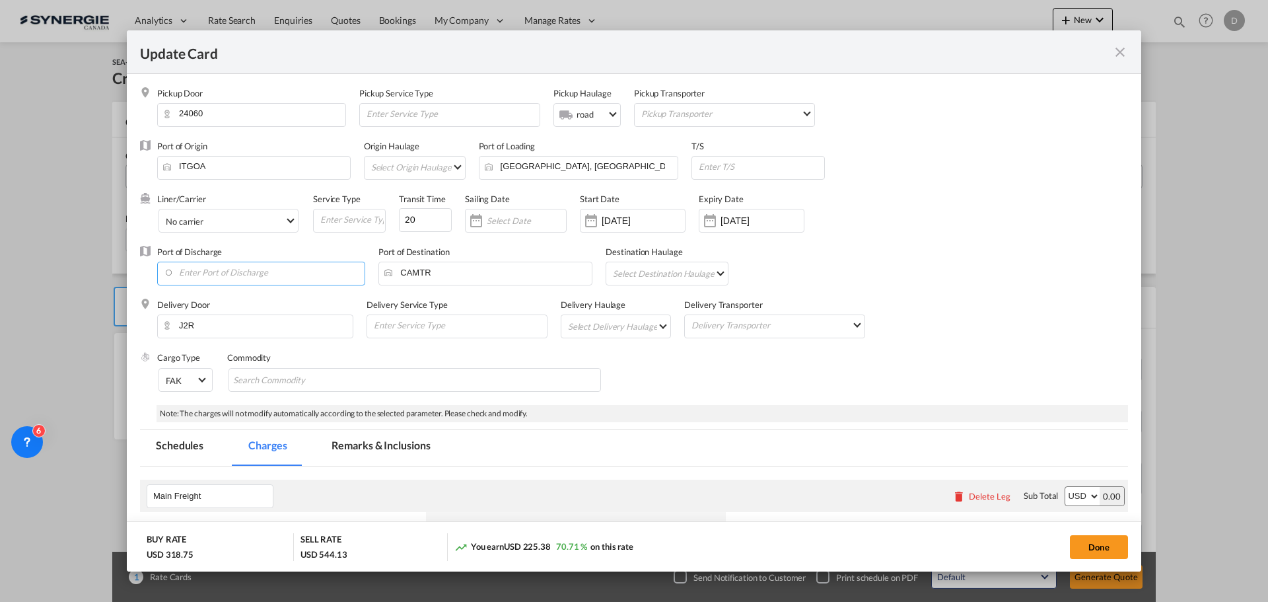
click at [311, 269] on input "Enter Port of Discharge" at bounding box center [264, 272] width 201 height 20
click at [217, 303] on div "[GEOGRAPHIC_DATA]" at bounding box center [284, 306] width 233 height 10
type input "[GEOGRAPHIC_DATA], [GEOGRAPHIC_DATA], CAMTR"
click at [653, 328] on md-select "Select Delivery Haulage rail road barge truck unspecified not available" at bounding box center [619, 325] width 104 height 21
click at [608, 356] on md-option "road" at bounding box center [617, 358] width 124 height 32
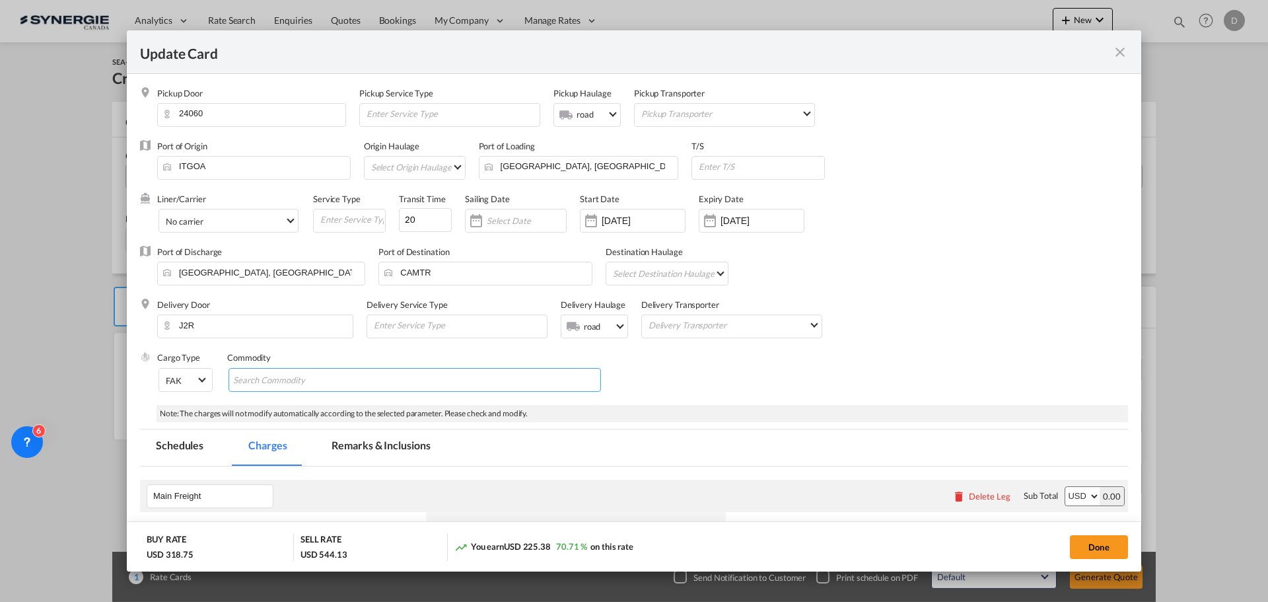
click at [357, 383] on md-chips-wrap "Chips container with autocompletion. Enter the text area, type text to search, …" at bounding box center [415, 380] width 373 height 24
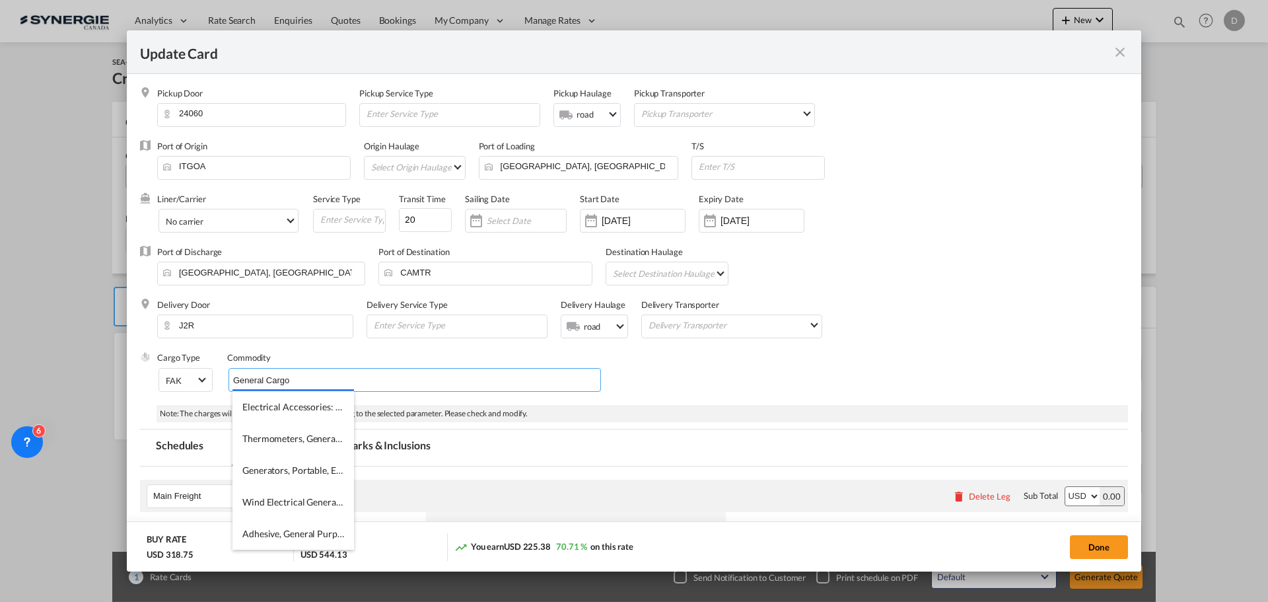
type input "General Cargo"
click at [653, 368] on div "Cargo Type FAK FAK GCR GDSM General Cargo Hazardous Cargo Ambient Foodstuff Chi…" at bounding box center [642, 377] width 971 height 53
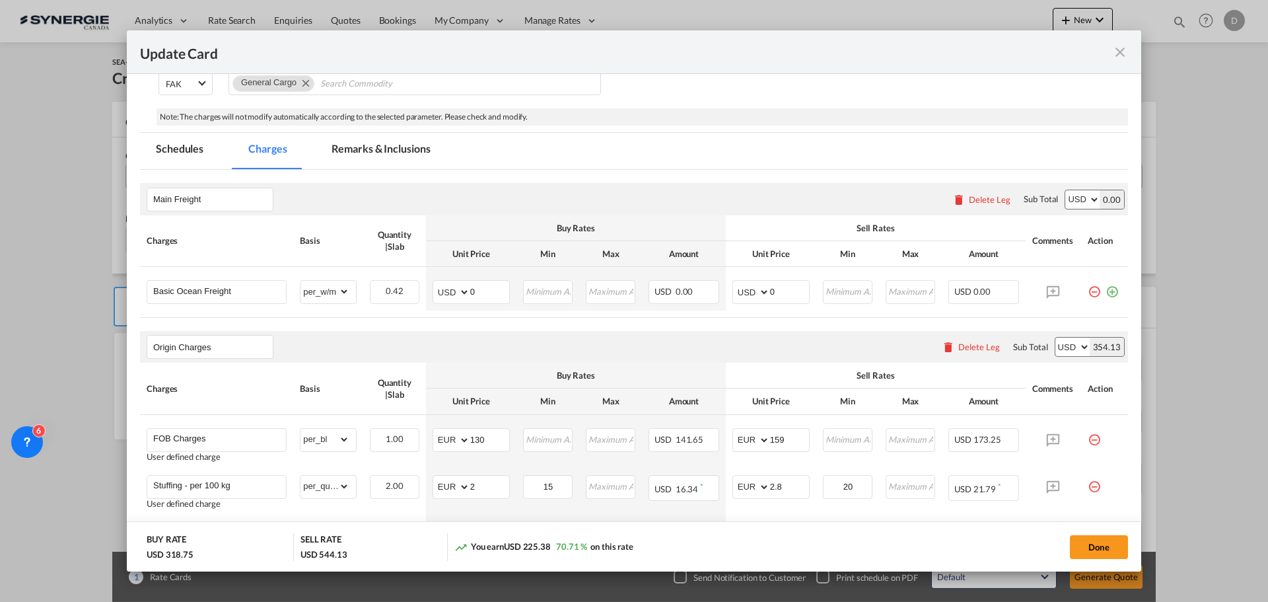
scroll to position [330, 0]
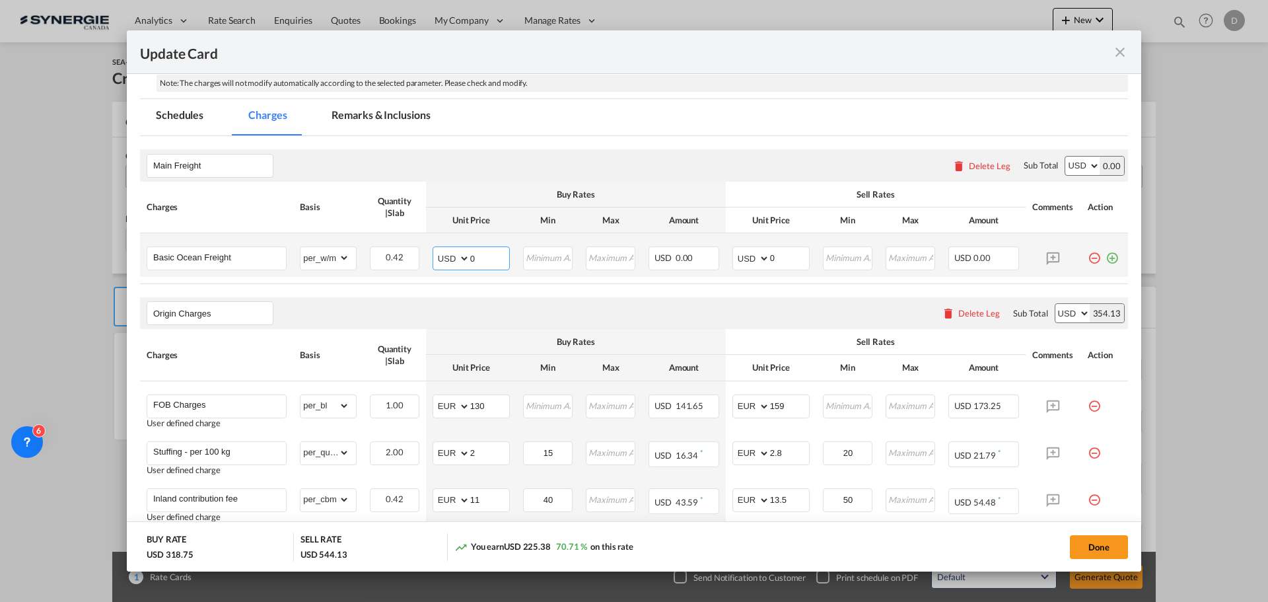
drag, startPoint x: 468, startPoint y: 257, endPoint x: 487, endPoint y: 257, distance: 18.5
click at [487, 257] on input "0" at bounding box center [489, 257] width 39 height 20
type input "96"
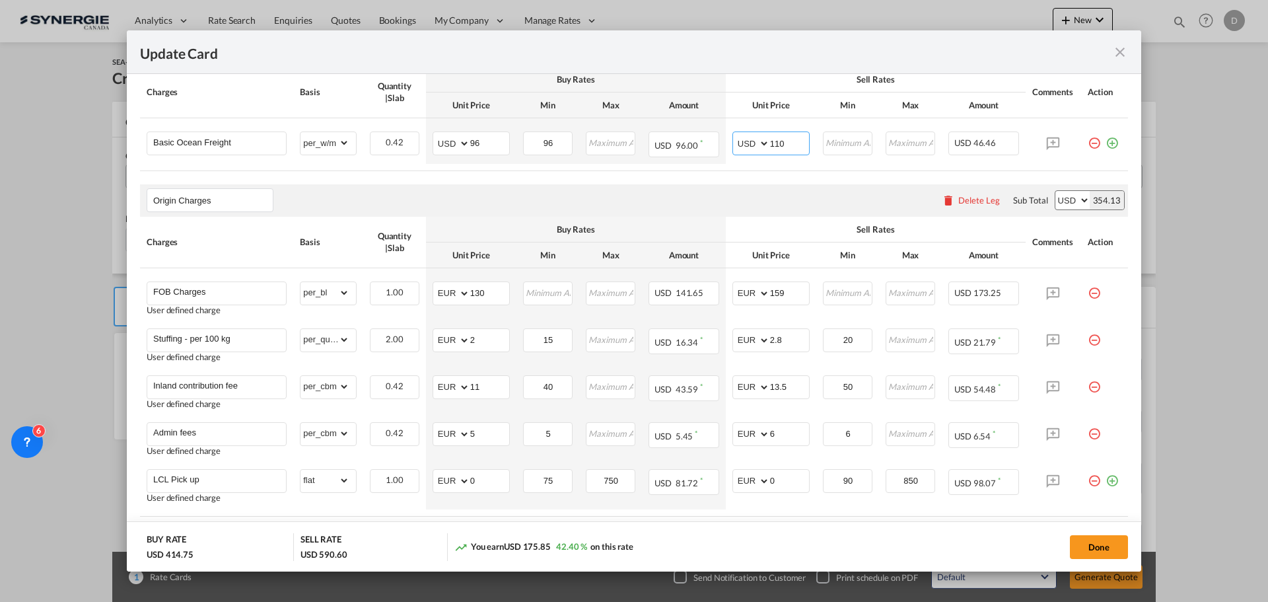
scroll to position [462, 0]
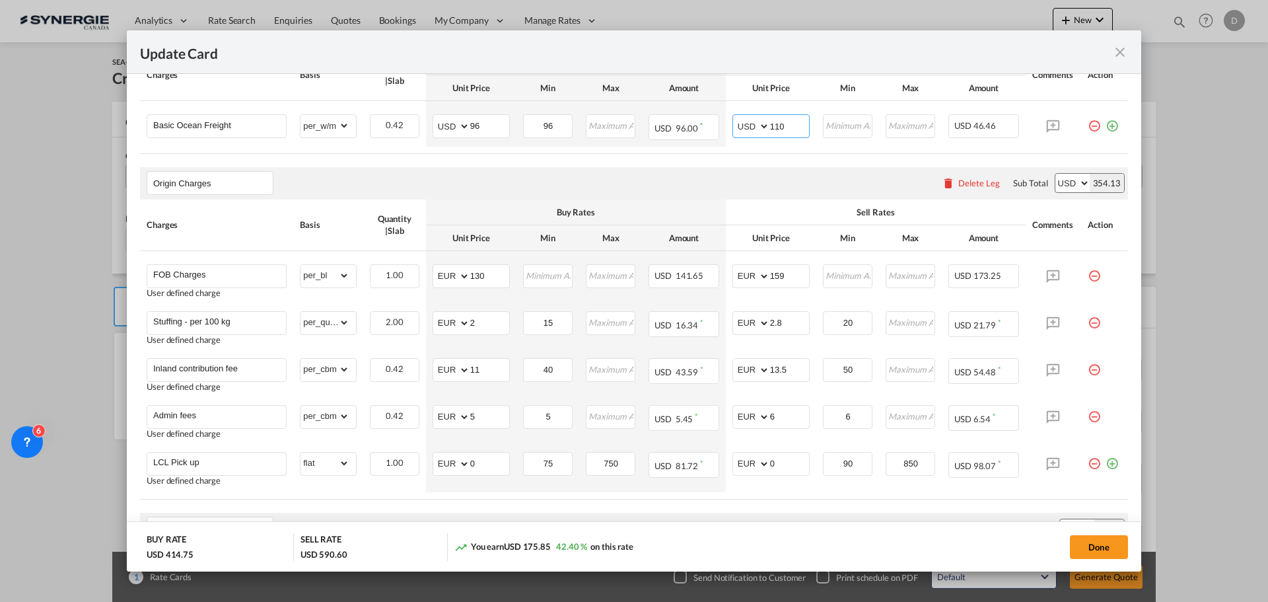
type input "110"
click at [649, 181] on div "Origin Charges Please enter leg name Leg Name Already Exists Delete Leg Sub Tot…" at bounding box center [634, 183] width 988 height 32
click at [476, 272] on input "130" at bounding box center [489, 275] width 39 height 20
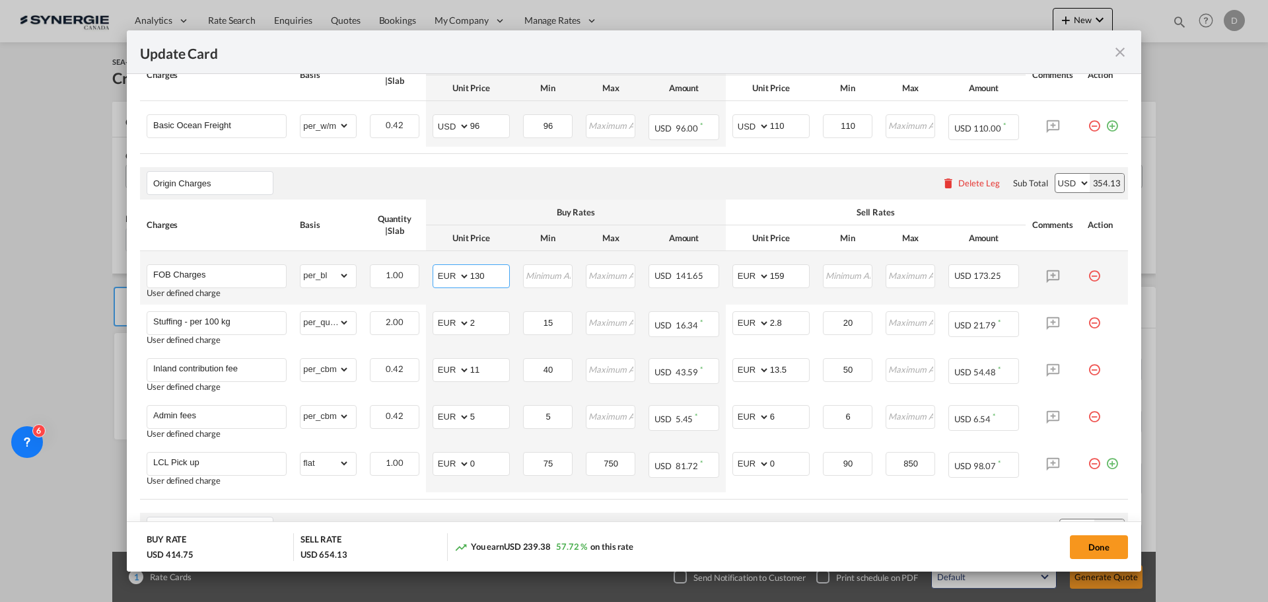
click at [476, 276] on input "130" at bounding box center [489, 275] width 39 height 20
click at [556, 305] on td "15 Please Enter Invalid Input" at bounding box center [548, 328] width 63 height 47
click at [479, 274] on input "130" at bounding box center [489, 275] width 39 height 20
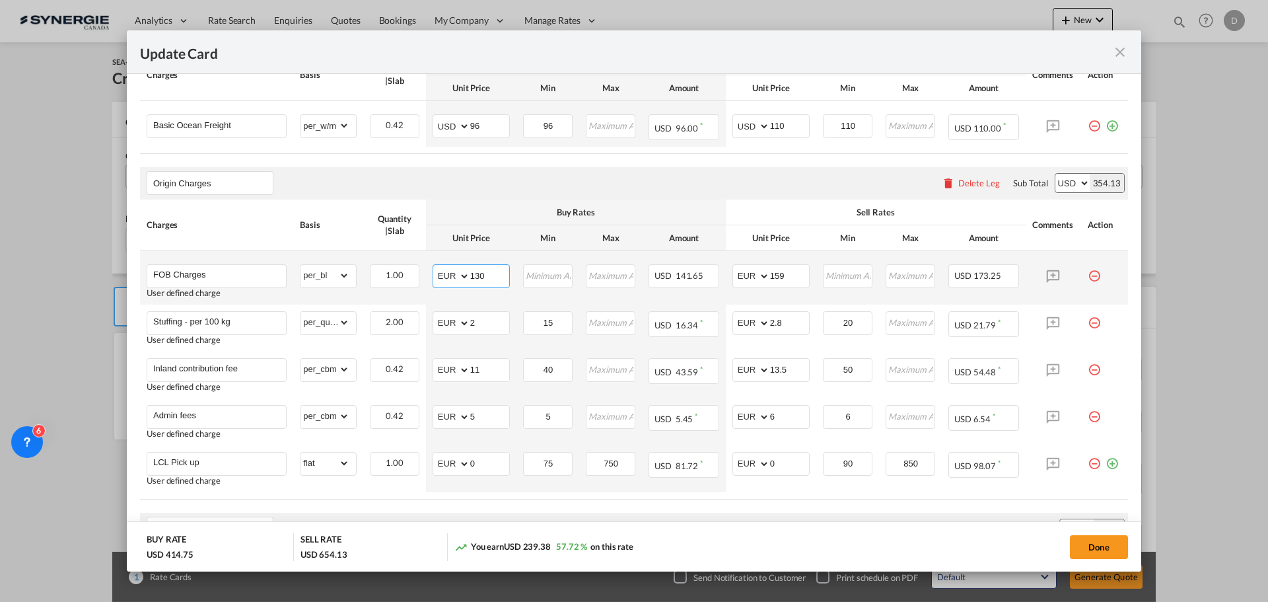
click at [473, 275] on input "130" at bounding box center [489, 275] width 39 height 20
type input "265"
type input "285"
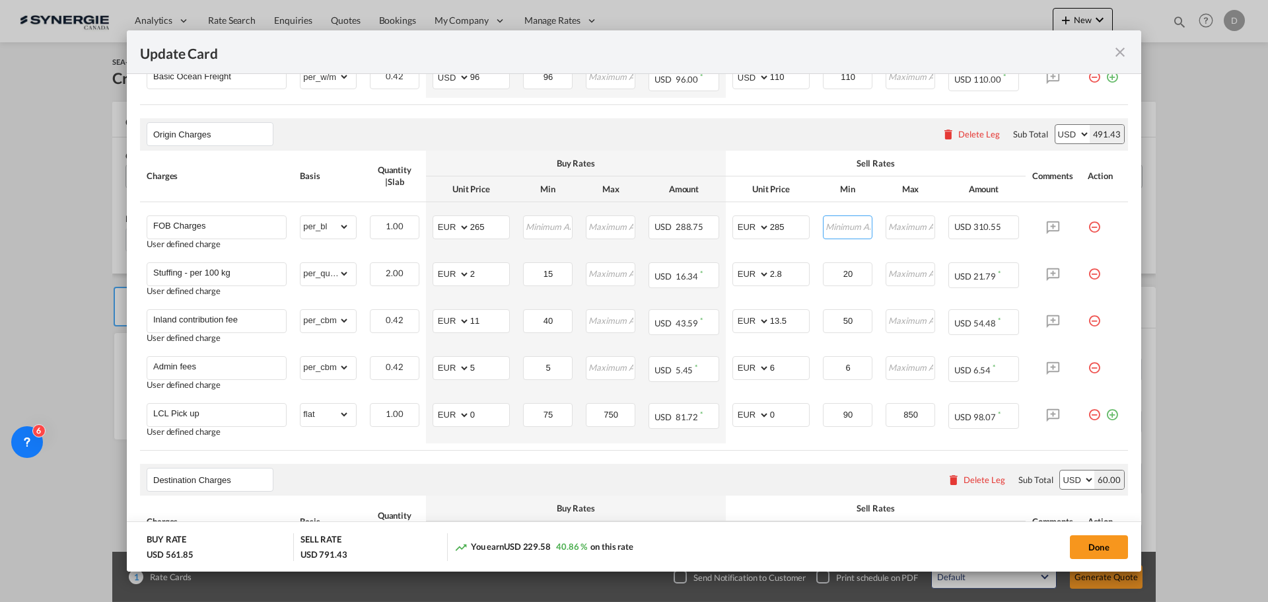
scroll to position [528, 0]
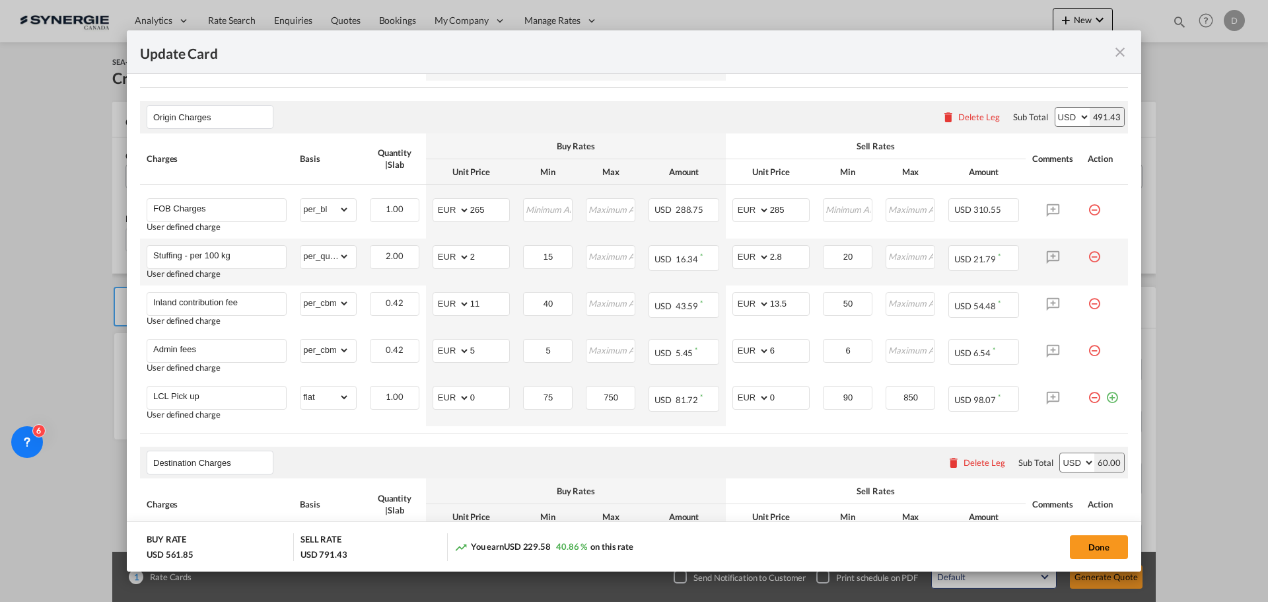
click at [1088, 254] on md-icon "icon-minus-circle-outline red-400-fg pt-7" at bounding box center [1094, 251] width 13 height 13
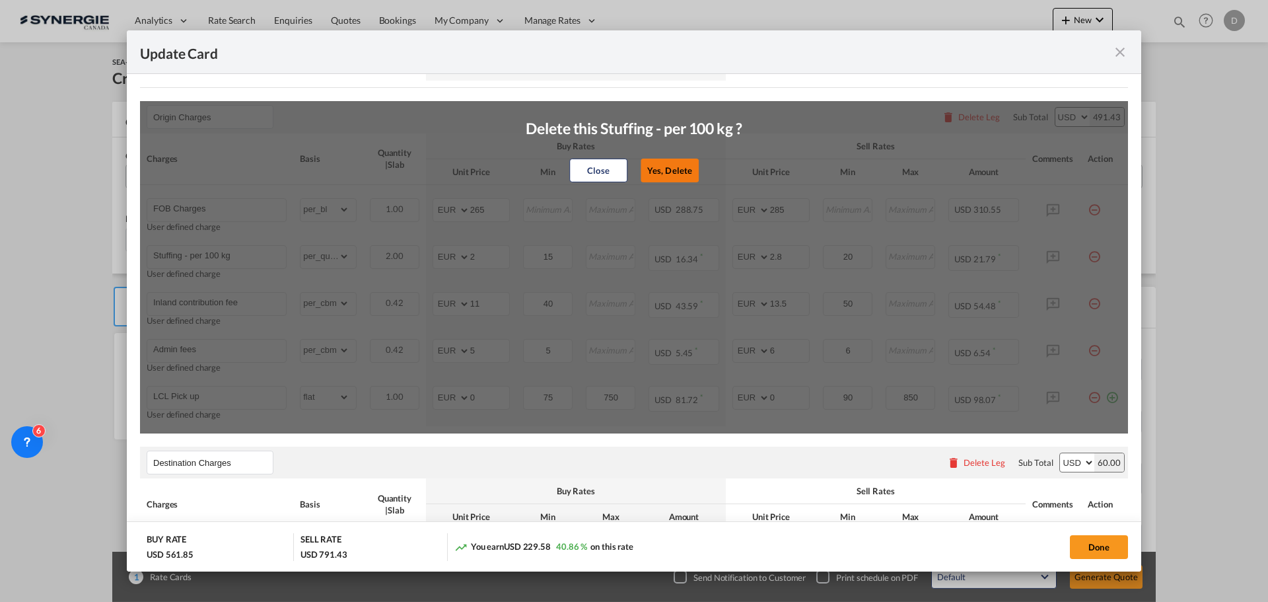
click at [682, 170] on button "Yes, Delete" at bounding box center [670, 170] width 58 height 24
type input "Inland contribution fee"
select select "per_cbm"
type input "11"
type input "40"
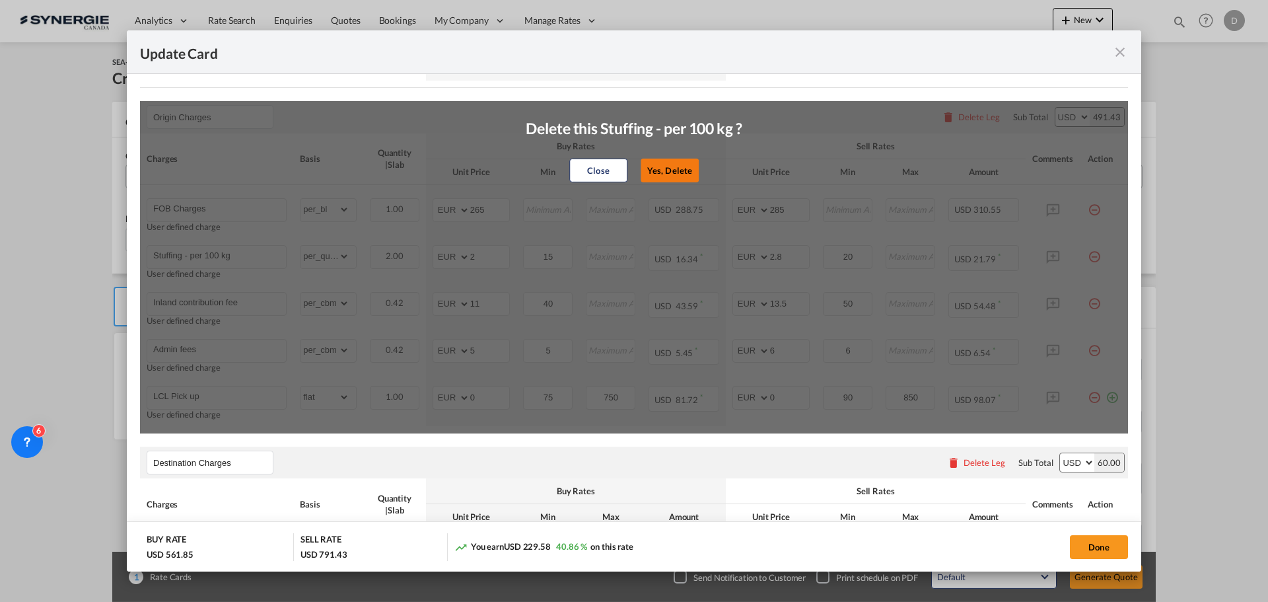
type input "13.5"
type input "50"
type input "Admin fees"
type input "5"
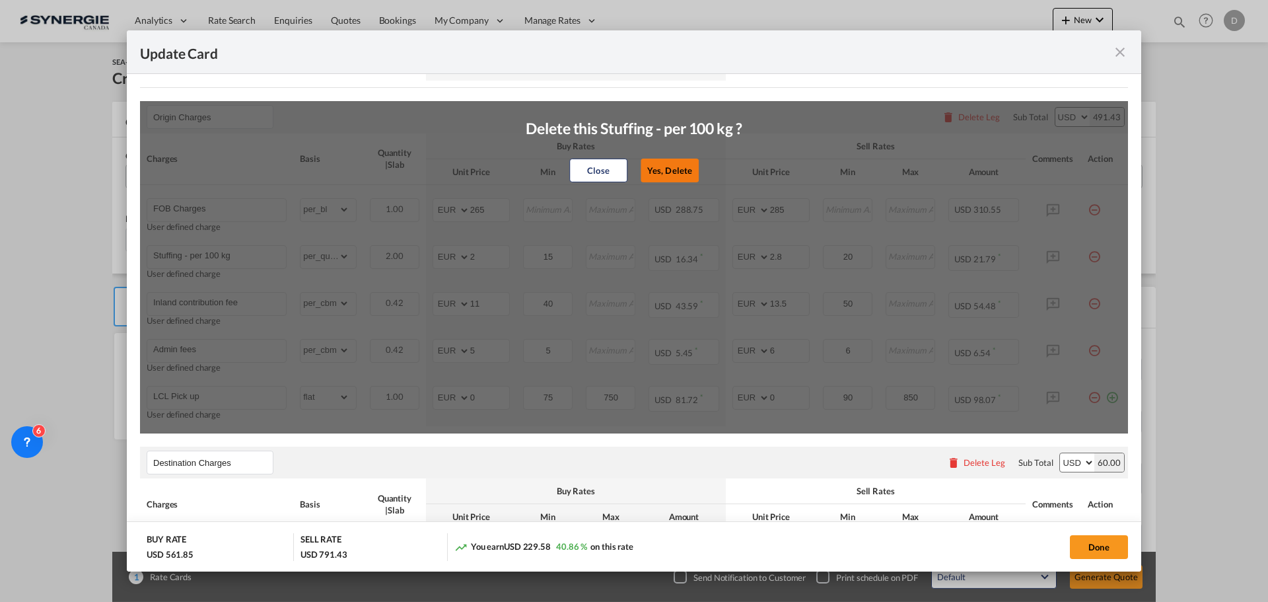
type input "6"
type input "LCL Pick up"
select select "flat"
type input "0"
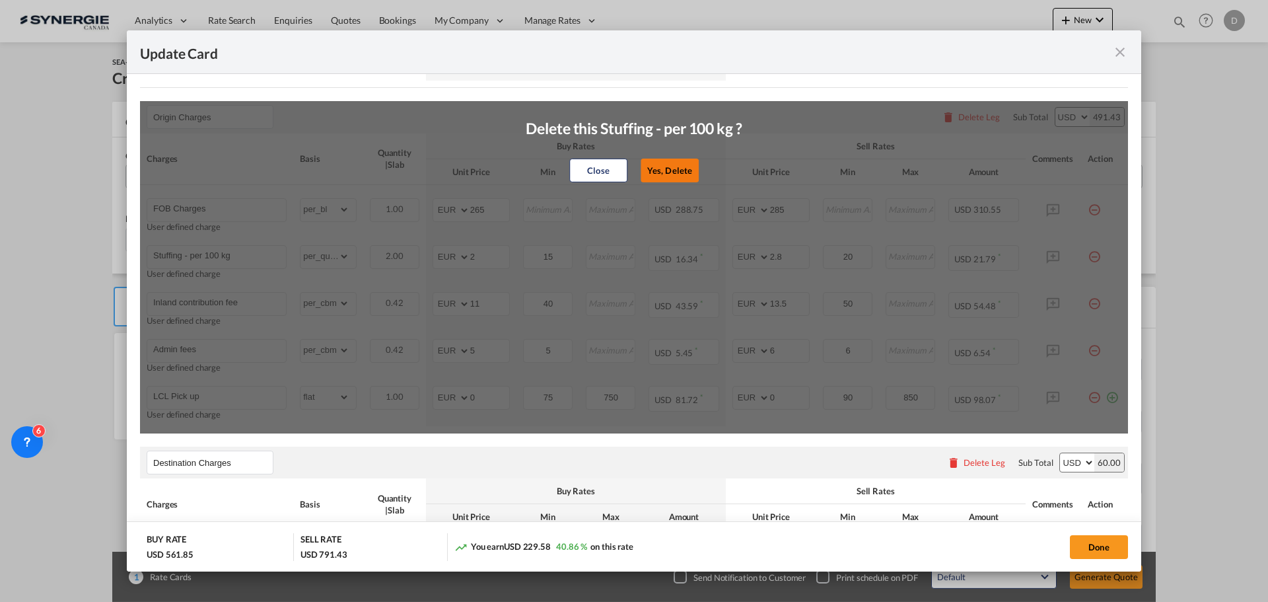
type input "75"
type input "750"
type input "0"
type input "90"
type input "850"
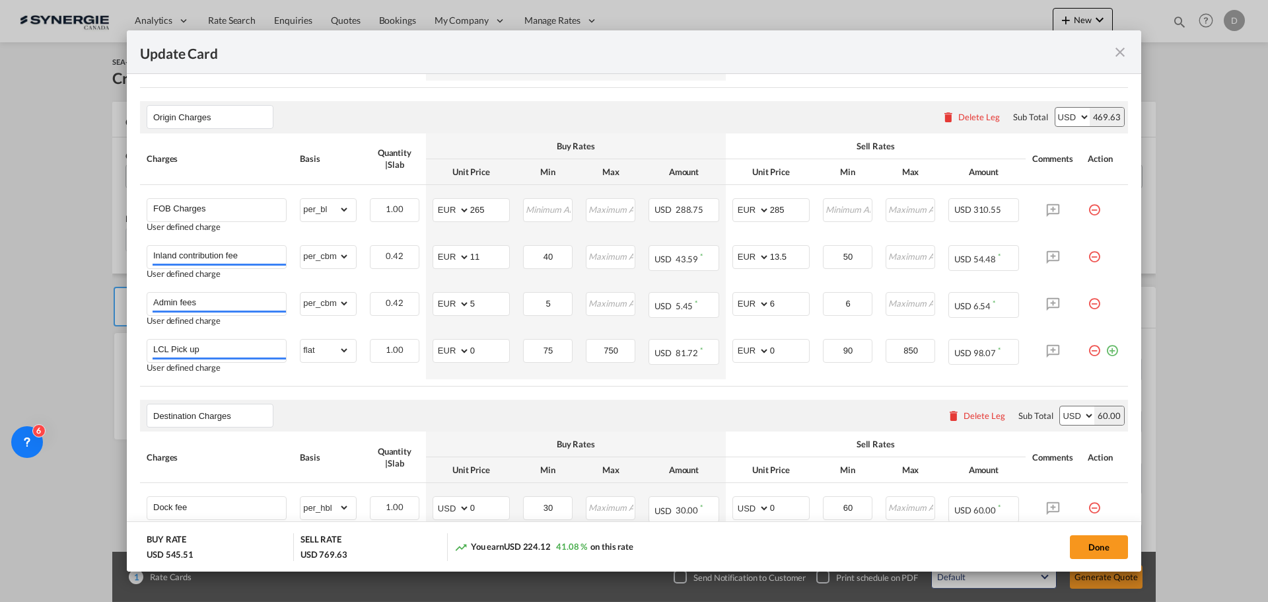
drag, startPoint x: 1086, startPoint y: 257, endPoint x: 818, endPoint y: 231, distance: 269.5
click at [1088, 257] on md-icon "icon-minus-circle-outline red-400-fg pt-7" at bounding box center [1094, 251] width 13 height 13
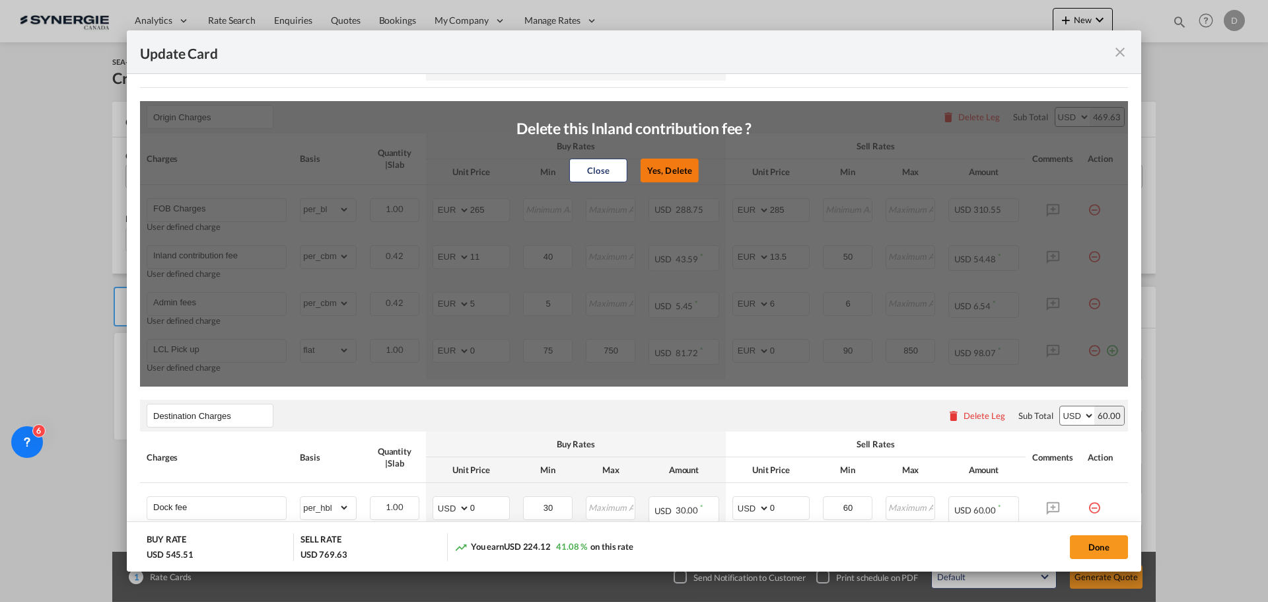
click at [674, 171] on button "Yes, Delete" at bounding box center [670, 170] width 58 height 24
type input "Admin fees"
type input "5"
type input "6"
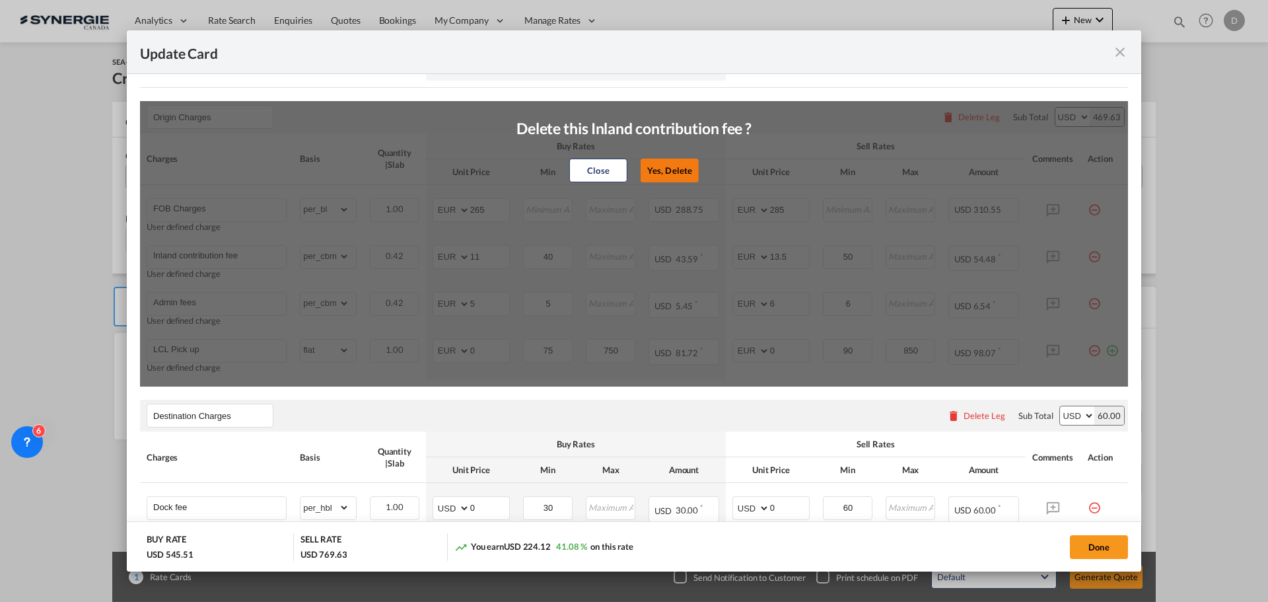
type input "6"
type input "LCL Pick up"
select select "flat"
type input "0"
type input "75"
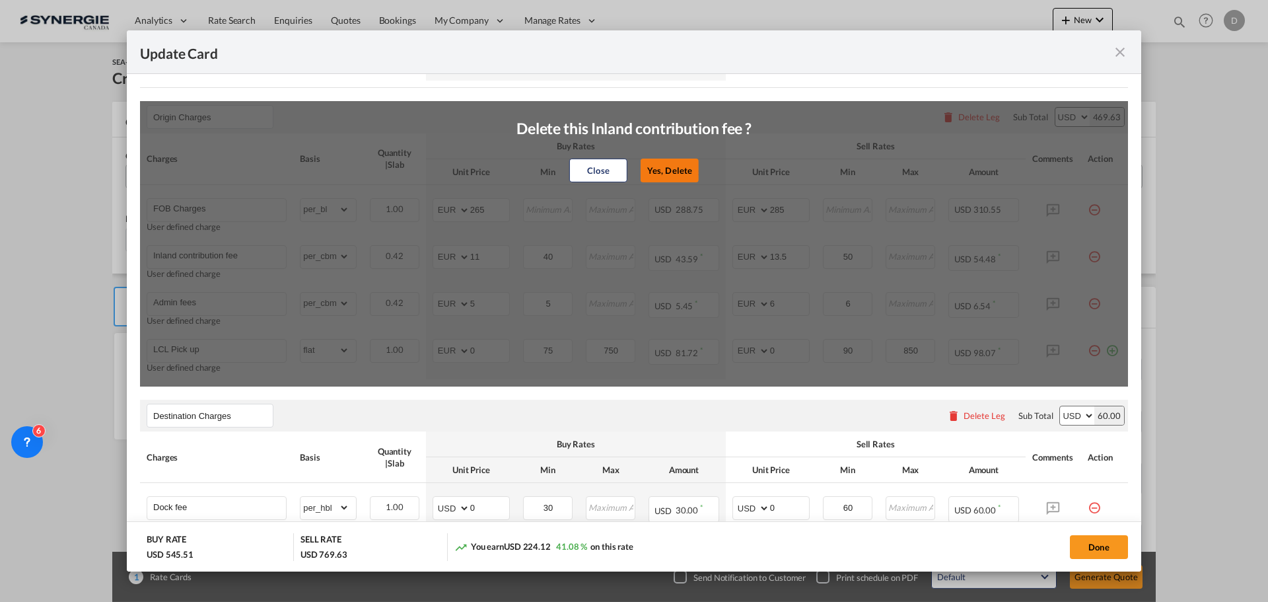
type input "750"
type input "0"
type input "90"
type input "850"
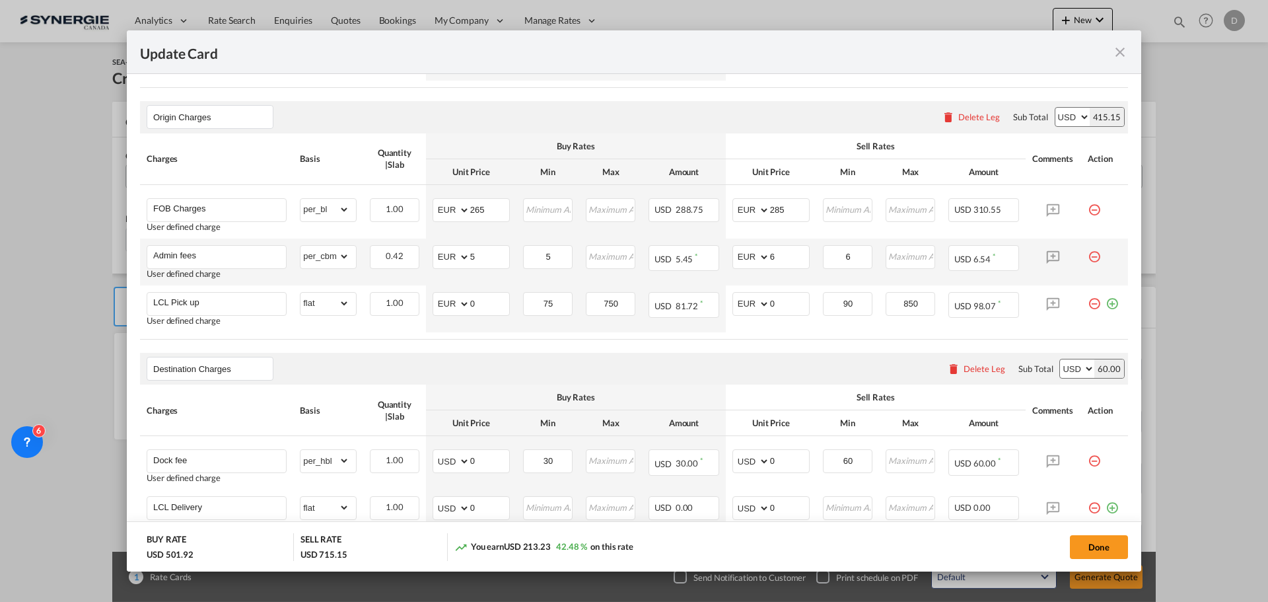
click at [1088, 254] on md-icon "icon-minus-circle-outline red-400-fg pt-7" at bounding box center [1094, 251] width 13 height 13
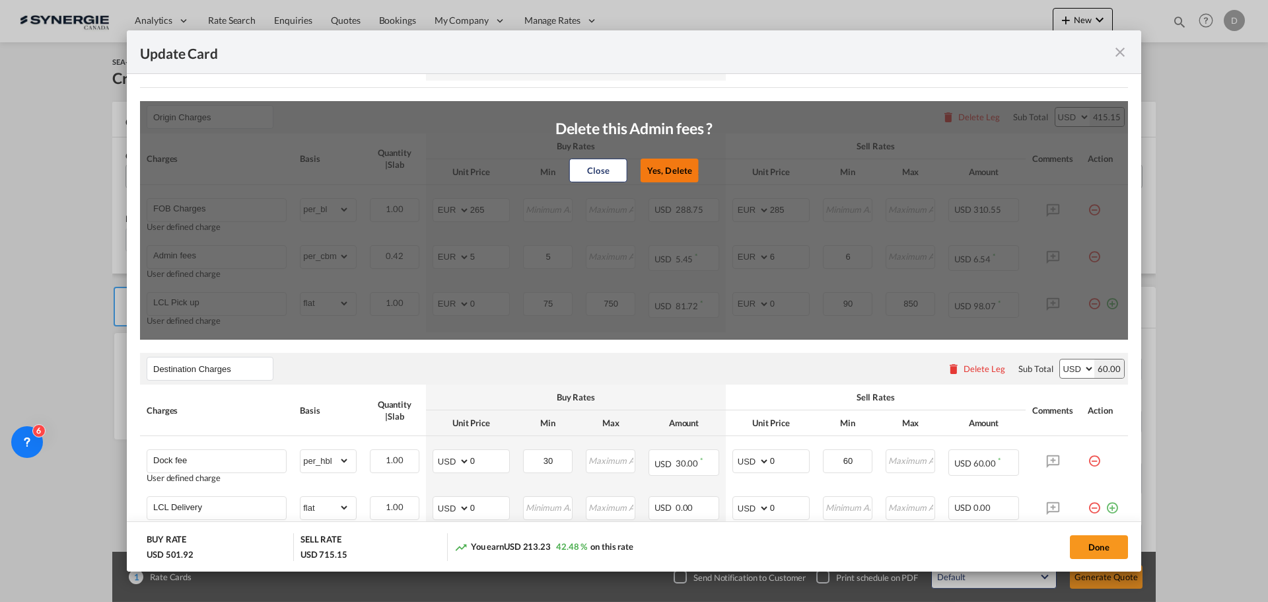
click at [676, 170] on button "Yes, Delete" at bounding box center [670, 170] width 58 height 24
type input "LCL Pick up"
select select "flat"
type input "0"
type input "75"
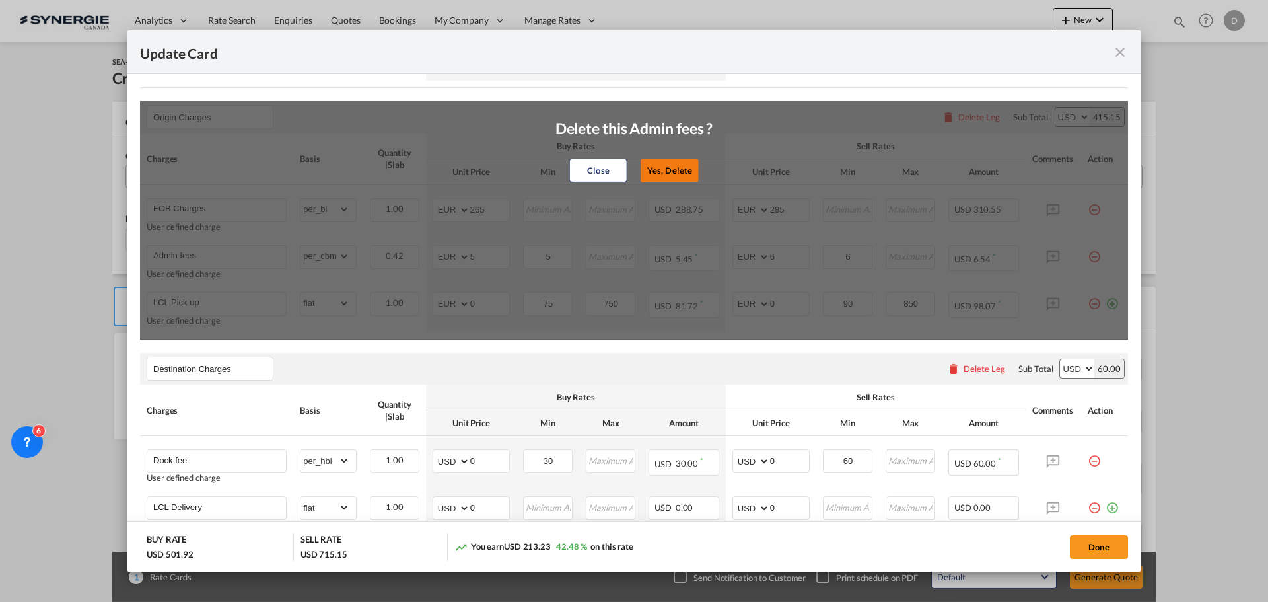
type input "750"
type input "0"
type input "90"
type input "850"
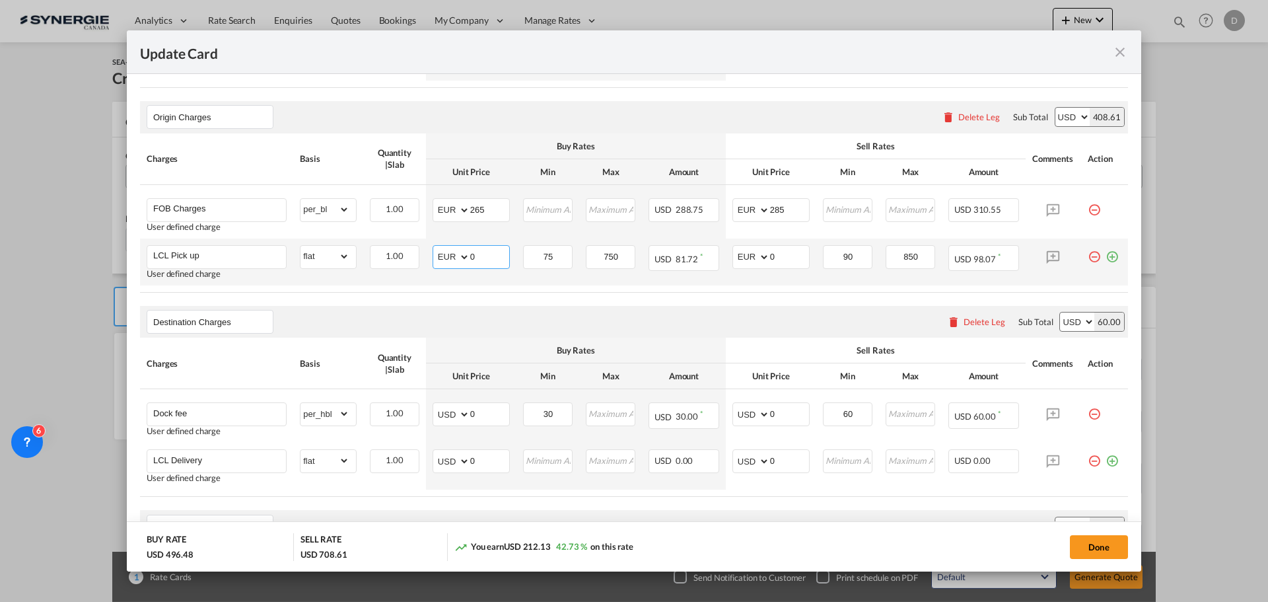
drag, startPoint x: 468, startPoint y: 257, endPoint x: 497, endPoint y: 257, distance: 29.1
click at [497, 257] on input "0" at bounding box center [489, 256] width 39 height 20
type input "75"
type input "100"
click at [573, 291] on table "Charges Basis Quantity | Slab Buy Rates Sell Rates Comments Action Unit Price M…" at bounding box center [634, 212] width 988 height 159
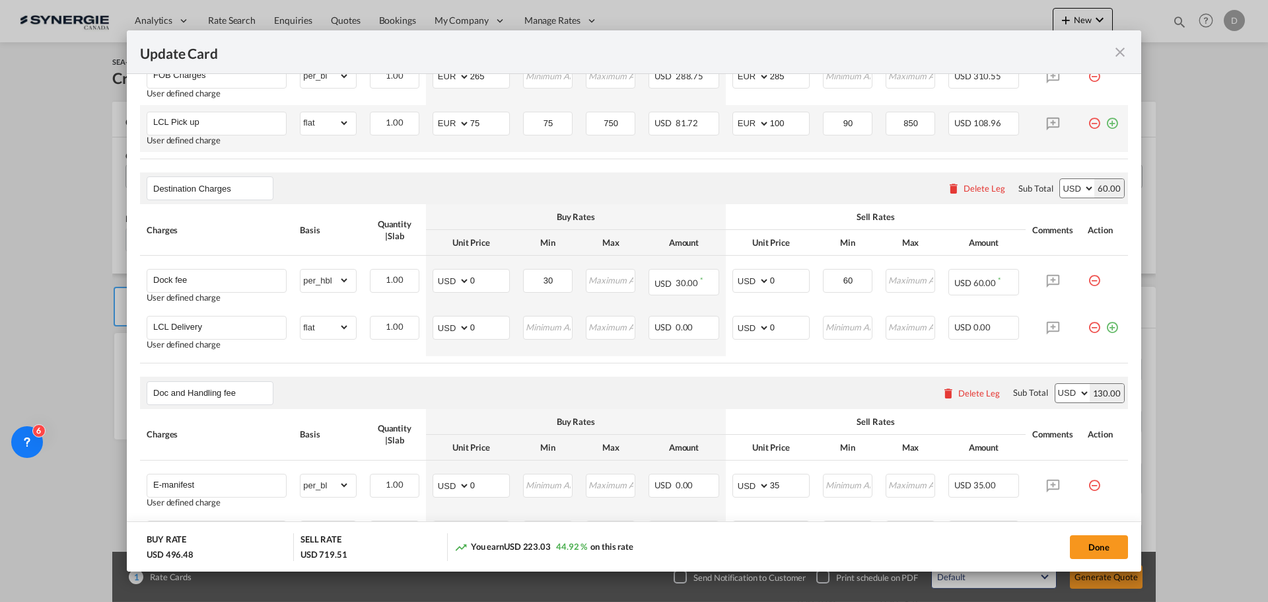
scroll to position [727, 0]
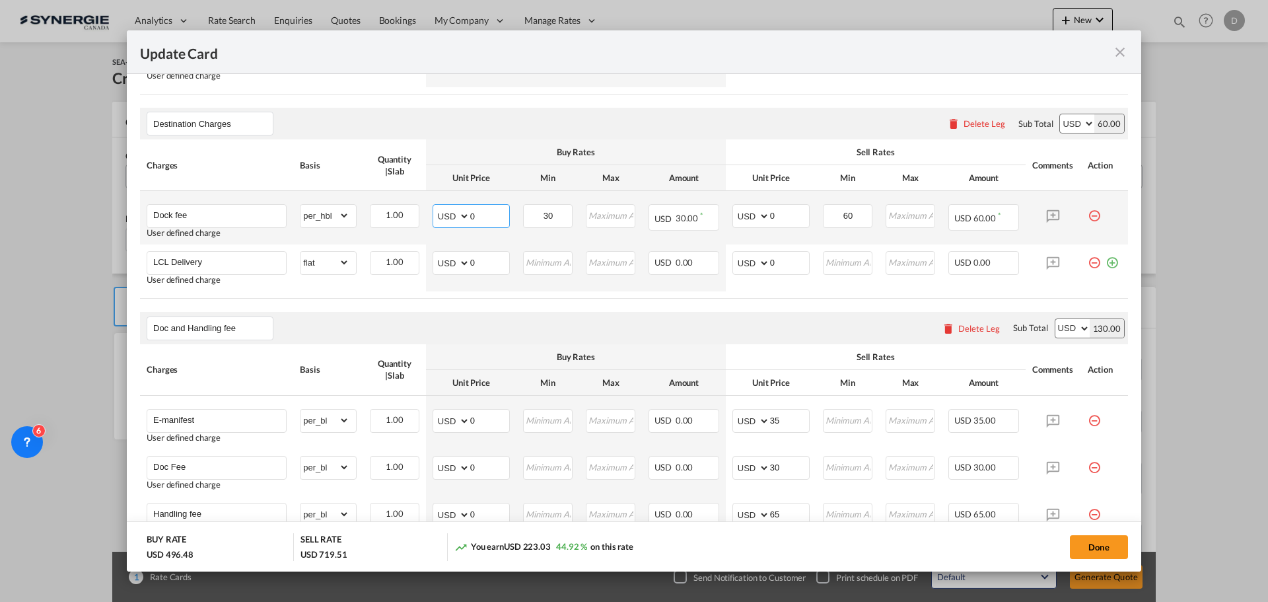
click at [474, 216] on input "0" at bounding box center [489, 215] width 39 height 20
type input "60"
type input "80"
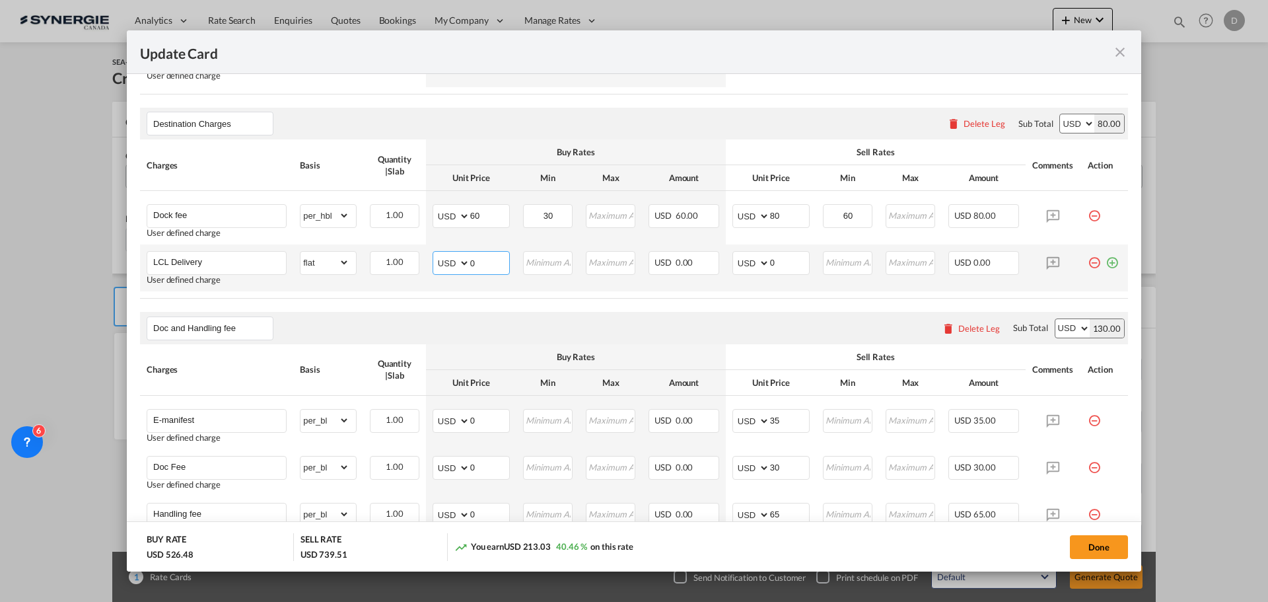
drag, startPoint x: 468, startPoint y: 258, endPoint x: 487, endPoint y: 260, distance: 19.2
click at [487, 260] on input "0" at bounding box center [489, 262] width 39 height 20
type input "83"
drag, startPoint x: 764, startPoint y: 260, endPoint x: 771, endPoint y: 261, distance: 7.3
click at [771, 261] on input "0" at bounding box center [789, 262] width 39 height 20
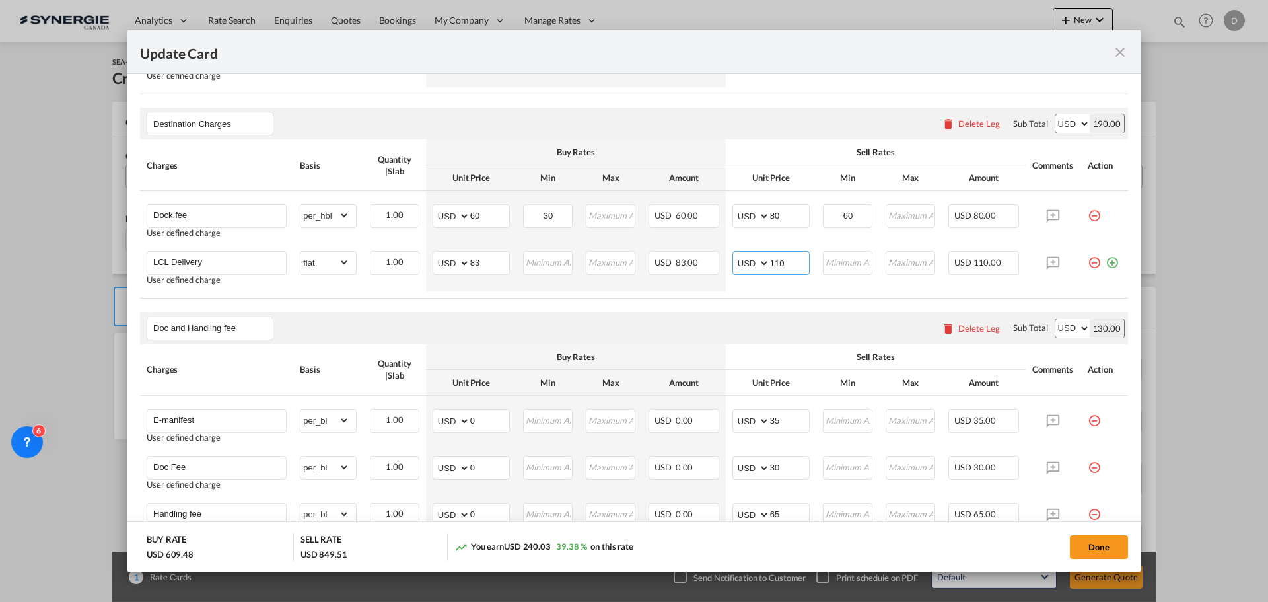
type input "110"
click at [743, 308] on air-lcl-rate-modification "Main Freight Please enter leg name Leg Name Already Exists Delete Leg Sub Total…" at bounding box center [634, 266] width 988 height 1052
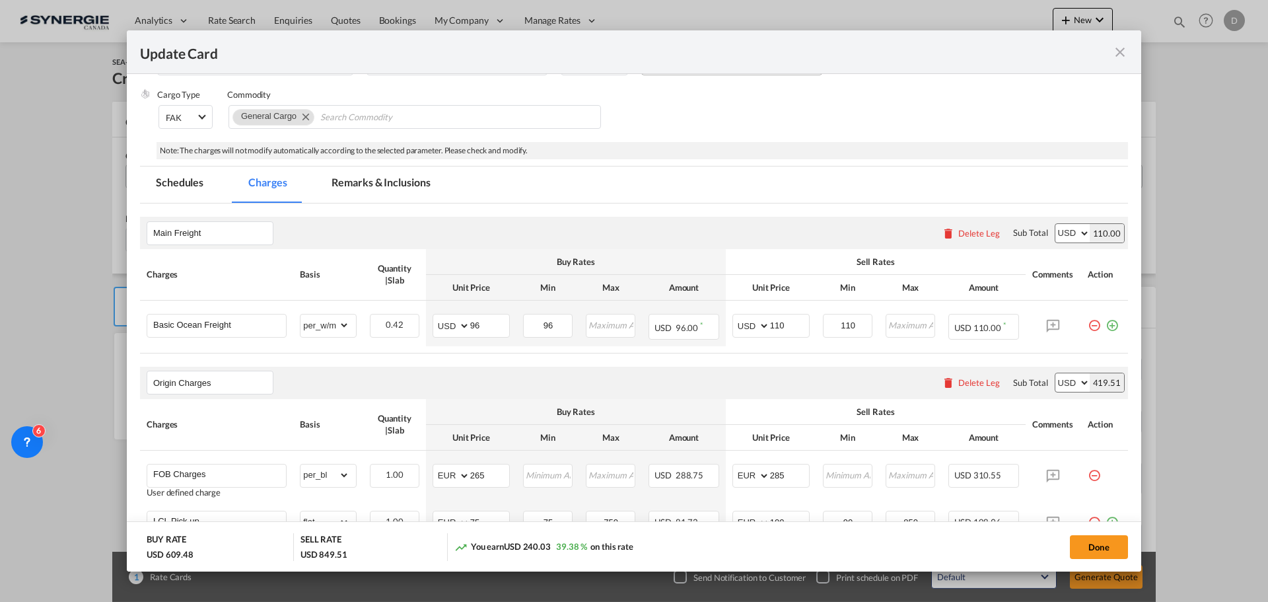
scroll to position [264, 0]
click at [399, 186] on md-tab-item "Remarks & Inclusions" at bounding box center [381, 183] width 130 height 36
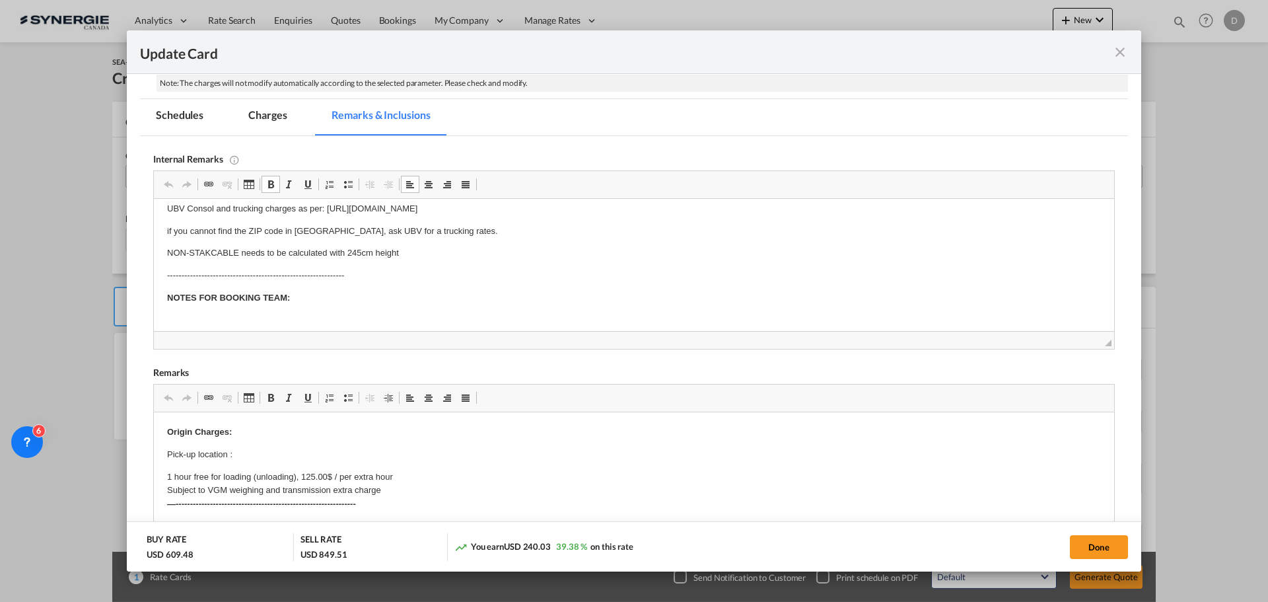
scroll to position [42, 0]
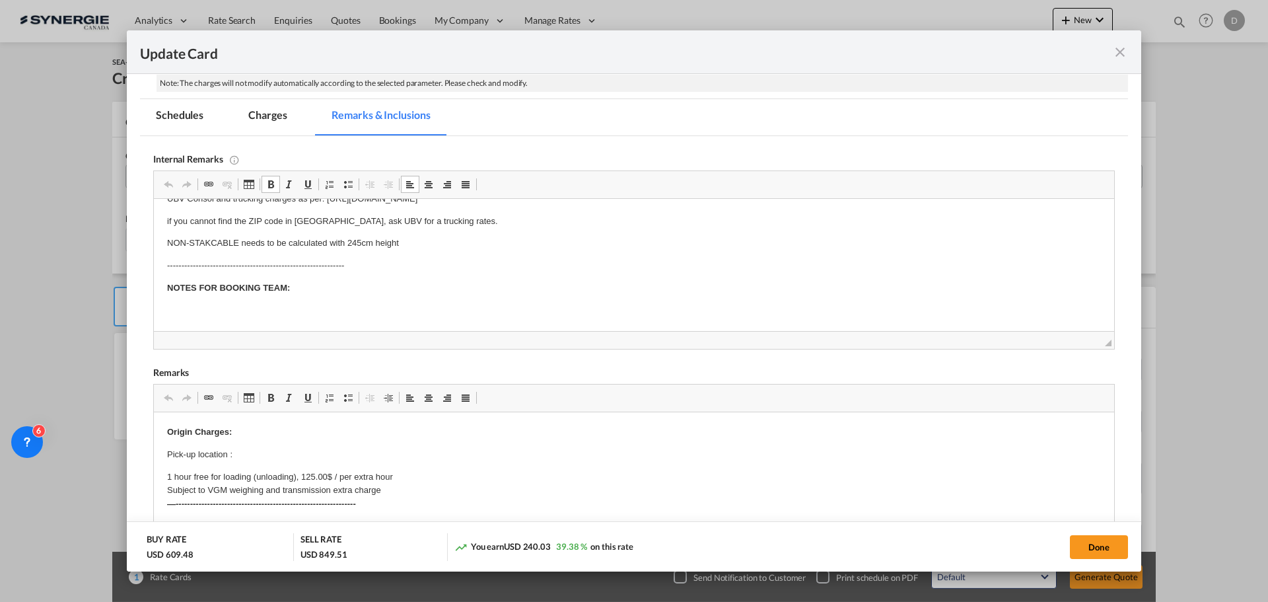
click at [318, 279] on body "IMPORTANT NOTES FOR PRICING: UBV Consol and trucking charges as per: [URL][DOMA…" at bounding box center [634, 244] width 934 height 148
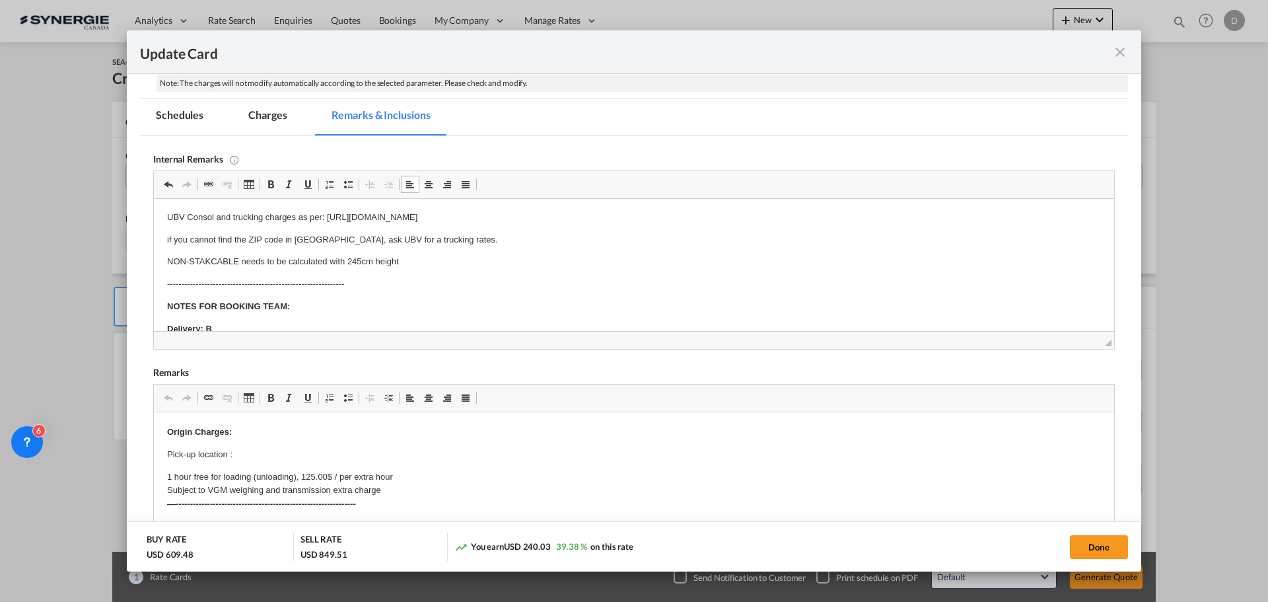
scroll to position [64, 0]
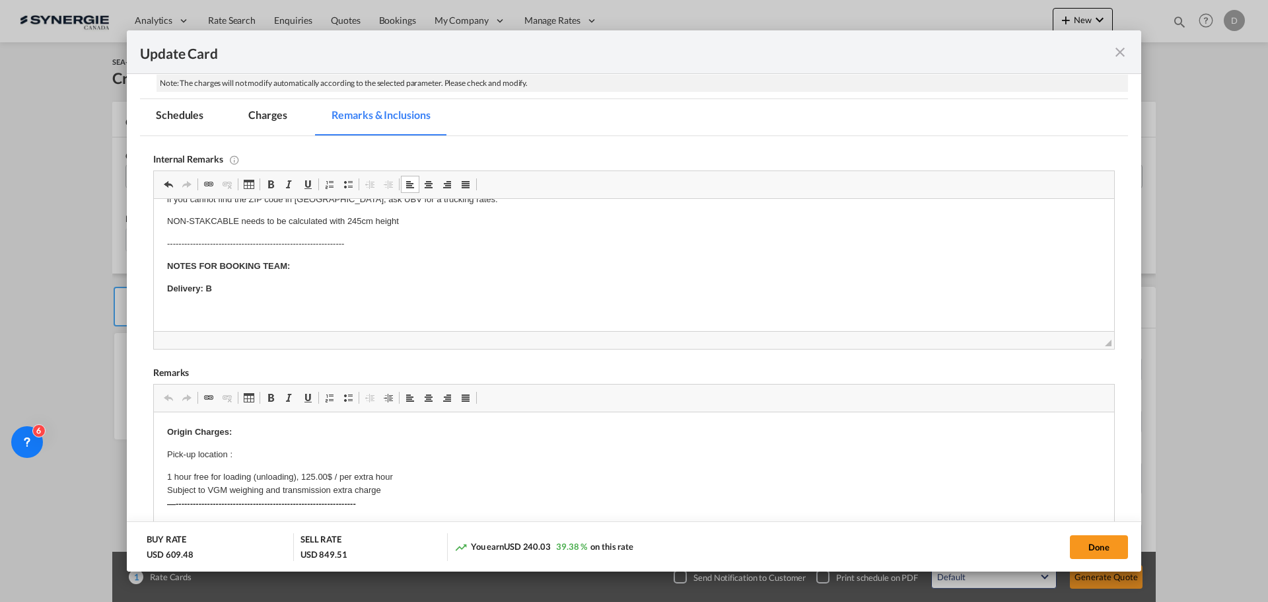
click at [225, 287] on p "Delivery: B" at bounding box center [634, 289] width 934 height 14
drag, startPoint x: 206, startPoint y: 288, endPoint x: 226, endPoint y: 289, distance: 19.8
click at [226, 289] on p "Delivery: B" at bounding box center [634, 289] width 934 height 14
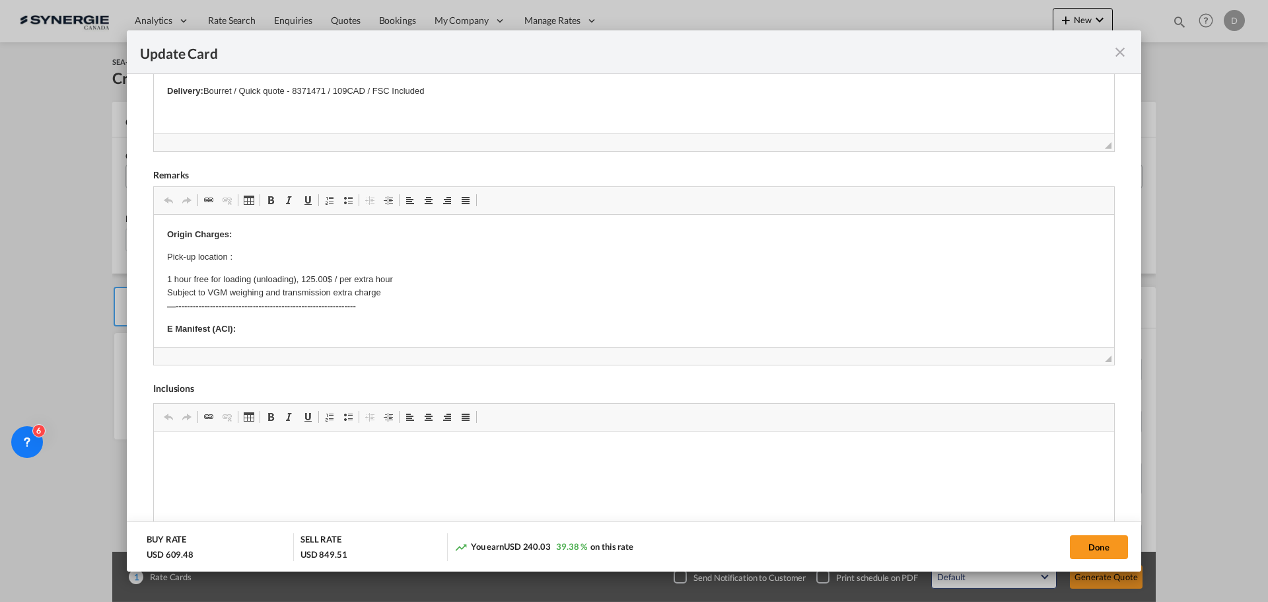
scroll to position [528, 0]
drag, startPoint x: 257, startPoint y: 39, endPoint x: 425, endPoint y: 48, distance: 168.7
click at [487, 63] on body "IMPORTANT NOTES FOR PRICING: UBV Consol and trucking charges as per: [URL][DOMA…" at bounding box center [634, 35] width 934 height 170
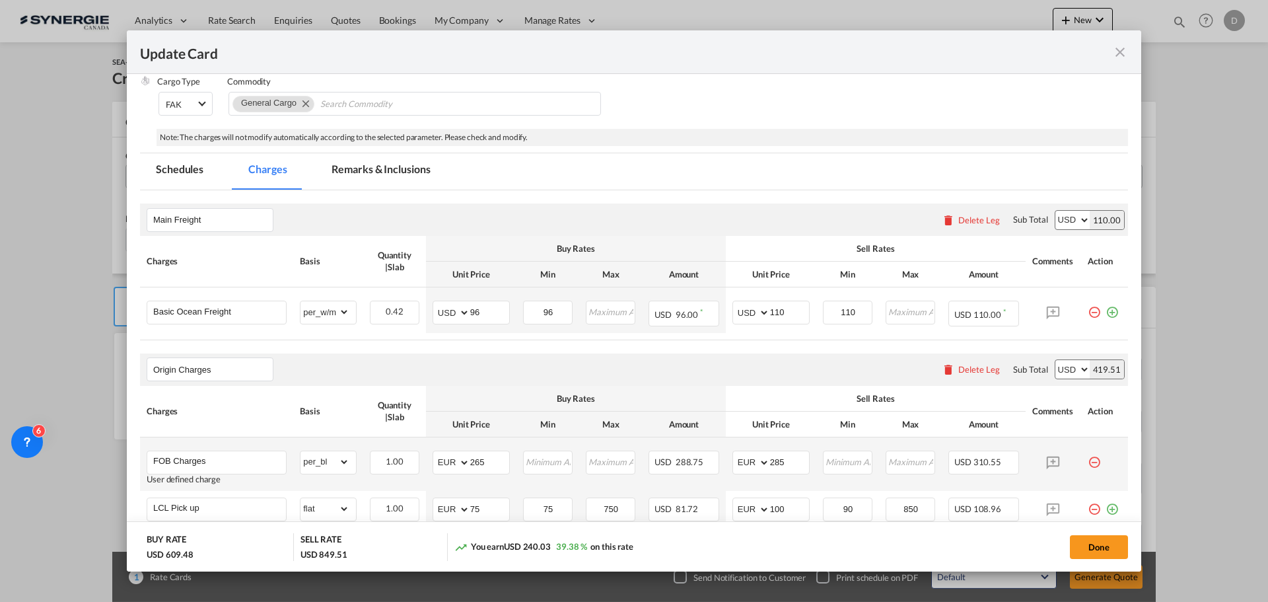
scroll to position [211, 0]
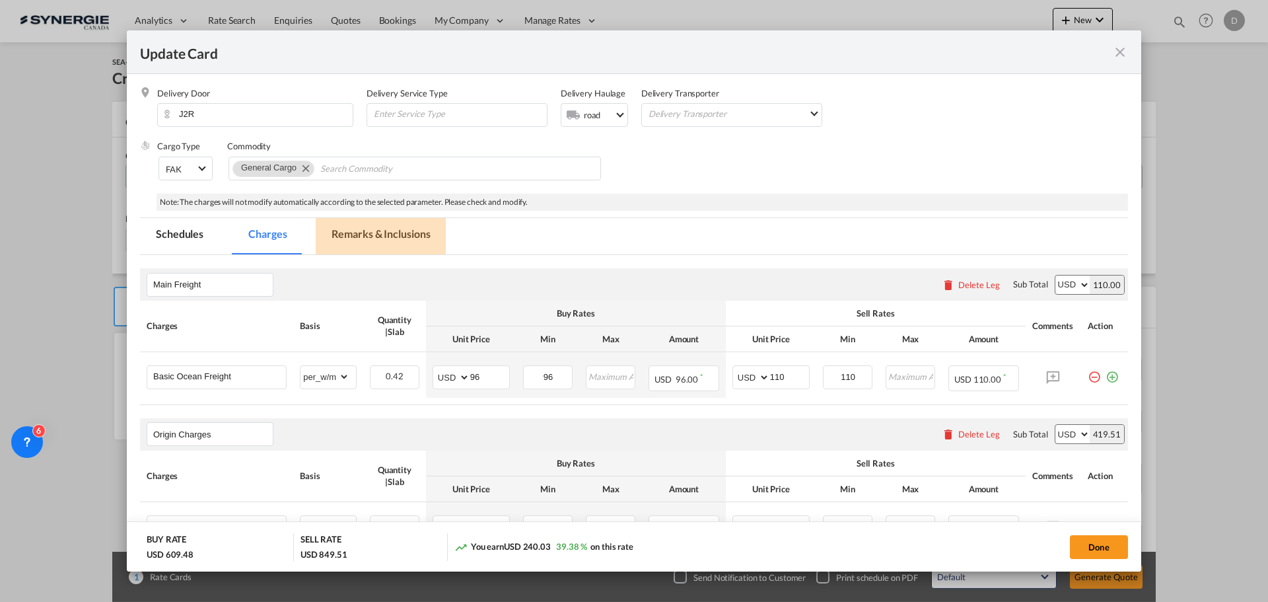
click at [402, 233] on md-tab-item "Remarks & Inclusions" at bounding box center [381, 236] width 130 height 36
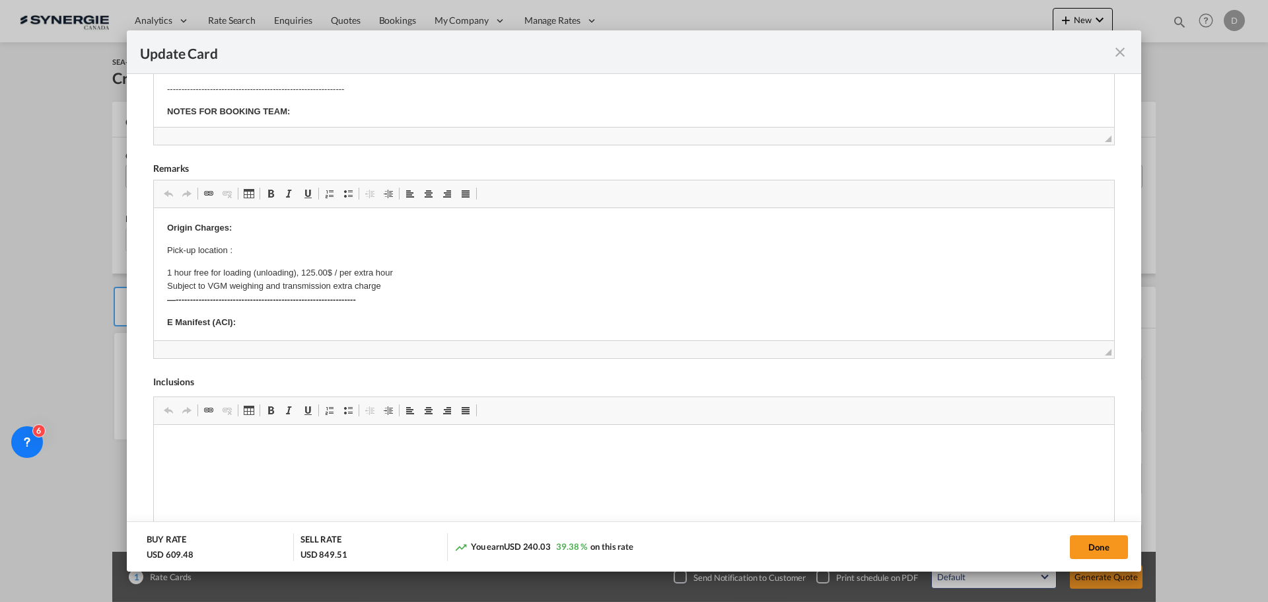
scroll to position [542, 0]
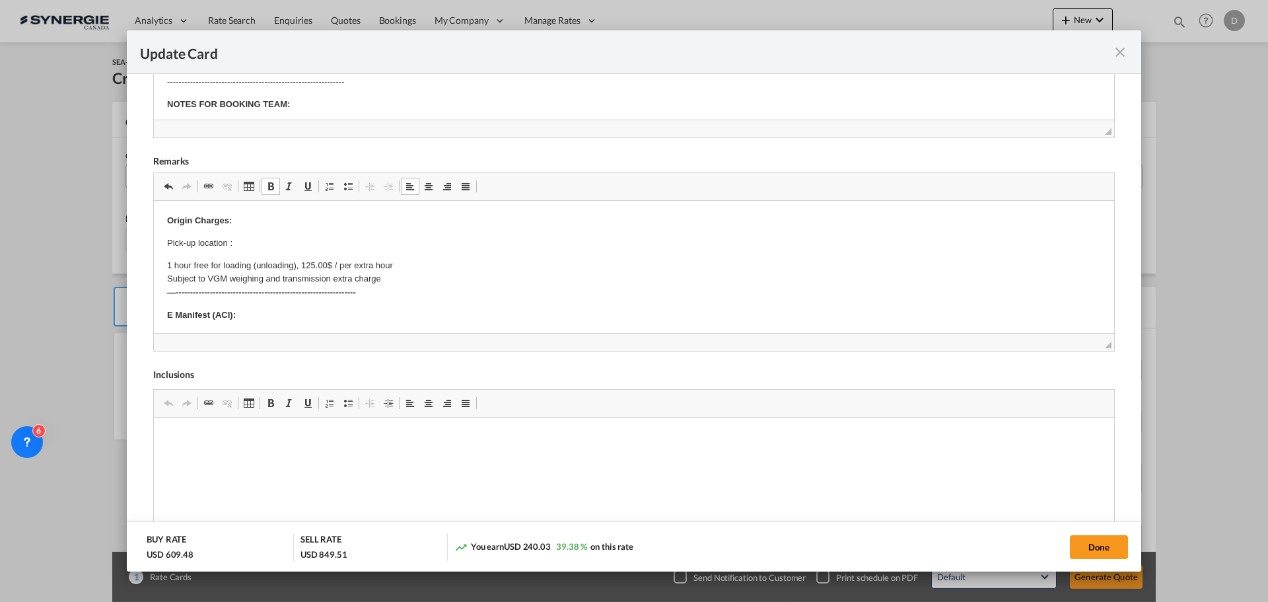
click at [266, 245] on p "Pick-up location :" at bounding box center [634, 243] width 934 height 14
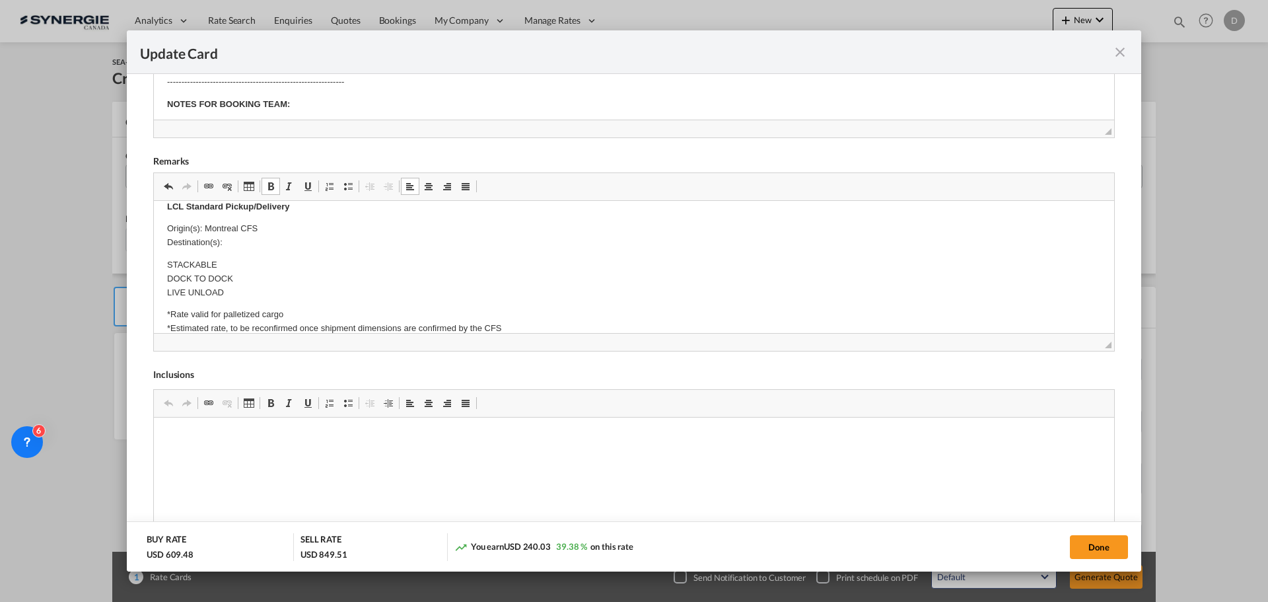
scroll to position [0, 0]
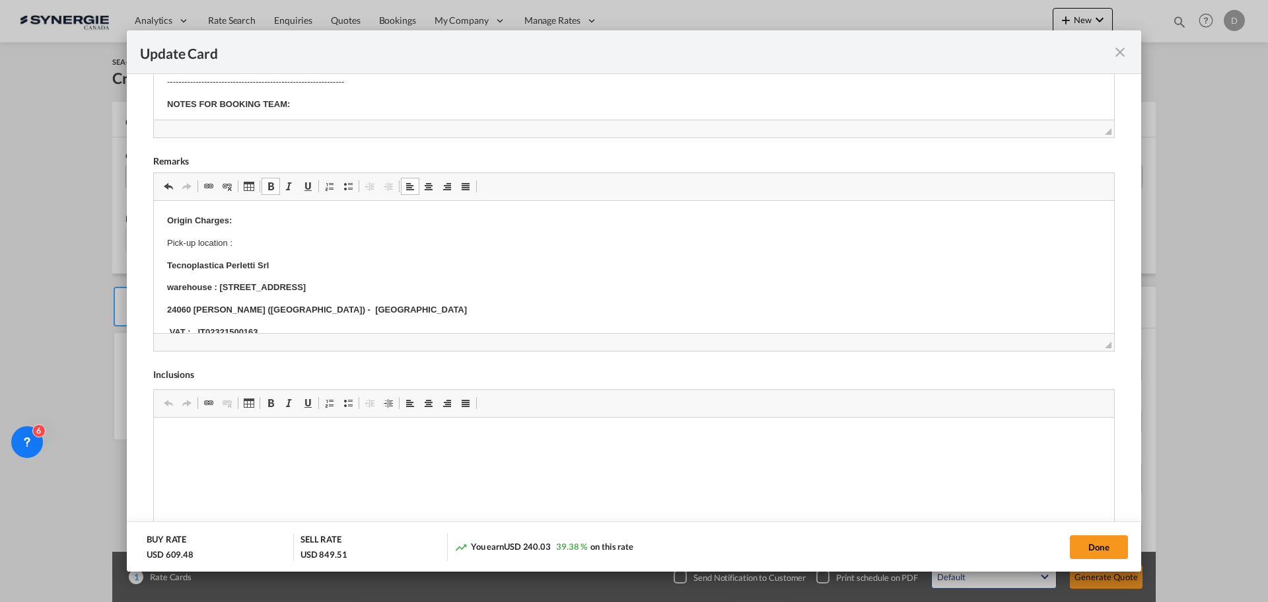
click at [237, 248] on p "Pick-up location :" at bounding box center [634, 243] width 934 height 14
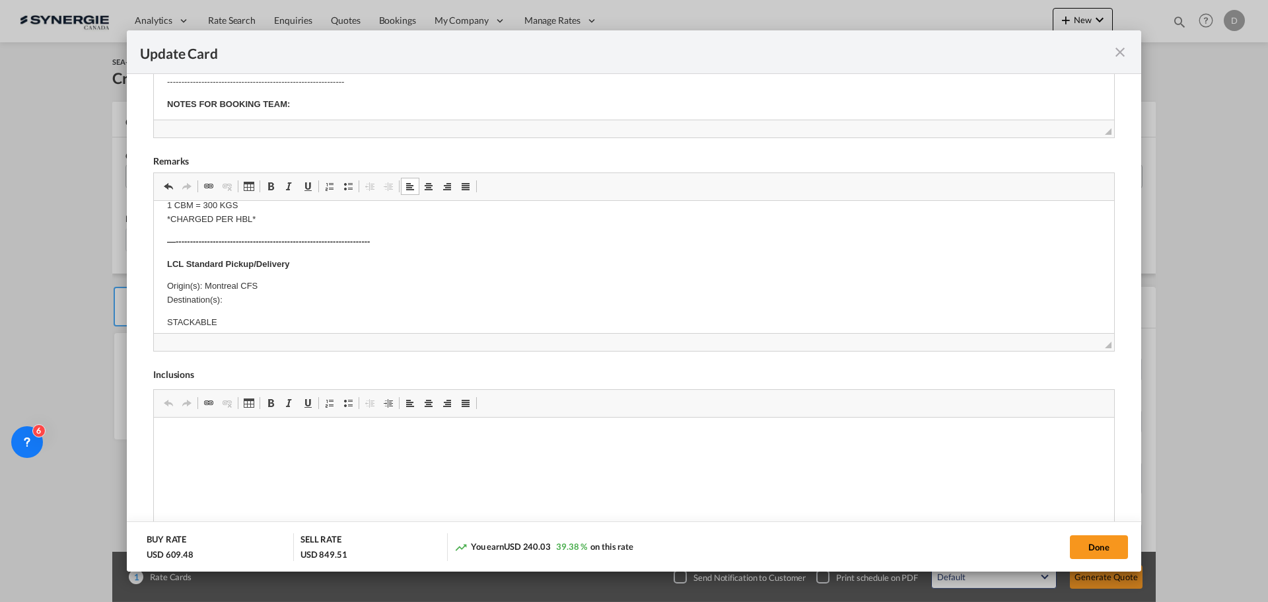
scroll to position [462, 0]
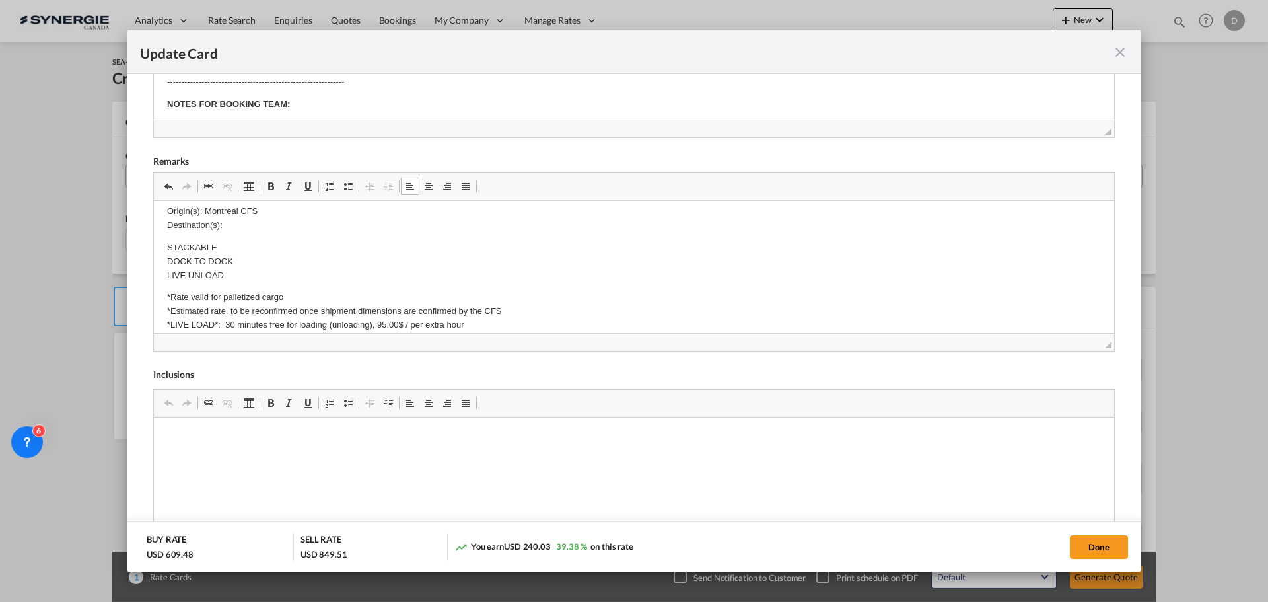
click at [236, 227] on p "Origin(s): Montreal CFS Destination(s):" at bounding box center [634, 219] width 934 height 28
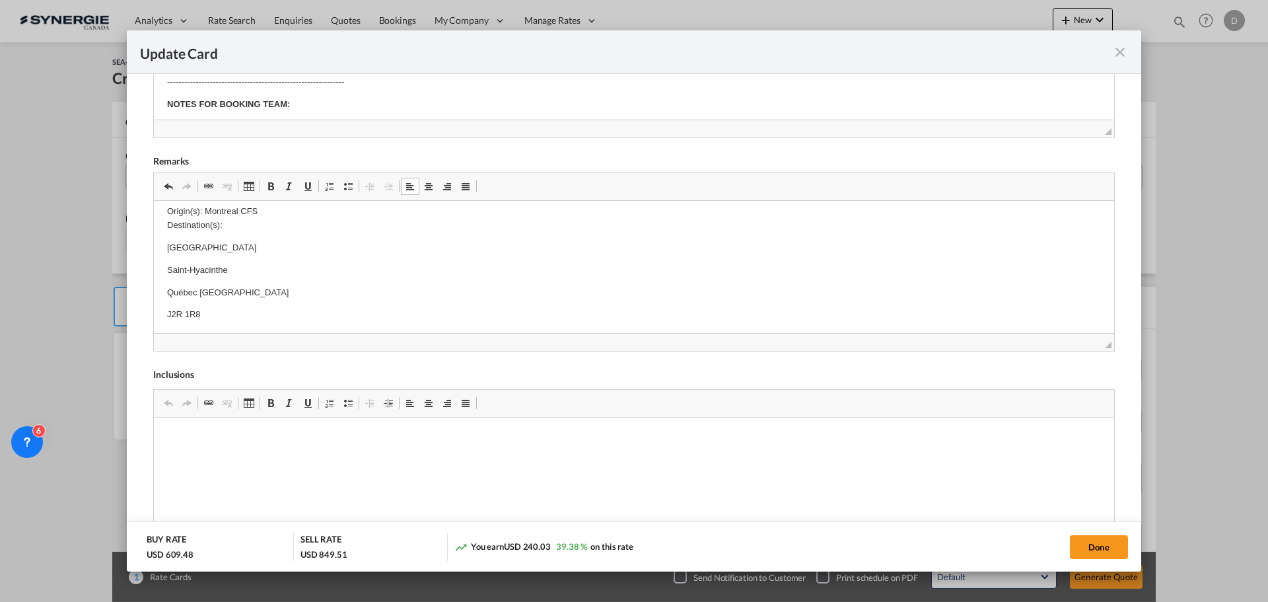
scroll to position [605, 0]
click at [215, 267] on p "Editor, editor35" at bounding box center [634, 262] width 934 height 14
click at [205, 257] on p "Editor, editor35" at bounding box center [634, 262] width 934 height 14
click at [296, 238] on p "Vendredi 8h a midi 13h a 15h3" at bounding box center [634, 240] width 934 height 14
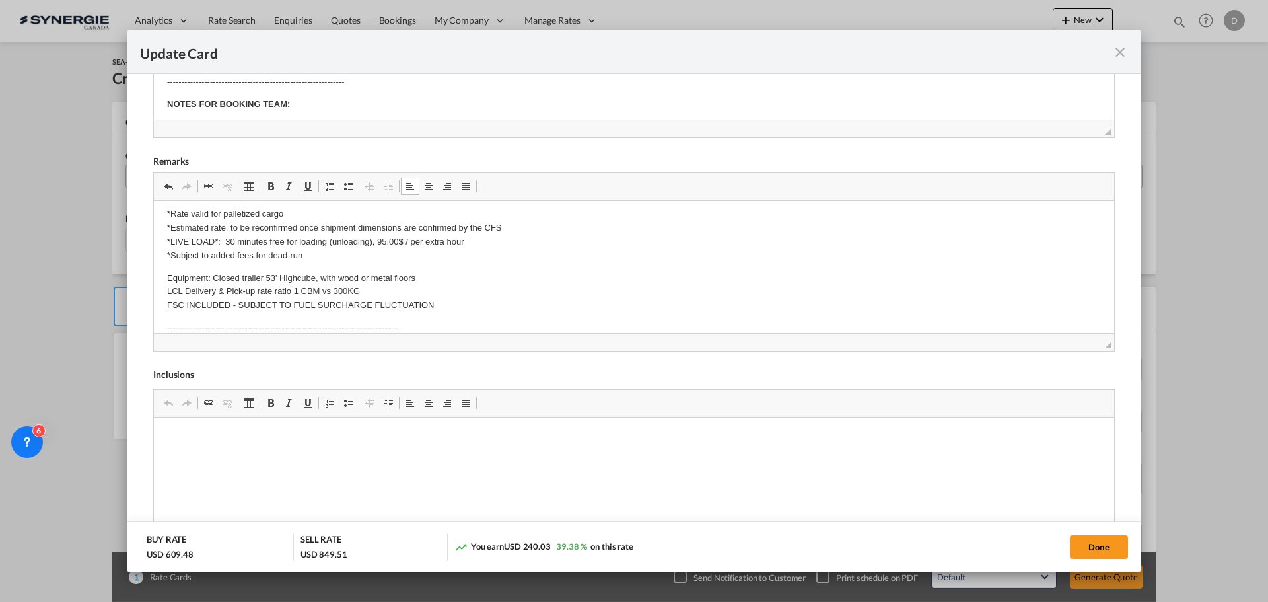
scroll to position [803, 0]
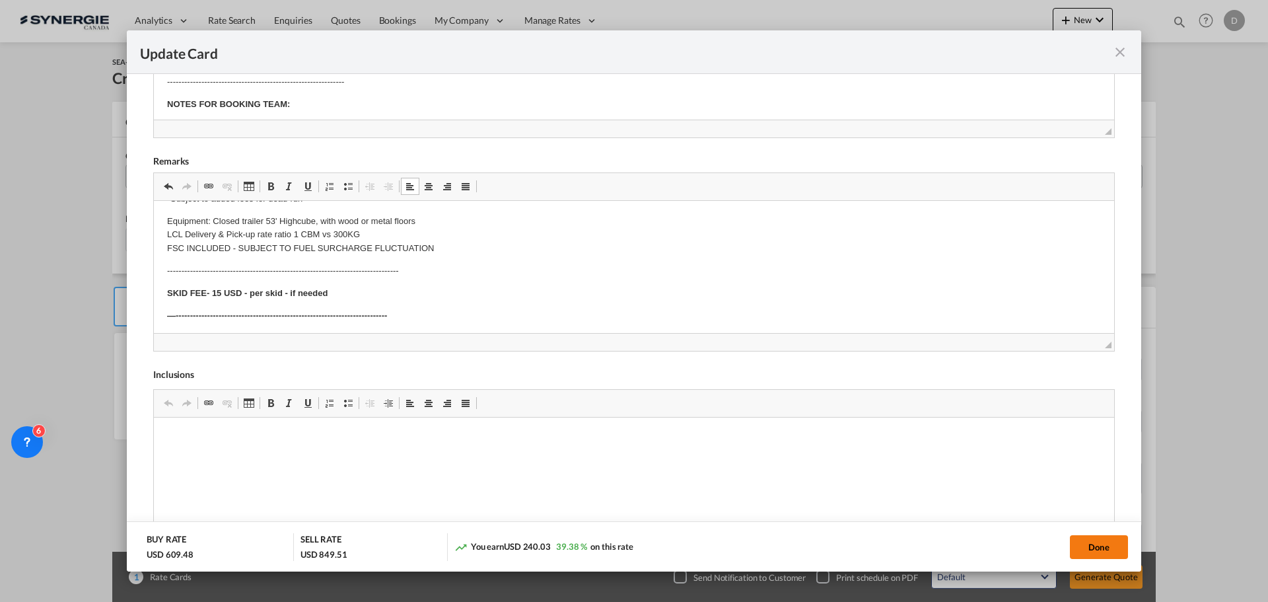
click at [1095, 548] on button "Done" at bounding box center [1099, 547] width 58 height 24
type input "[DATE]"
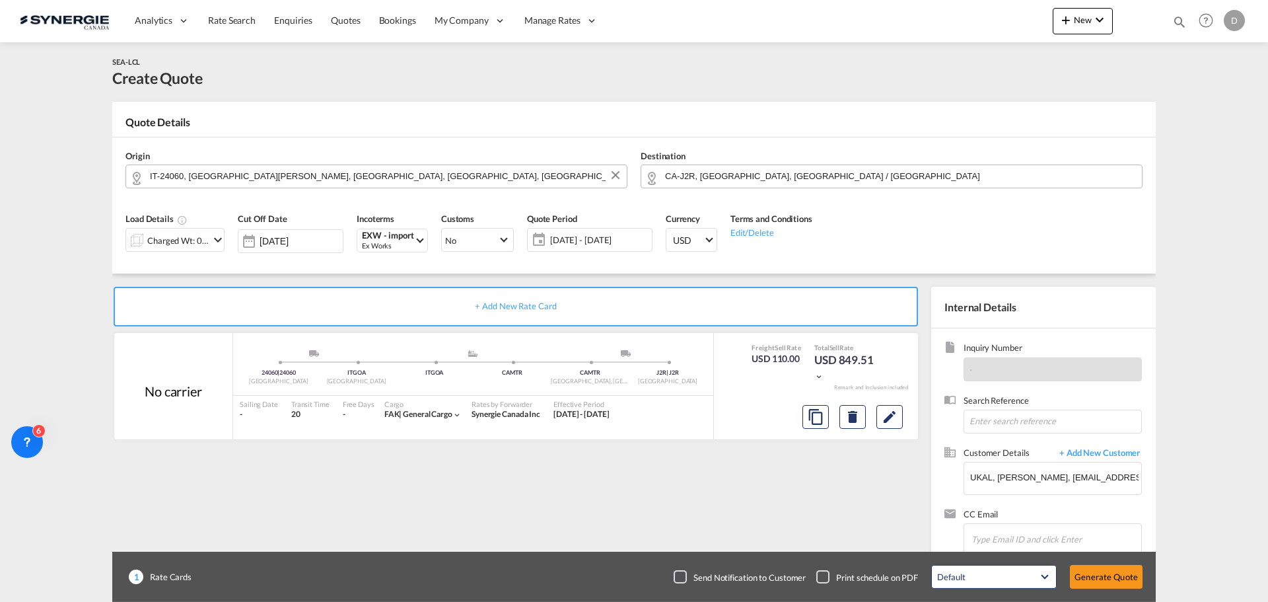
scroll to position [202, 0]
click at [1116, 574] on button "Generate Quote" at bounding box center [1106, 577] width 73 height 24
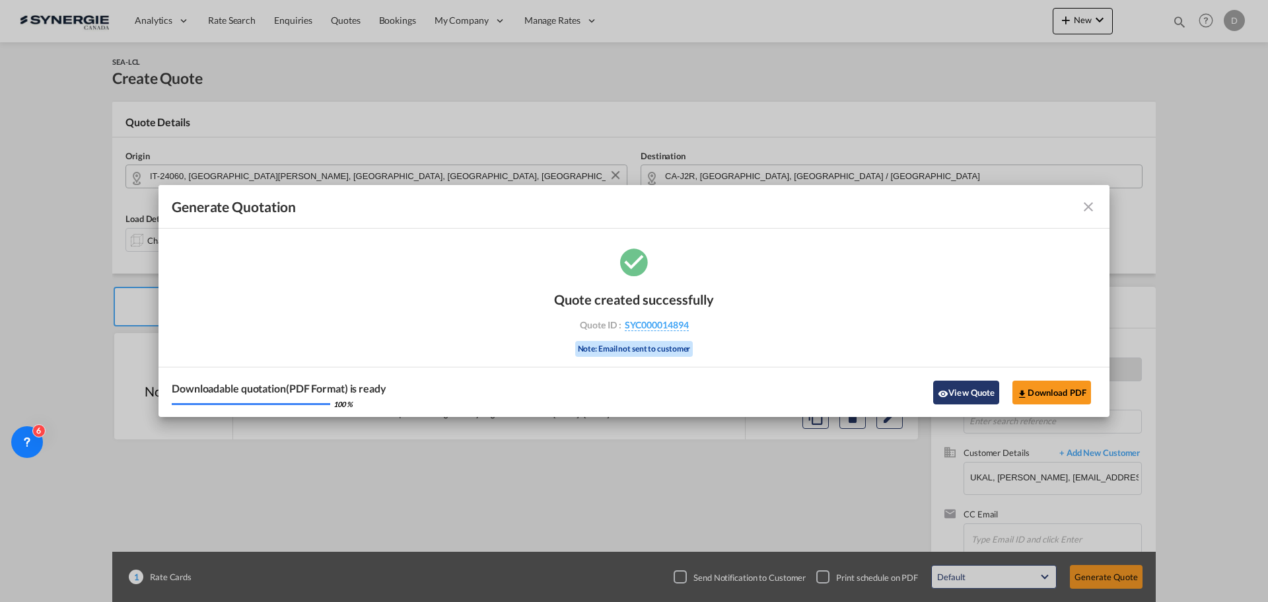
click at [941, 398] on md-icon "icon-eye" at bounding box center [943, 393] width 11 height 11
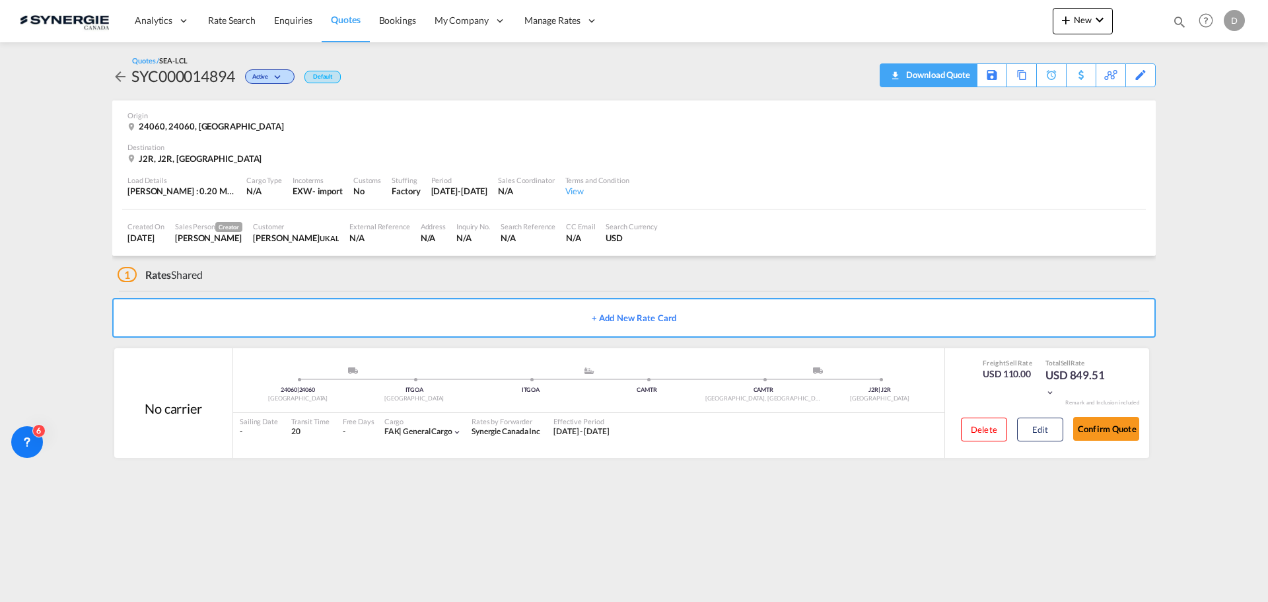
click at [954, 73] on div "Download Quote" at bounding box center [936, 74] width 67 height 21
click at [1047, 429] on button "Edit" at bounding box center [1040, 429] width 46 height 24
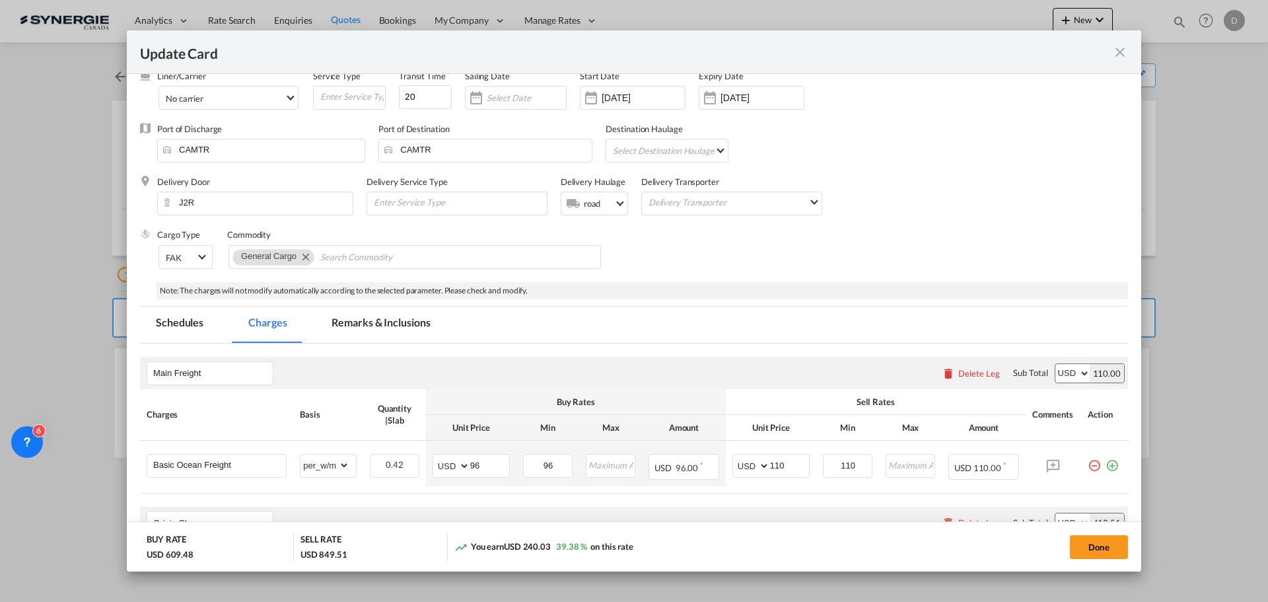
scroll to position [198, 0]
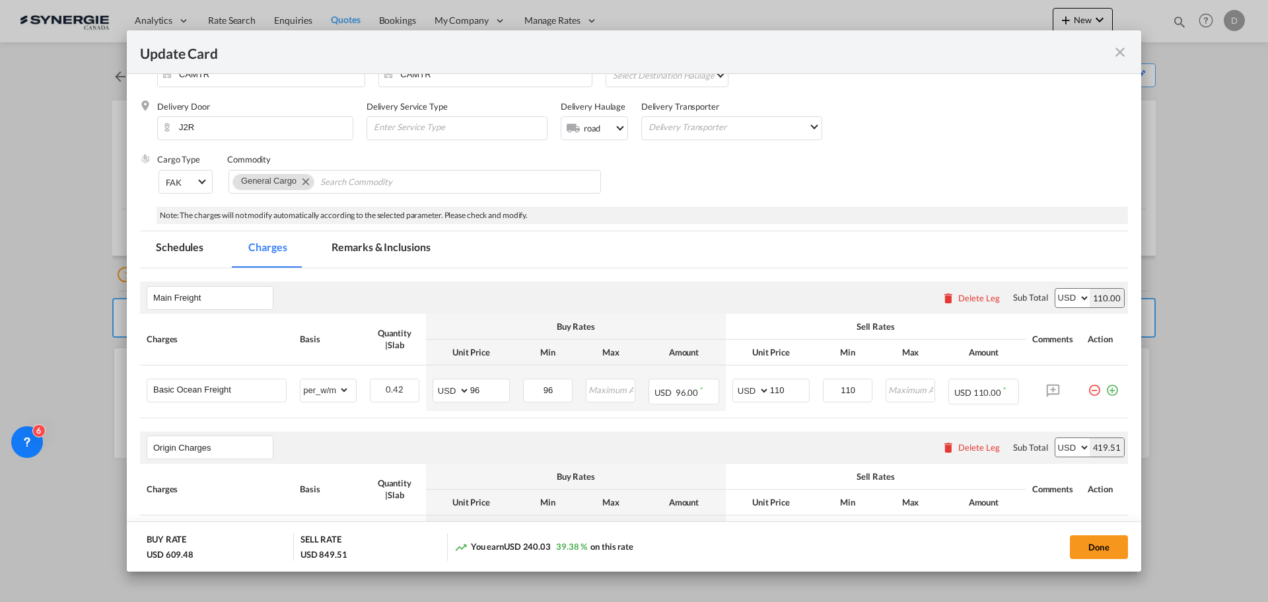
click at [392, 246] on md-tab-item "Remarks & Inclusions" at bounding box center [381, 249] width 130 height 36
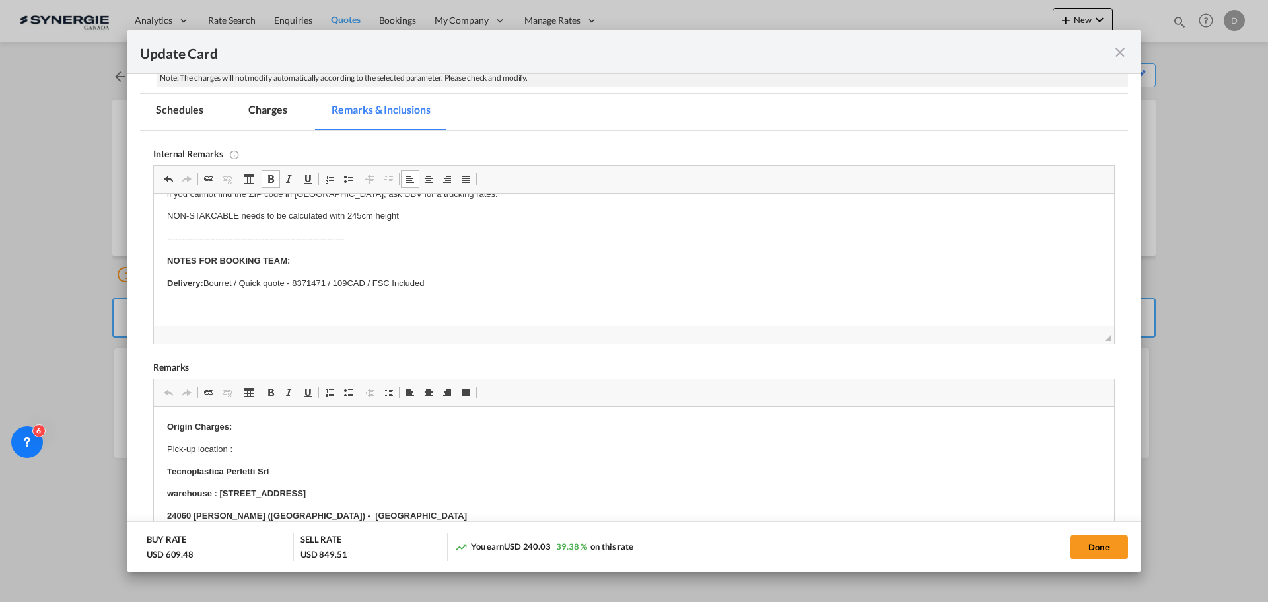
scroll to position [396, 0]
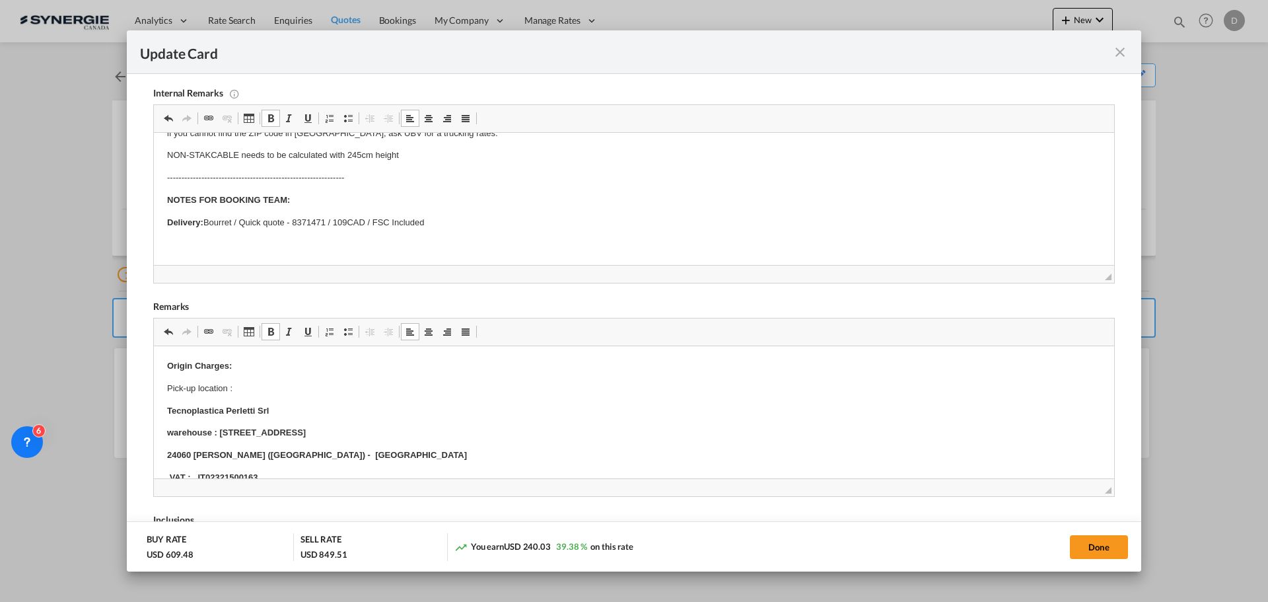
drag, startPoint x: 163, startPoint y: 363, endPoint x: 229, endPoint y: 359, distance: 65.6
click at [271, 333] on span "Update Card Pickup ..." at bounding box center [271, 331] width 11 height 11
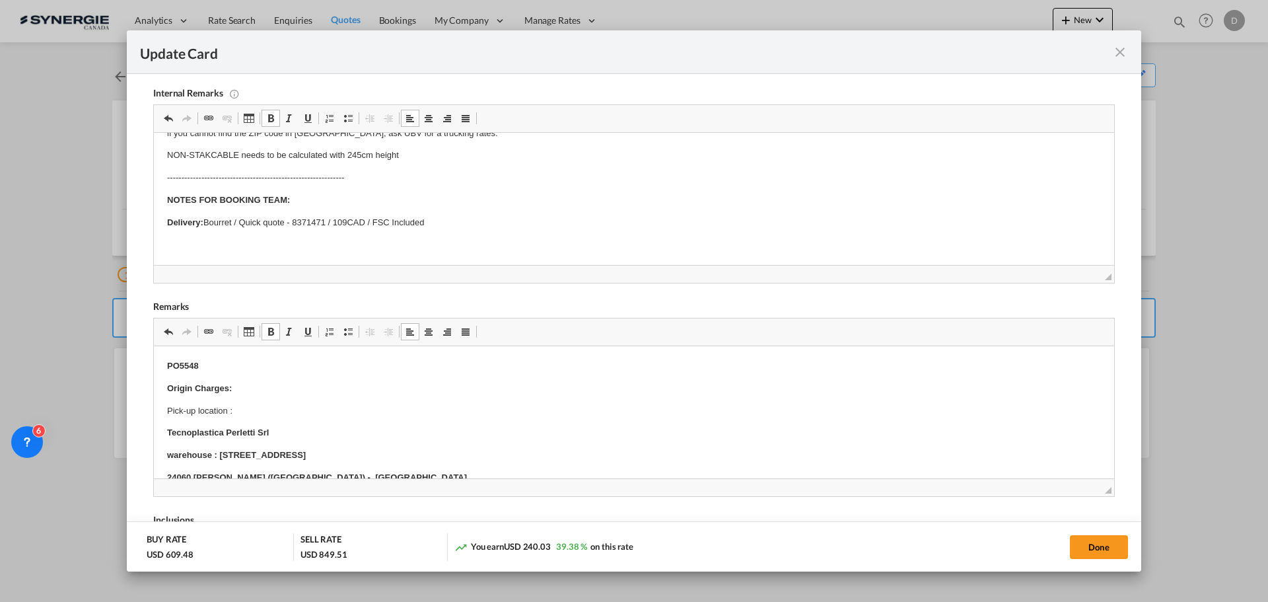
click at [353, 365] on p "PO5548" at bounding box center [634, 366] width 934 height 14
click at [698, 407] on p "Pick-up location :" at bounding box center [634, 411] width 934 height 14
click at [1100, 542] on button "Done" at bounding box center [1099, 547] width 58 height 24
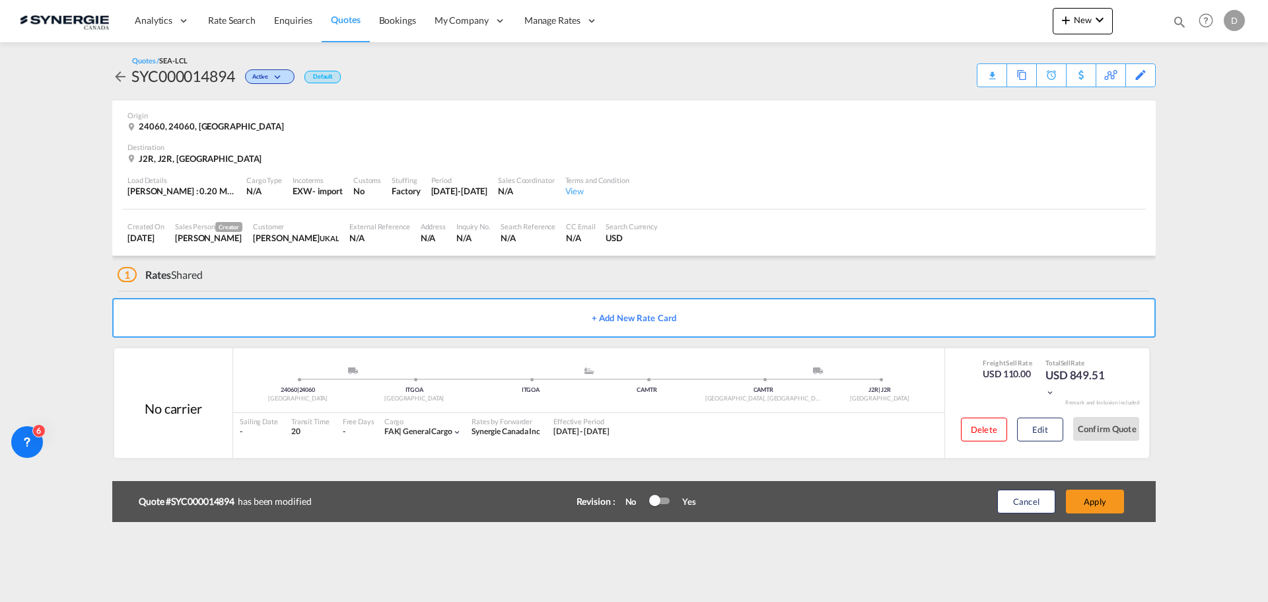
type input "[DATE]"
click at [1098, 497] on button "Apply" at bounding box center [1095, 501] width 58 height 24
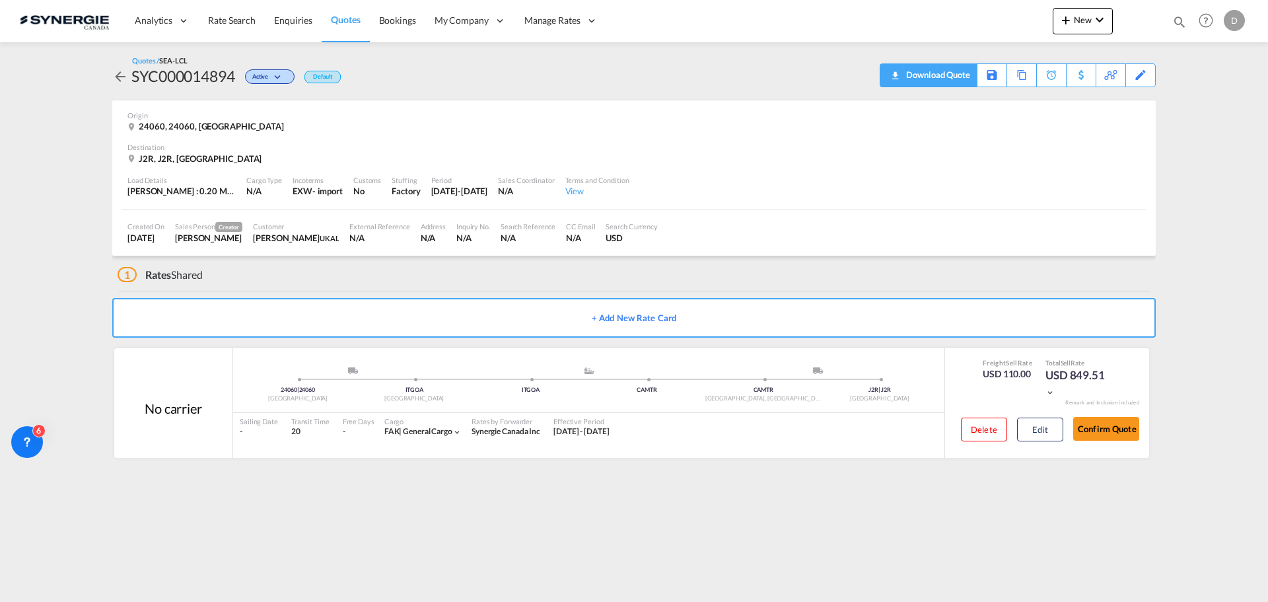
click at [962, 73] on div "Download Quote" at bounding box center [936, 74] width 67 height 21
